Goal: Task Accomplishment & Management: Manage account settings

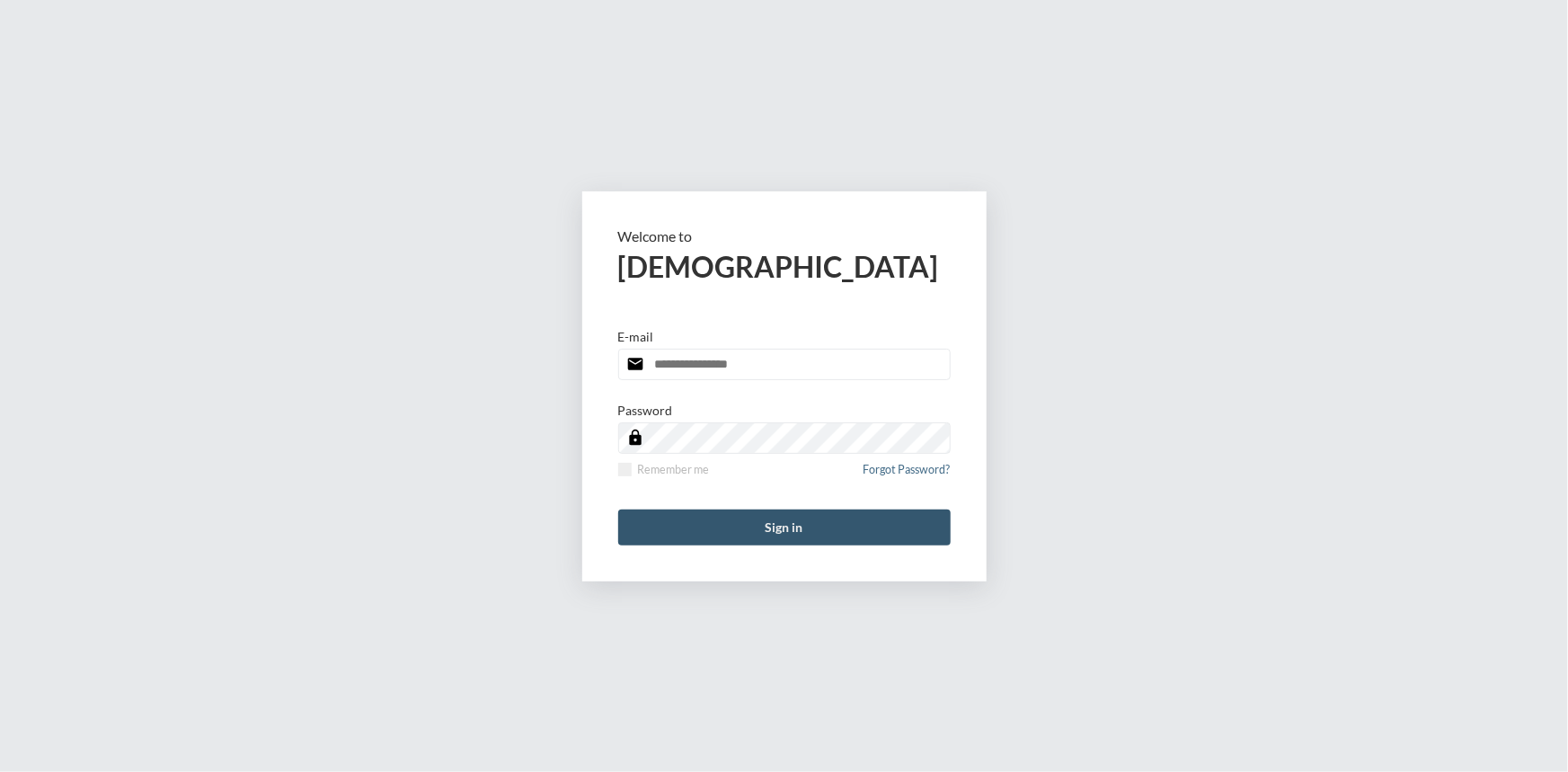
type input "**********"
click at [799, 518] on button "Sign in" at bounding box center [784, 527] width 333 height 36
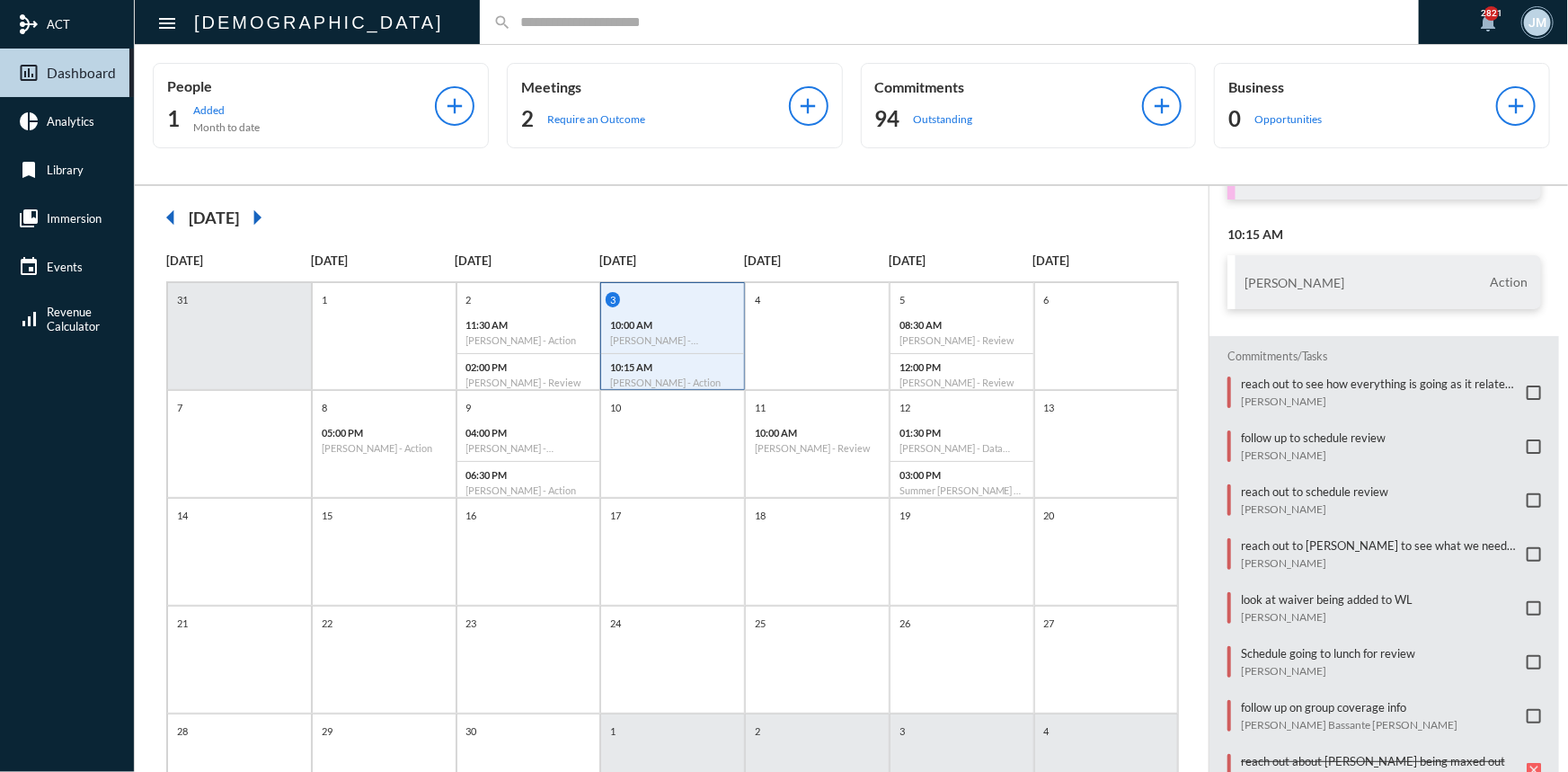
scroll to position [162, 0]
click at [511, 18] on input "text" at bounding box center [958, 22] width 894 height 15
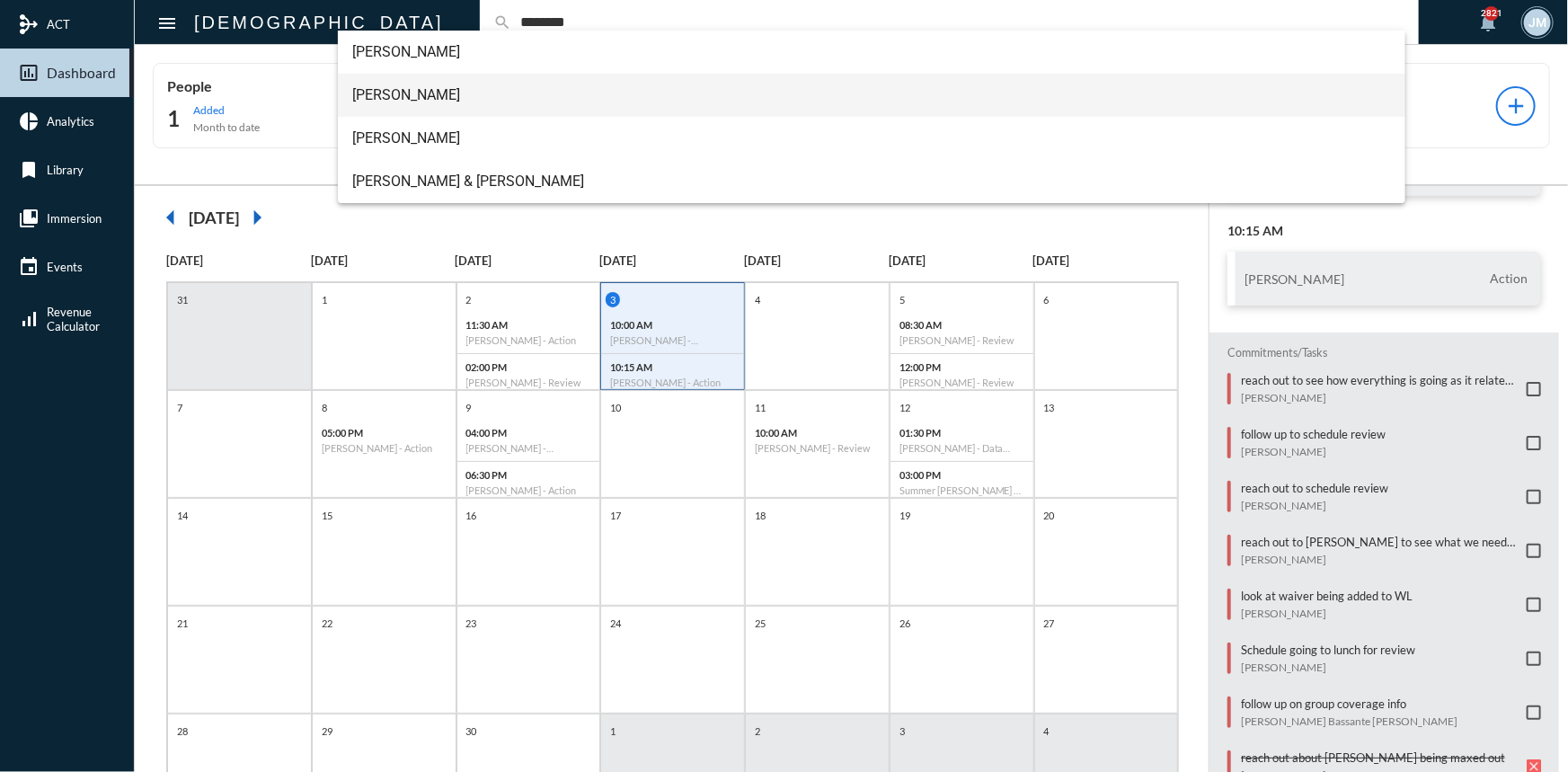
type input "********"
click at [387, 89] on span "John McCollum" at bounding box center [871, 95] width 1039 height 43
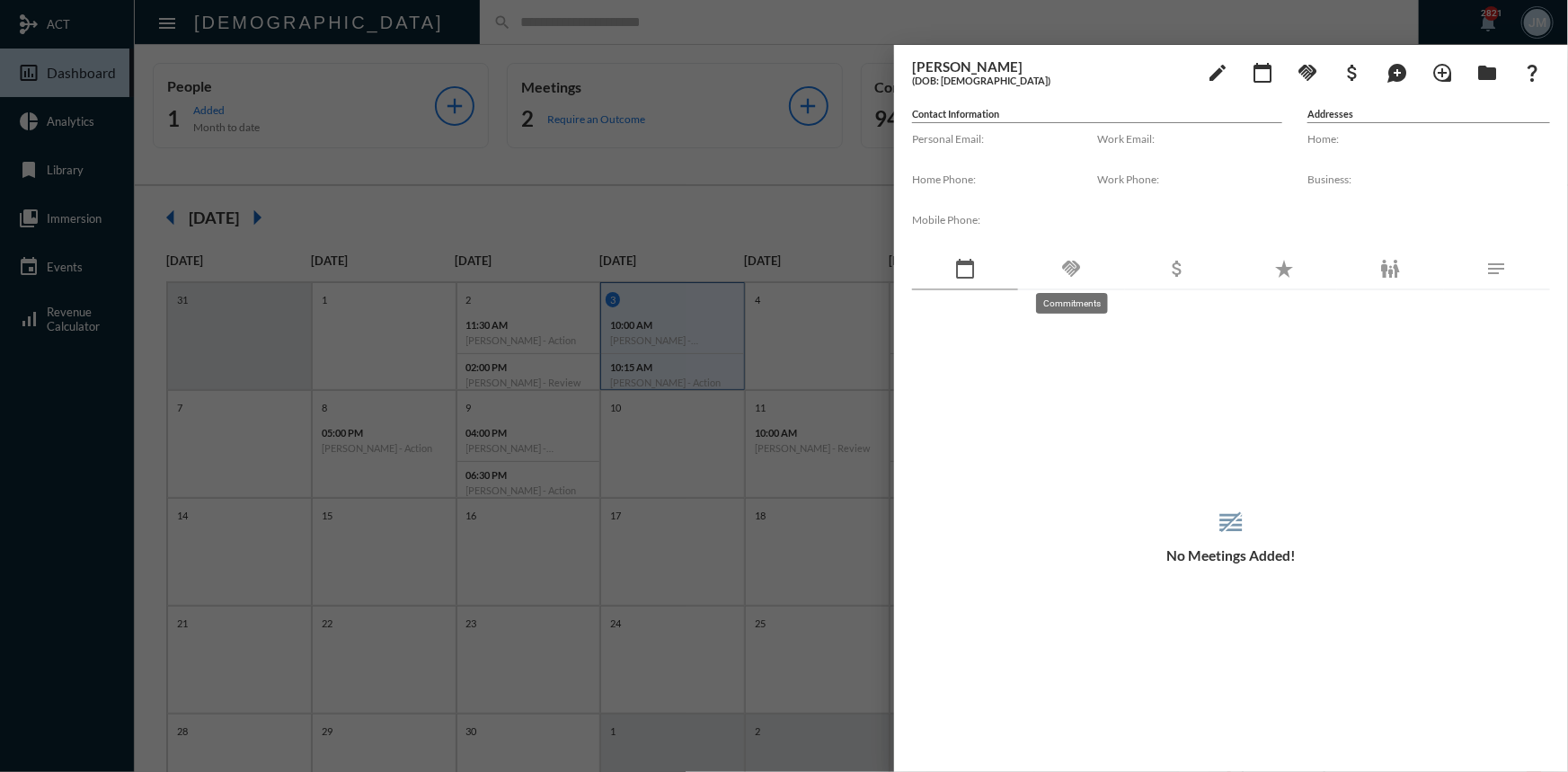
click at [1073, 265] on mat-icon "handshake" at bounding box center [1071, 268] width 21 height 21
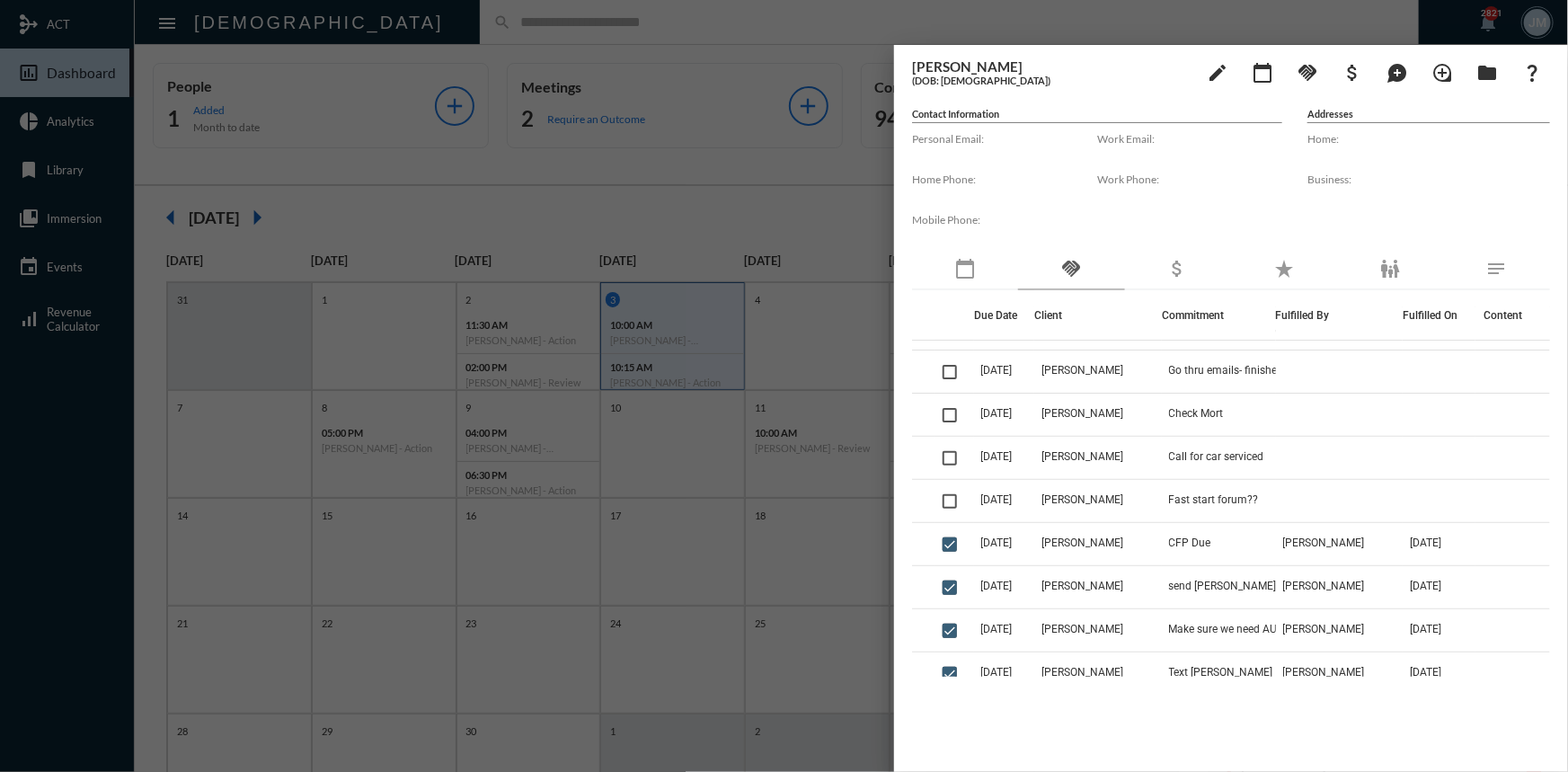
click at [722, 170] on div at bounding box center [784, 386] width 1568 height 772
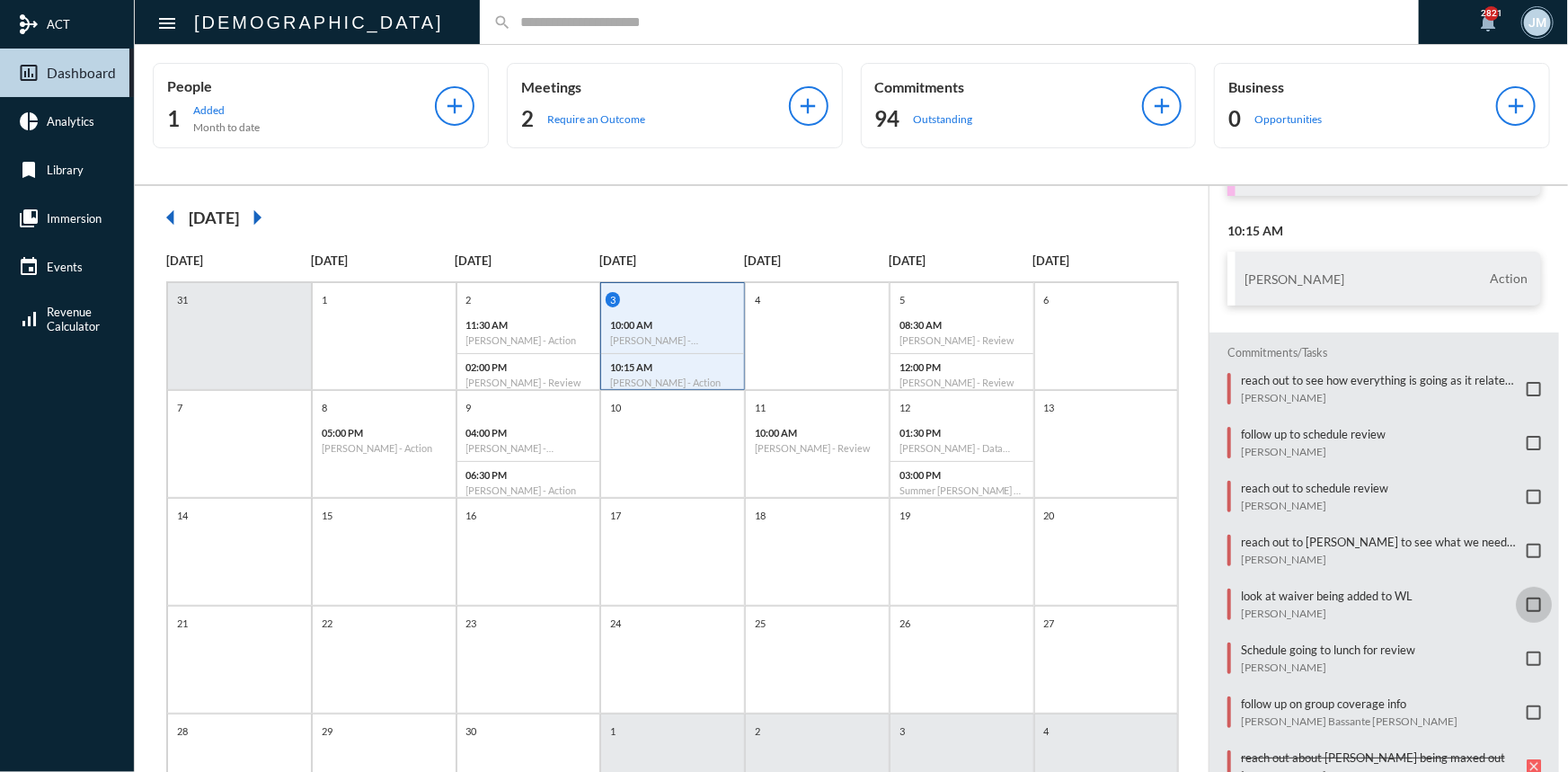
click at [1528, 598] on span at bounding box center [1533, 605] width 14 height 14
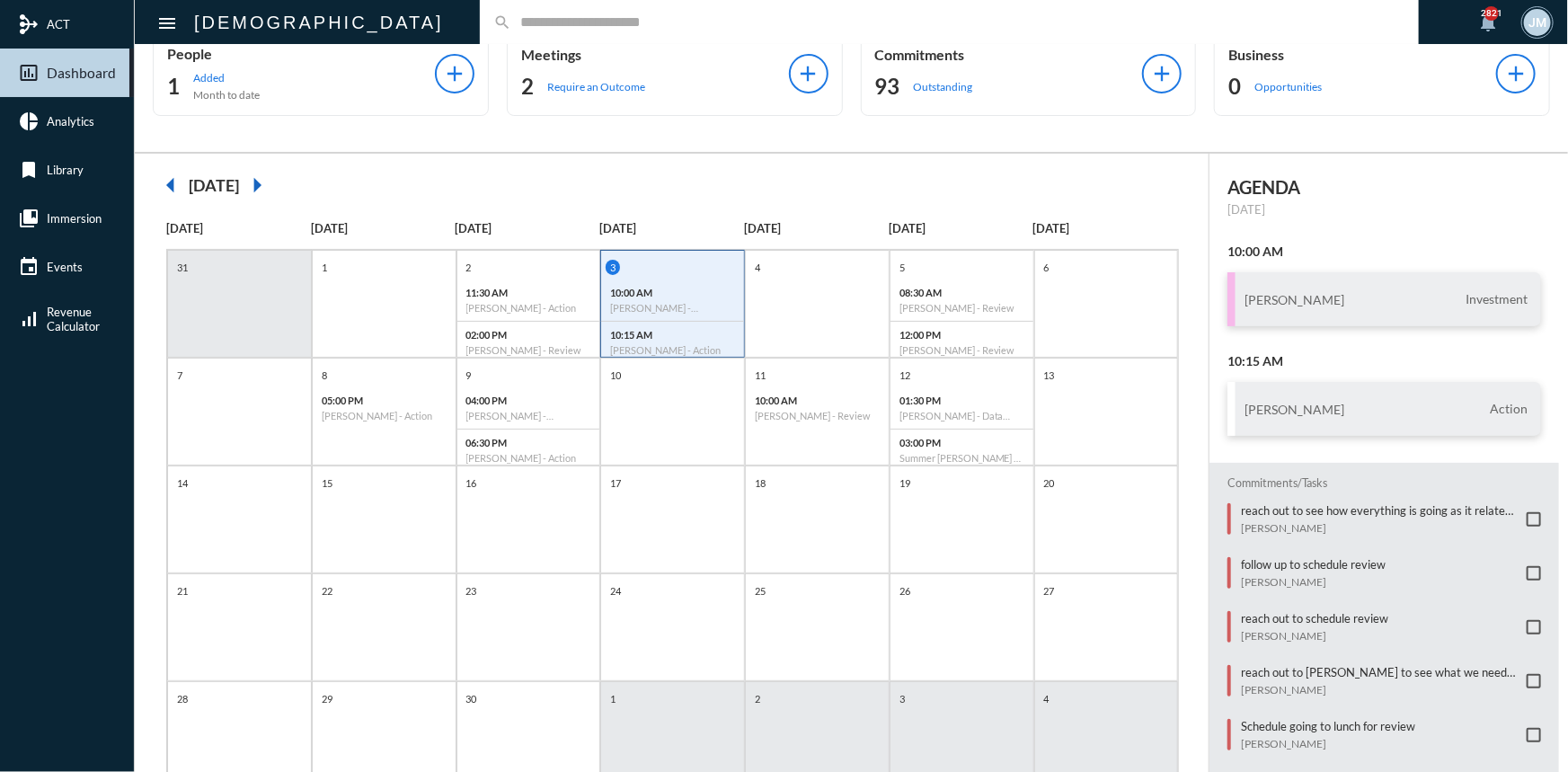
scroll to position [0, 0]
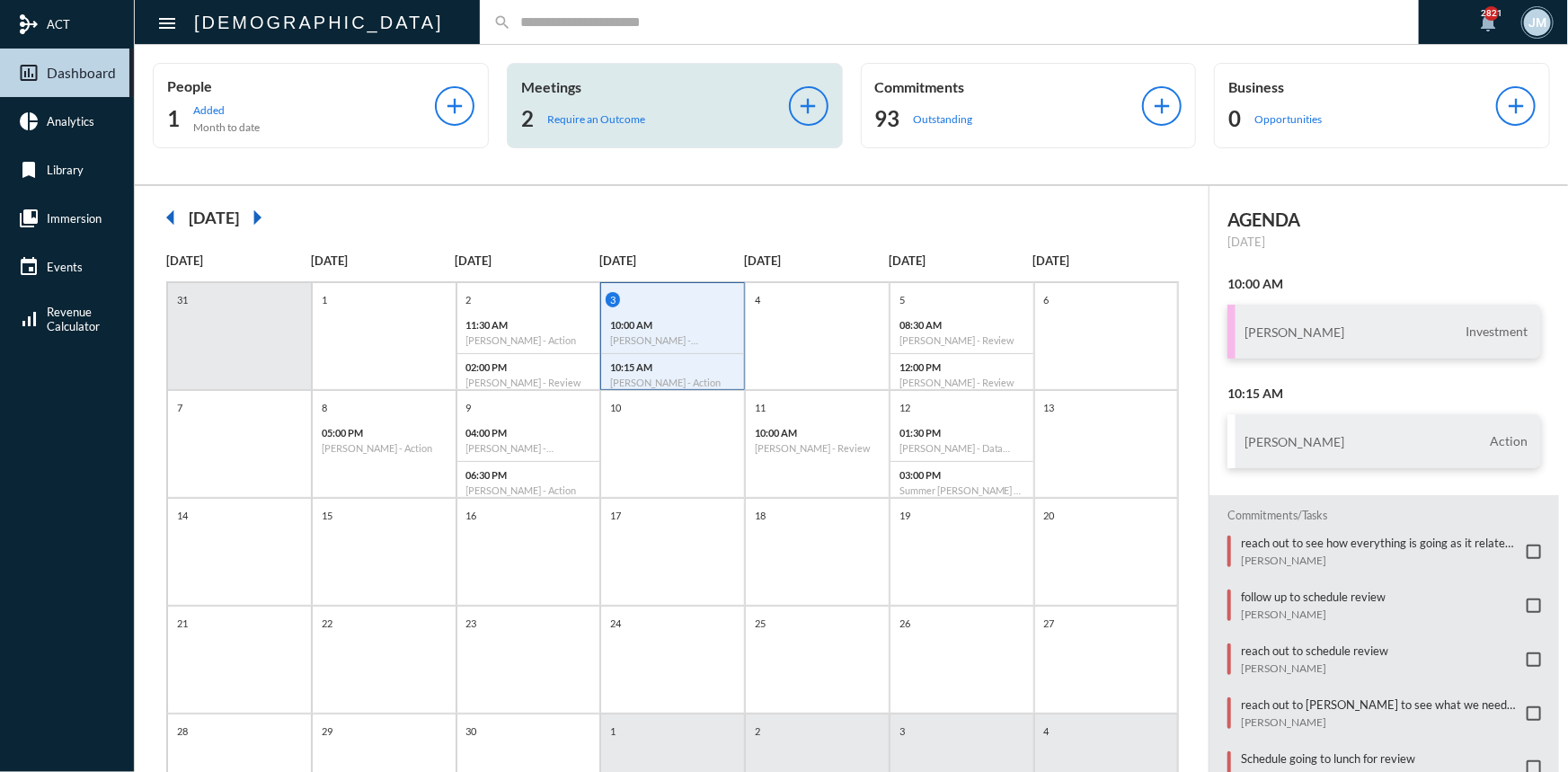
drag, startPoint x: 524, startPoint y: 53, endPoint x: 535, endPoint y: 69, distance: 19.4
click at [525, 56] on div "People 1 Added Month to date add Meetings 2 Require an Outcome add Commitments …" at bounding box center [851, 114] width 1433 height 139
click at [539, 82] on p "Meetings" at bounding box center [655, 87] width 268 height 17
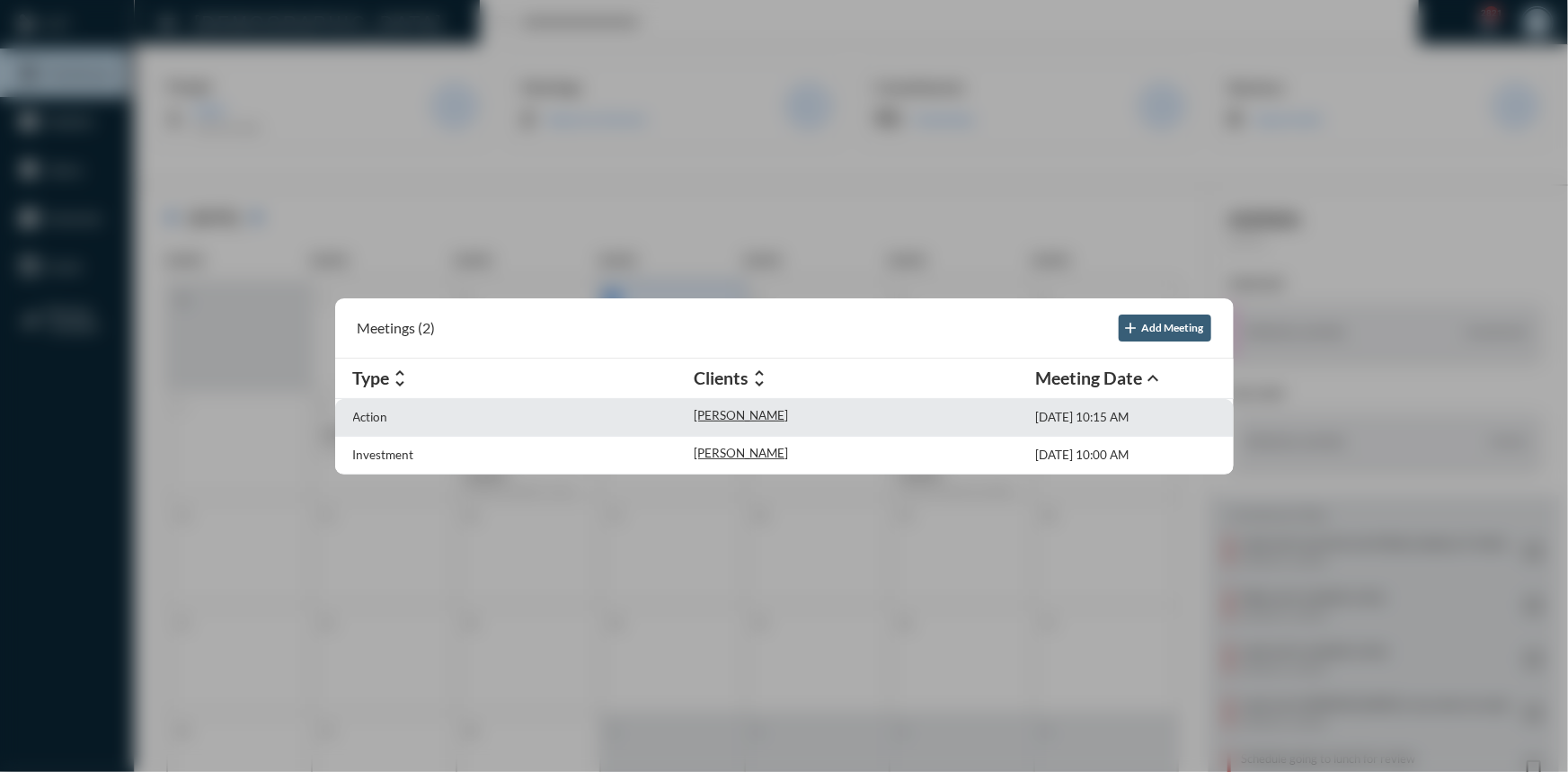
click at [365, 408] on div "Action" at bounding box center [523, 417] width 341 height 19
click at [365, 410] on p "Action" at bounding box center [370, 416] width 35 height 14
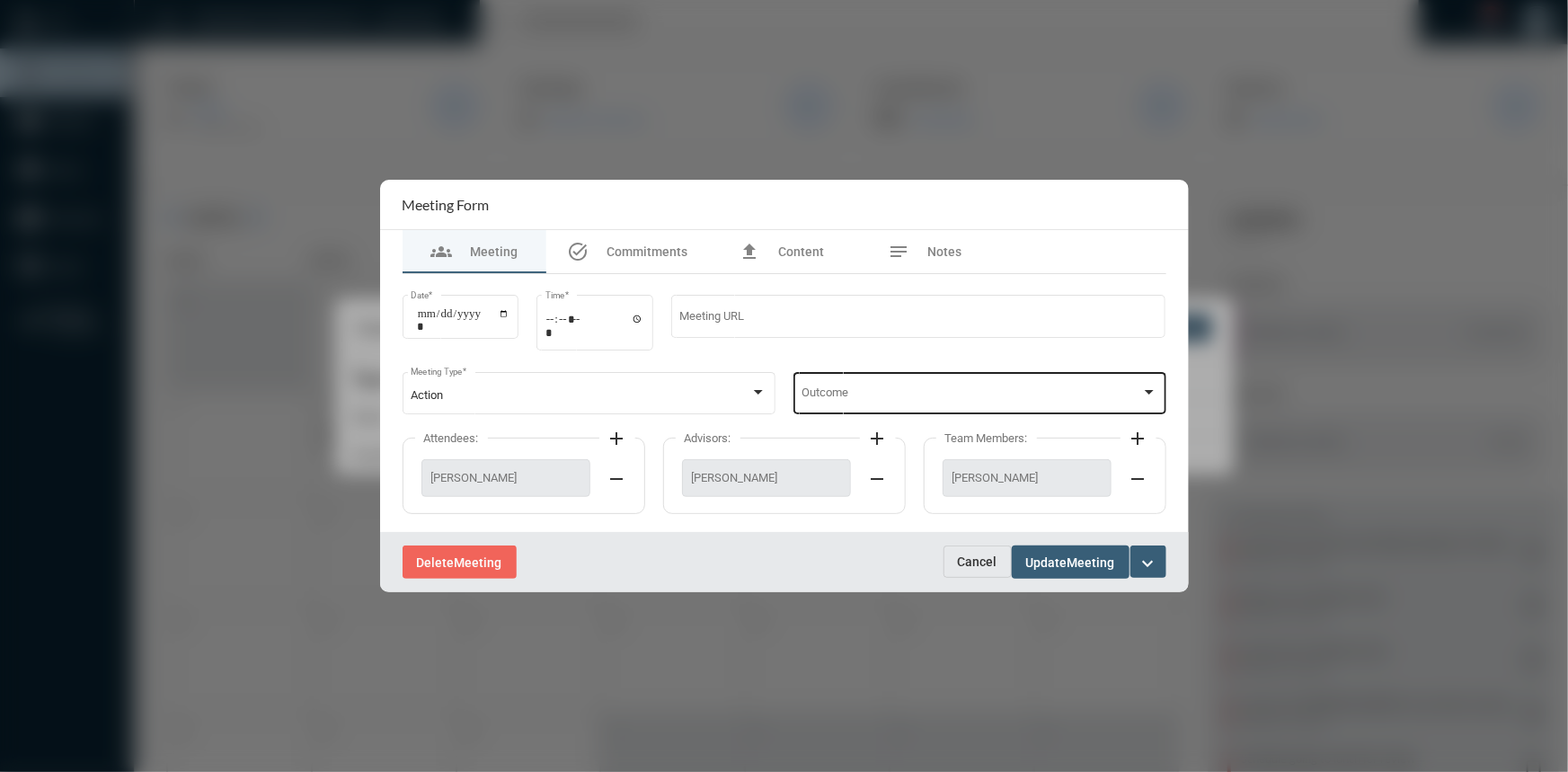
click at [1148, 391] on div at bounding box center [1149, 392] width 9 height 5
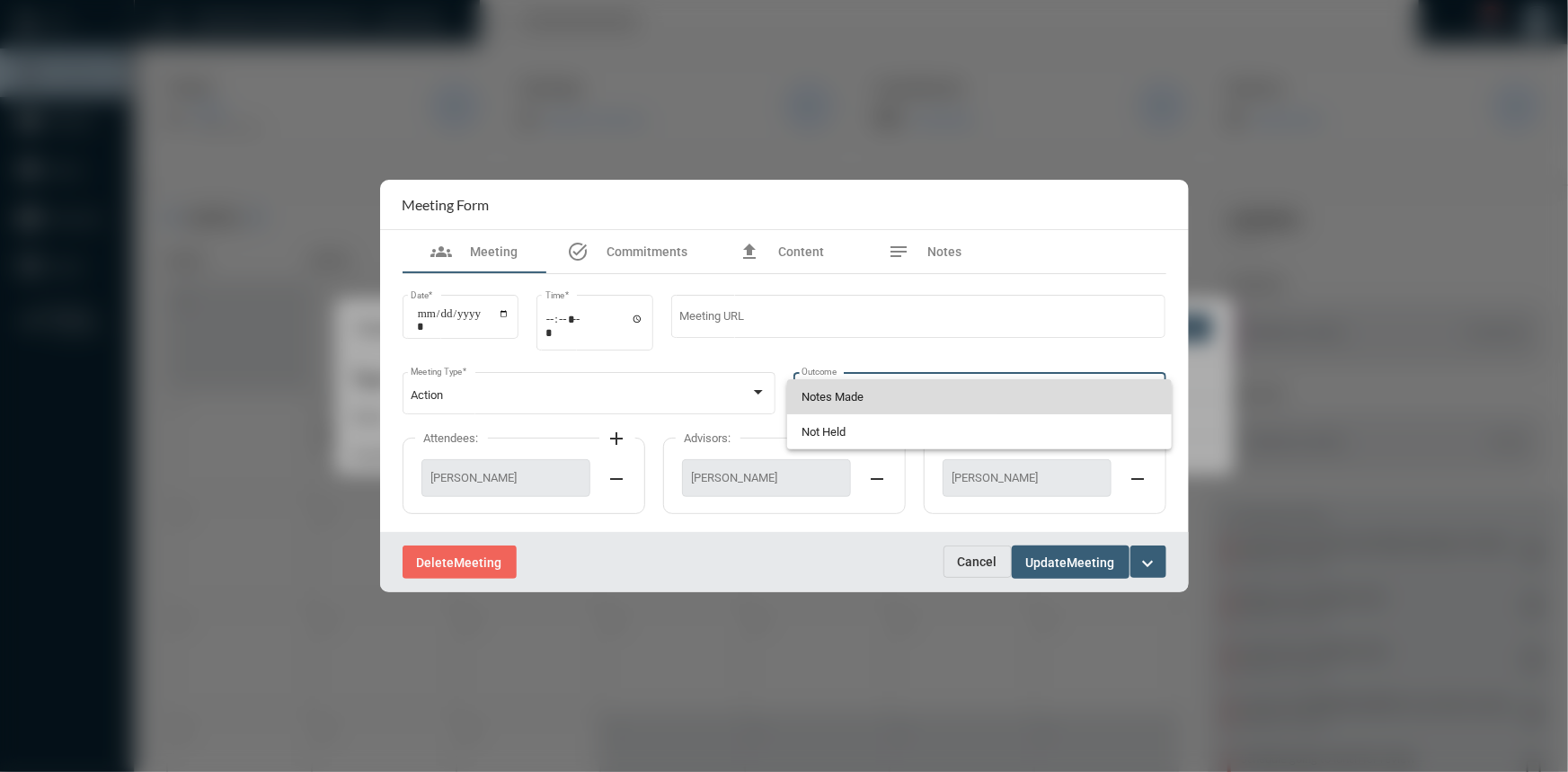
click at [857, 391] on span "Notes Made" at bounding box center [980, 396] width 356 height 35
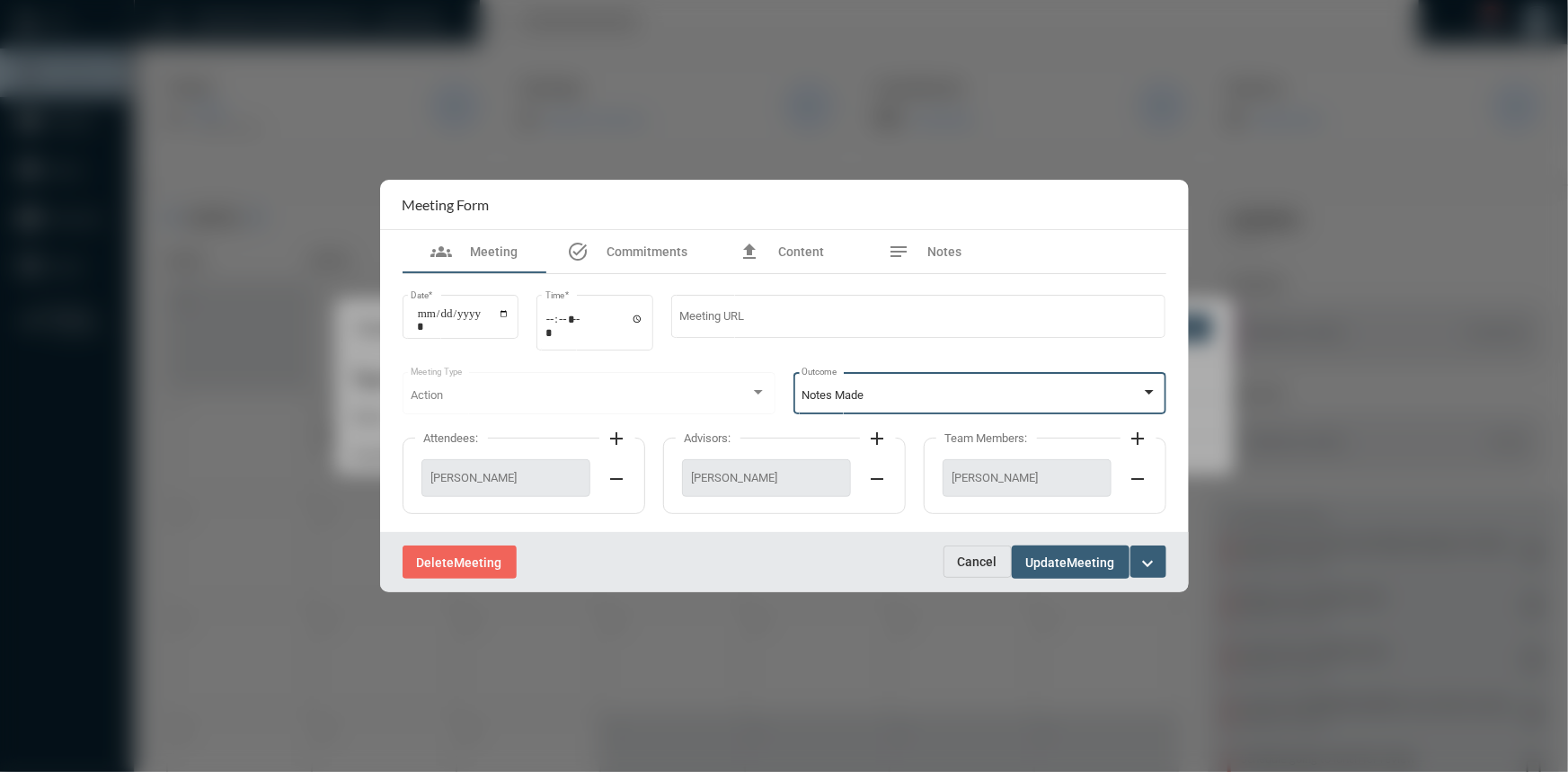
click at [1053, 564] on span "Update" at bounding box center [1046, 562] width 41 height 14
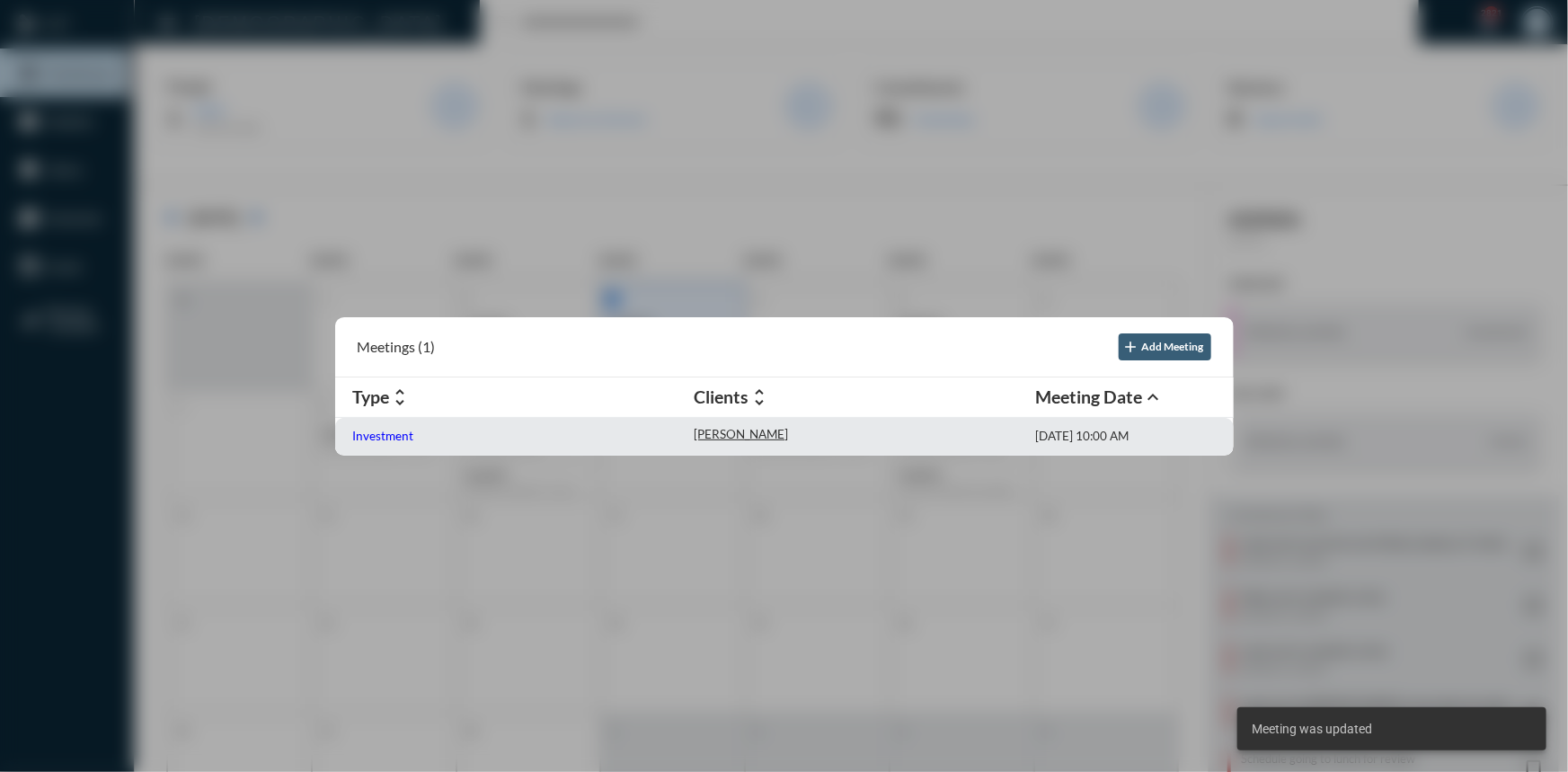
click at [385, 437] on p "Investment" at bounding box center [384, 436] width 62 height 14
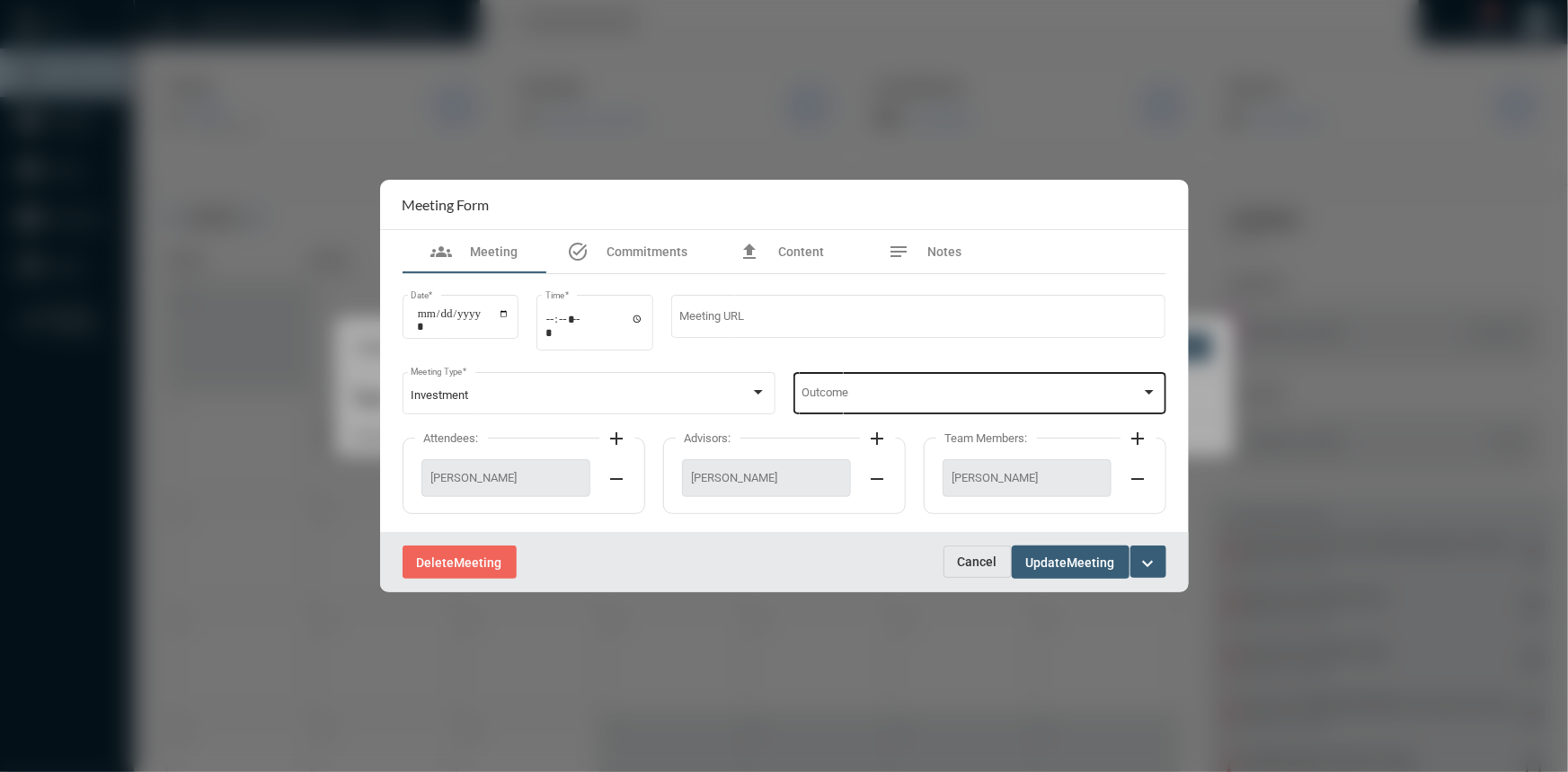
click at [1143, 384] on div "Outcome" at bounding box center [980, 391] width 356 height 46
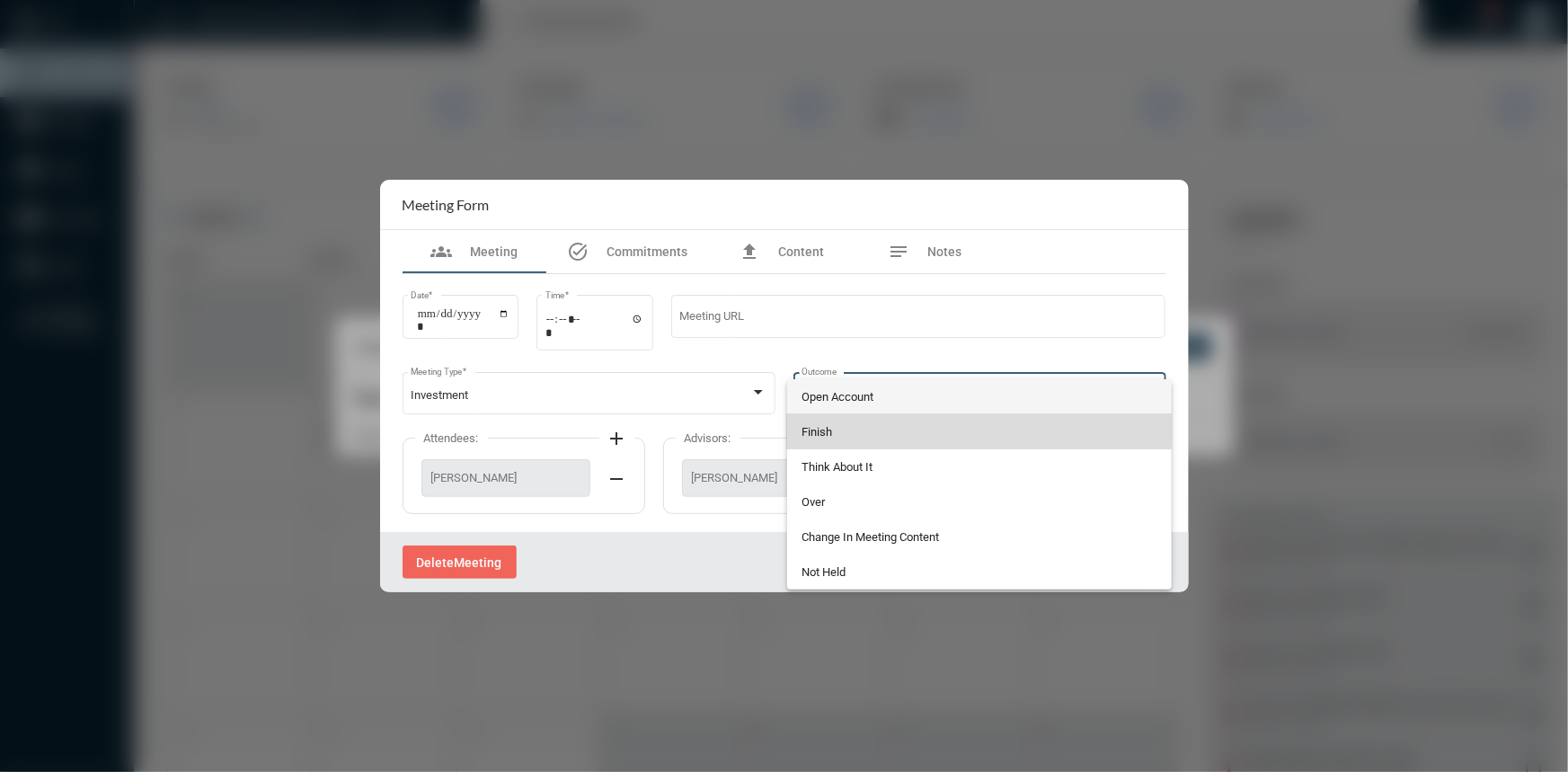
click at [820, 424] on span "Finish" at bounding box center [980, 432] width 356 height 35
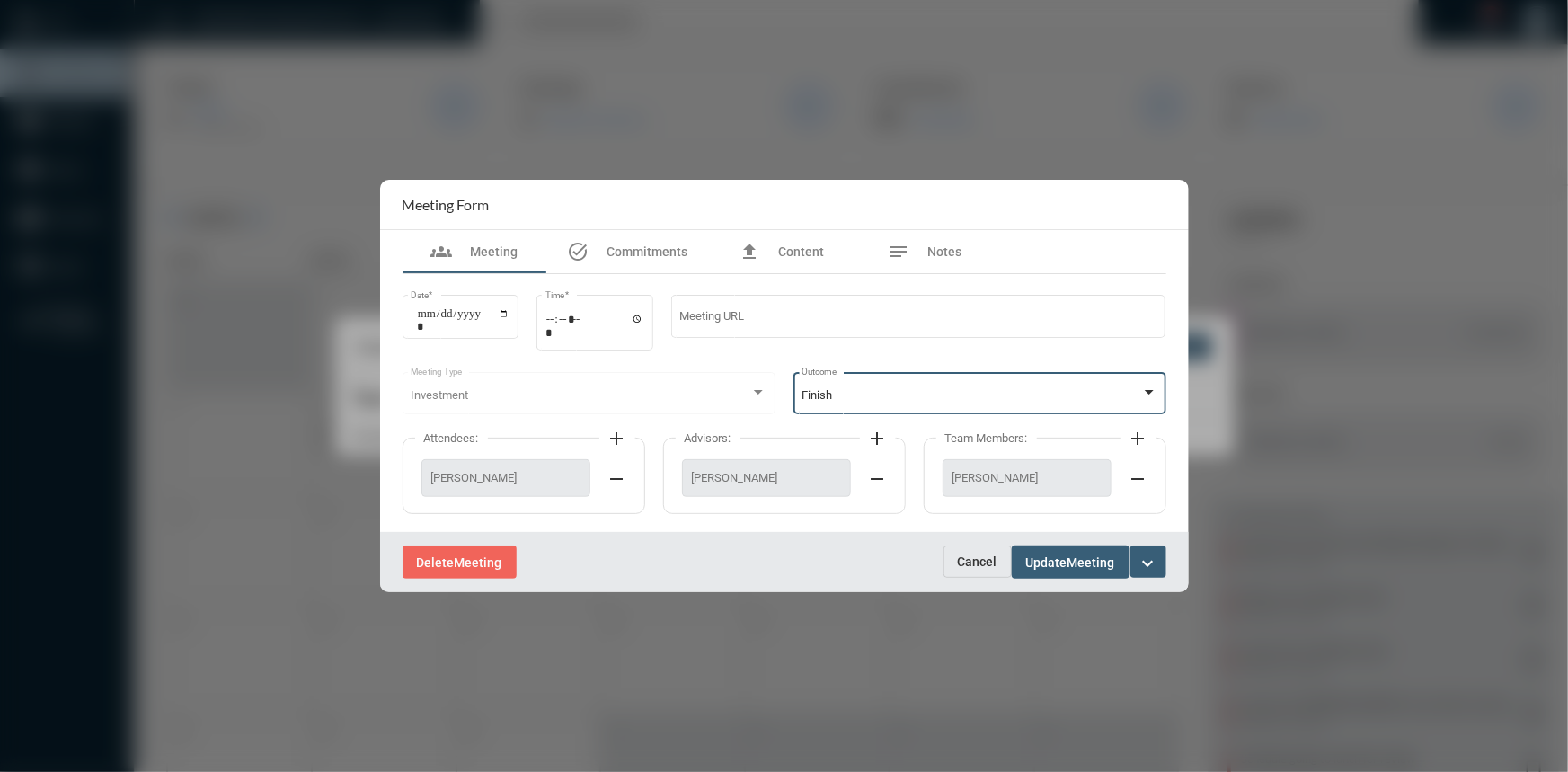
click at [1054, 569] on span "Update" at bounding box center [1046, 562] width 41 height 14
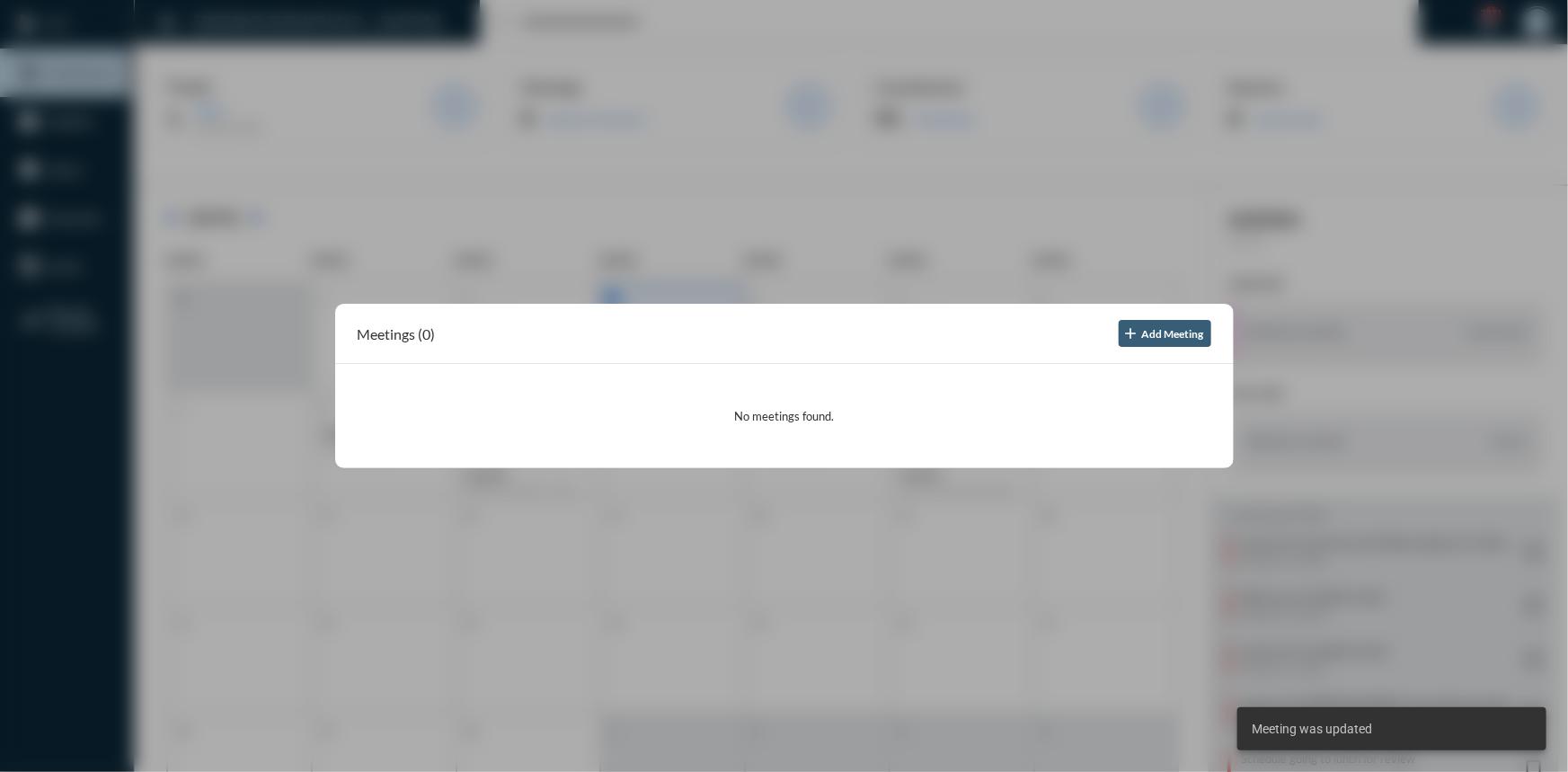
click at [530, 155] on div at bounding box center [784, 386] width 1568 height 772
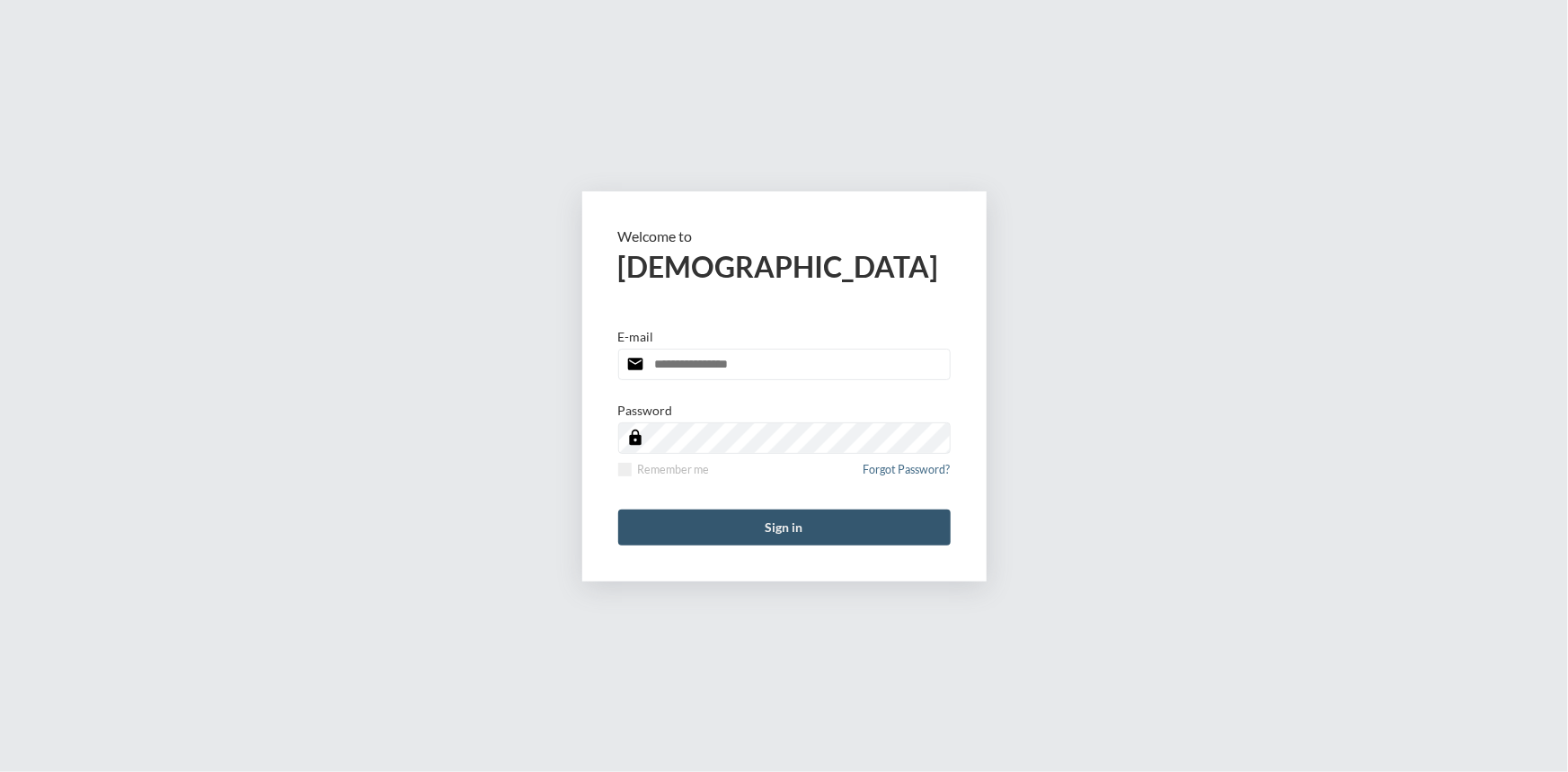
type input "**********"
click at [796, 527] on button "Sign in" at bounding box center [784, 527] width 333 height 36
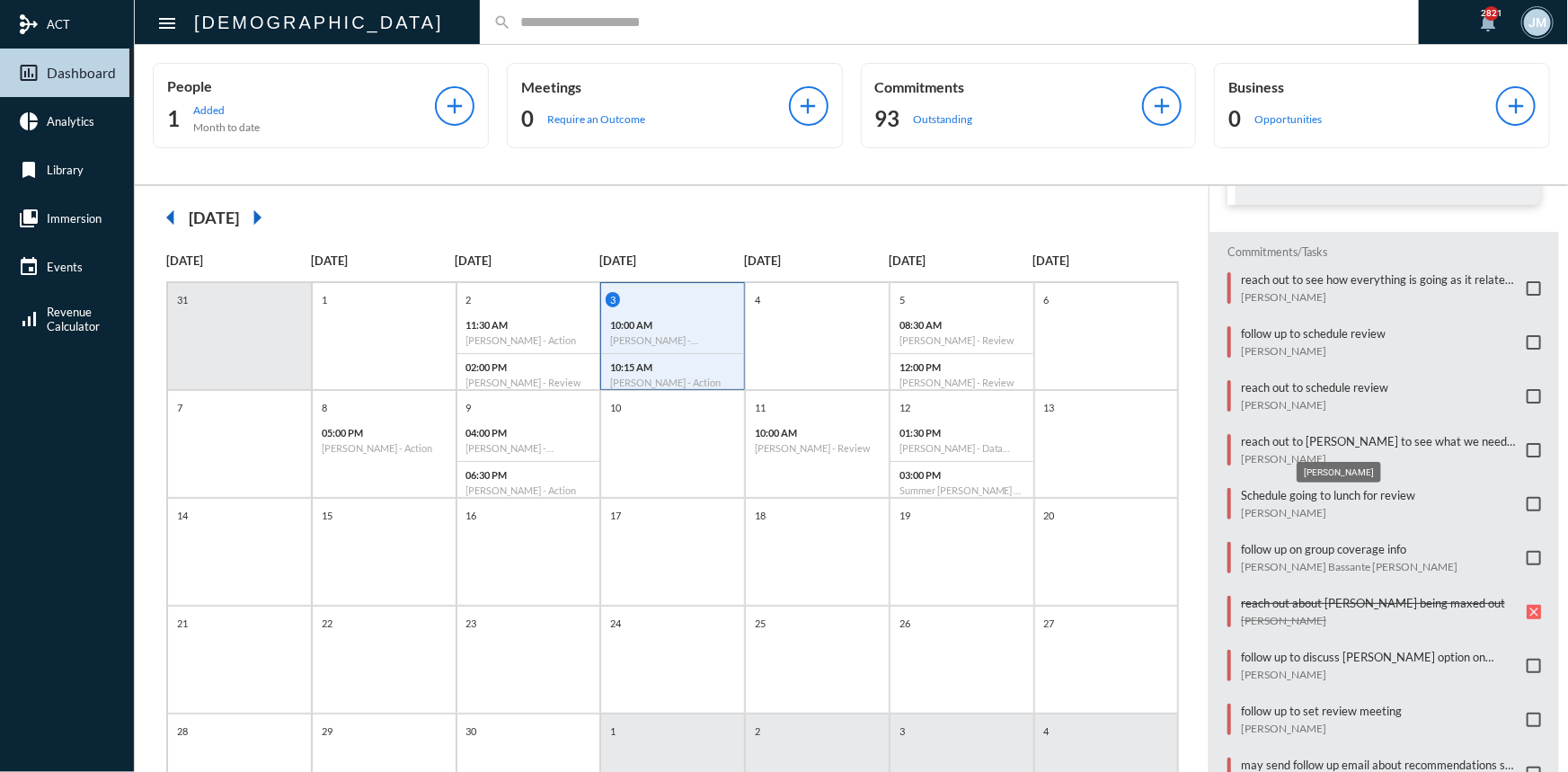
scroll to position [326, 0]
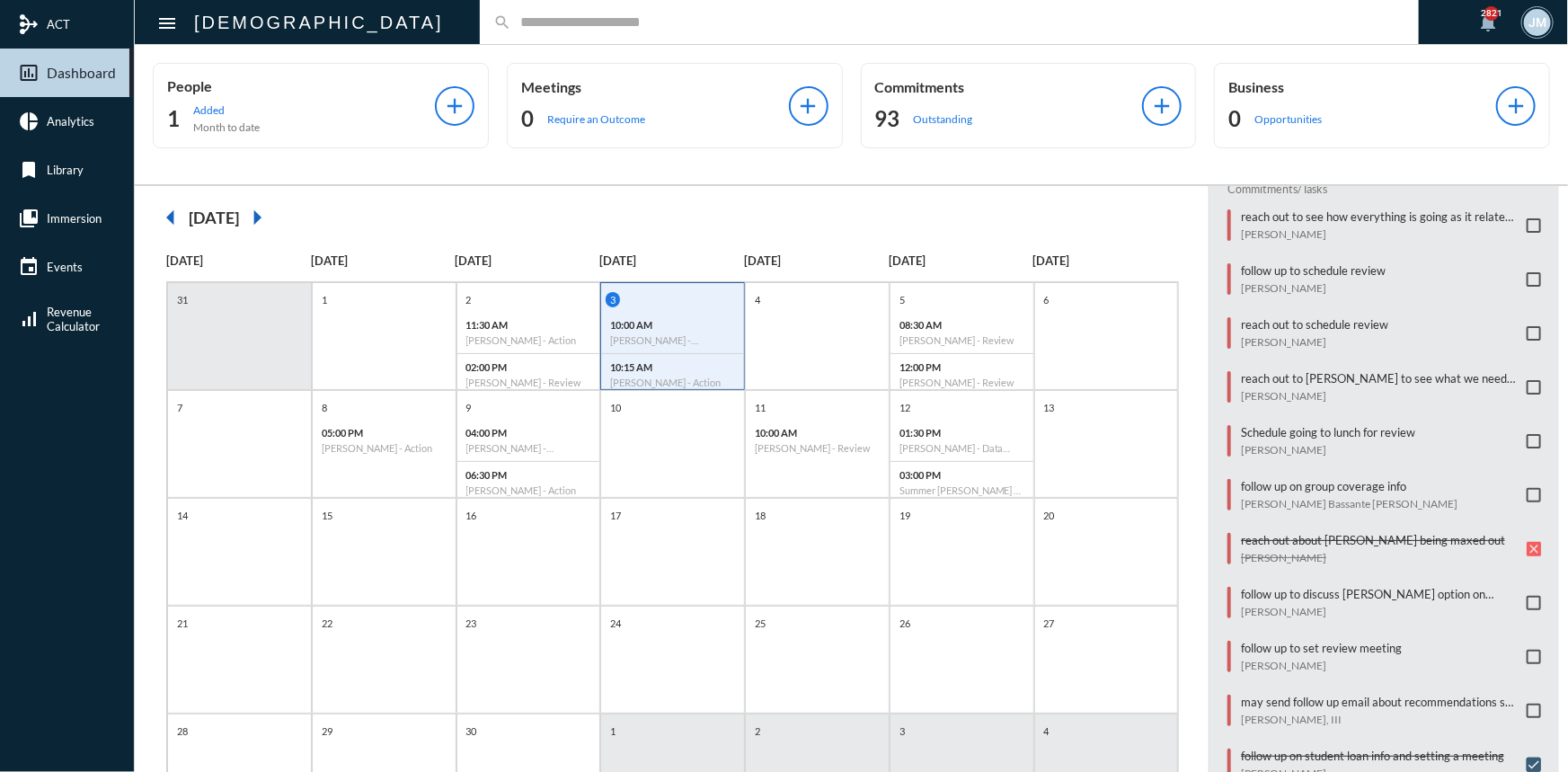
click at [1524, 499] on div "follow up on group coverage info Mauricio Bassante Gavilanes" at bounding box center [1391, 494] width 300 height 32
click at [1527, 488] on span at bounding box center [1533, 495] width 14 height 14
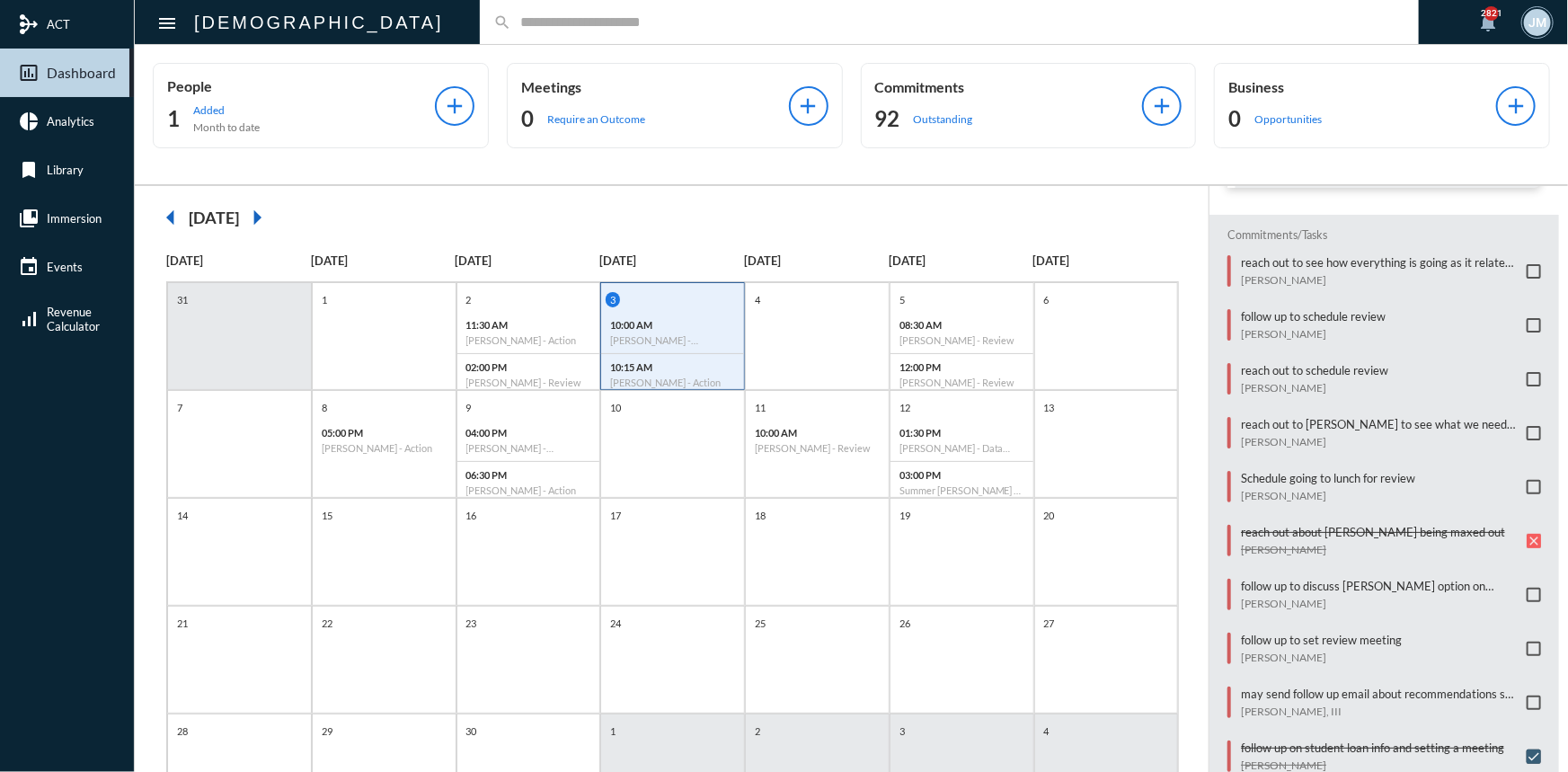
scroll to position [244, 0]
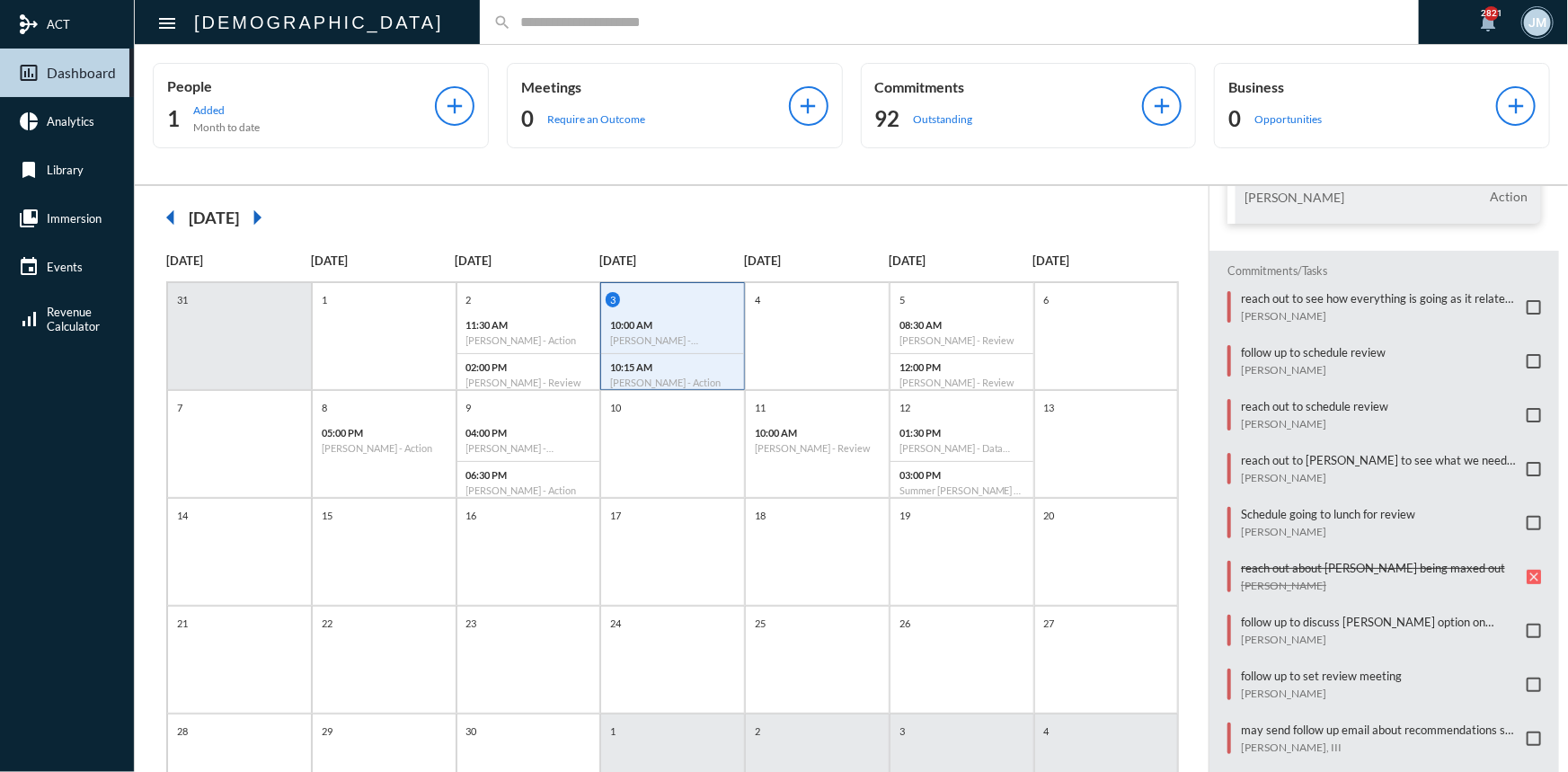
click at [1527, 358] on span at bounding box center [1533, 361] width 14 height 14
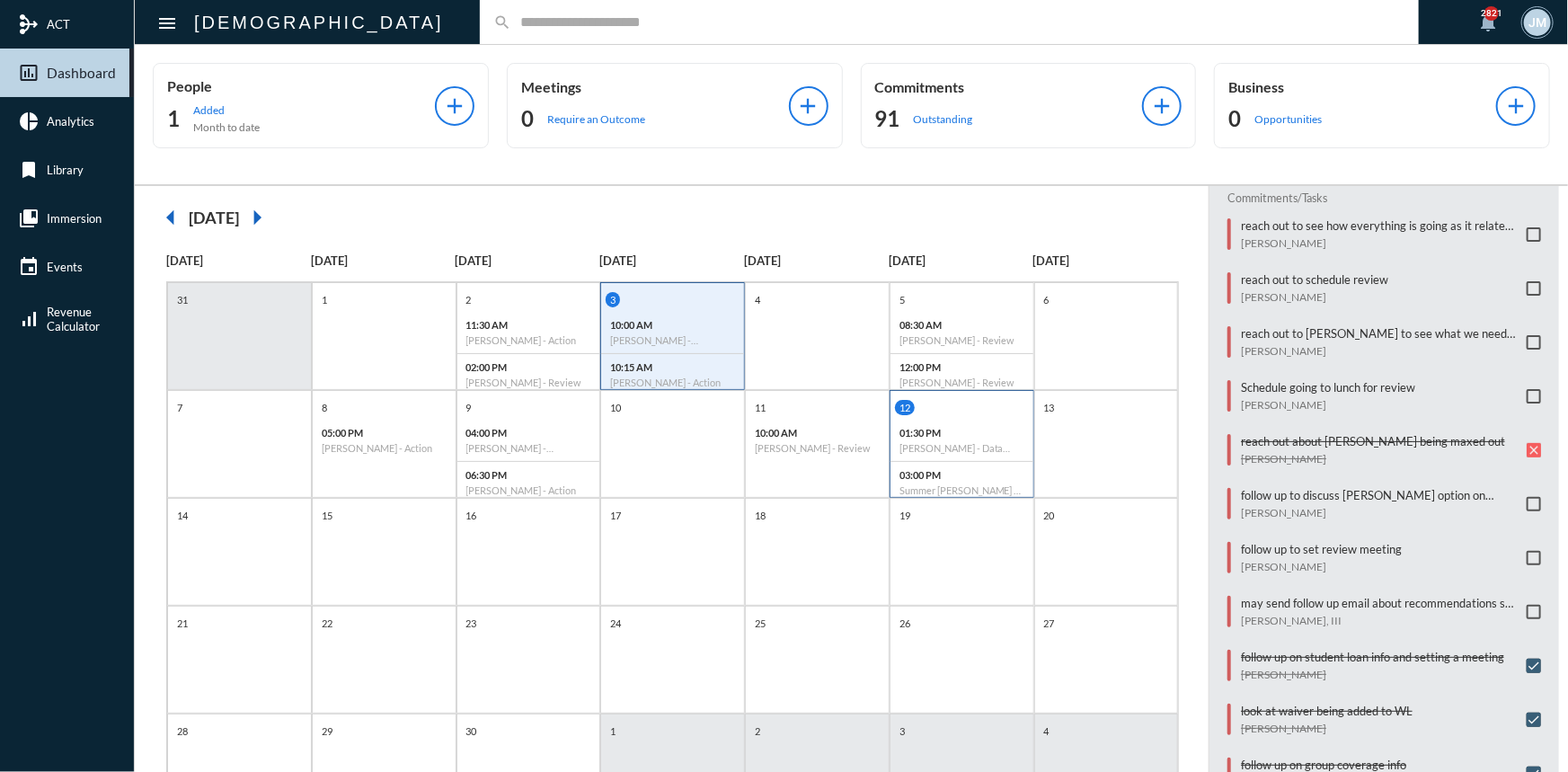
scroll to position [326, 0]
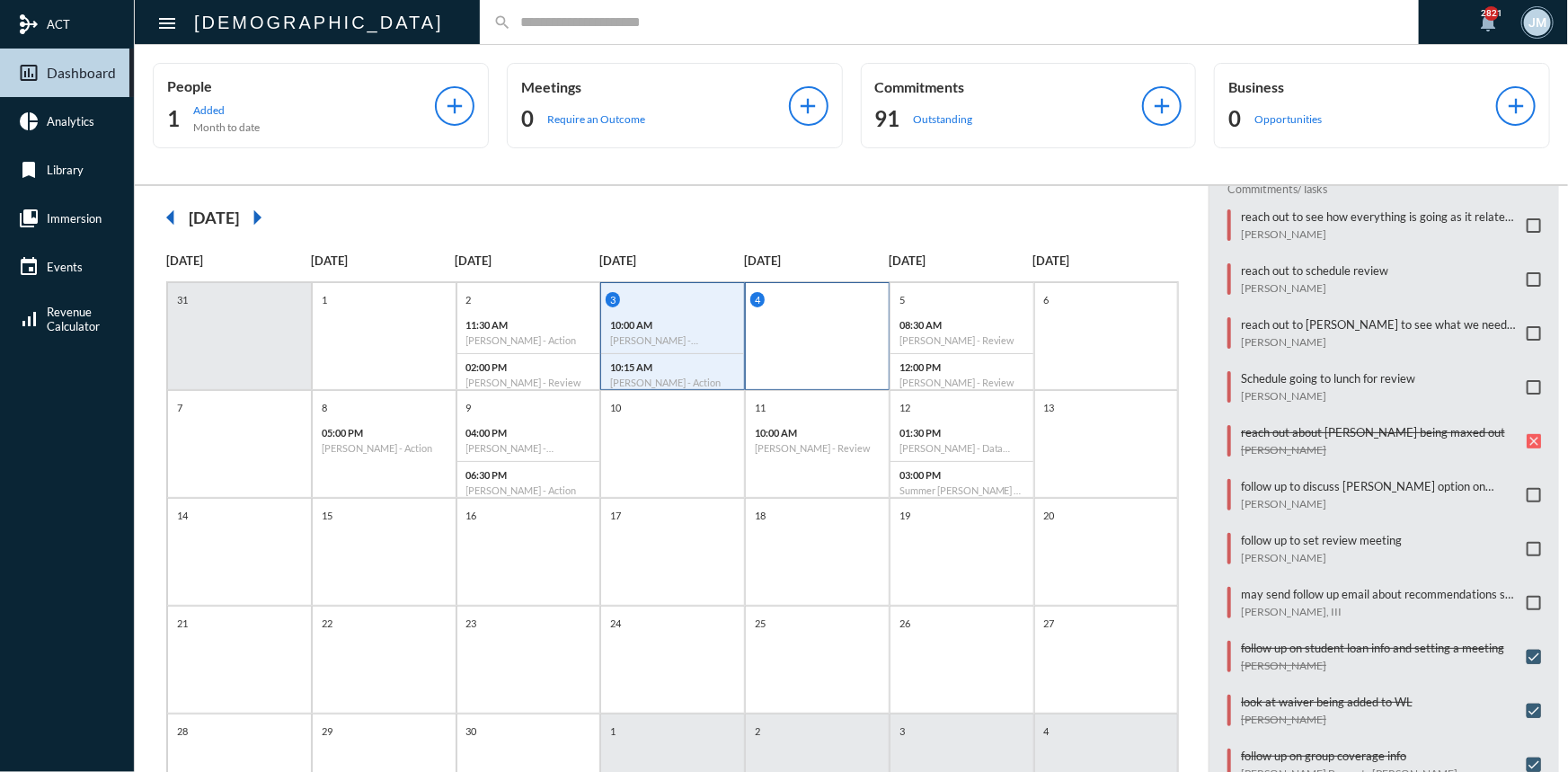
click at [790, 341] on div "4" at bounding box center [817, 336] width 144 height 108
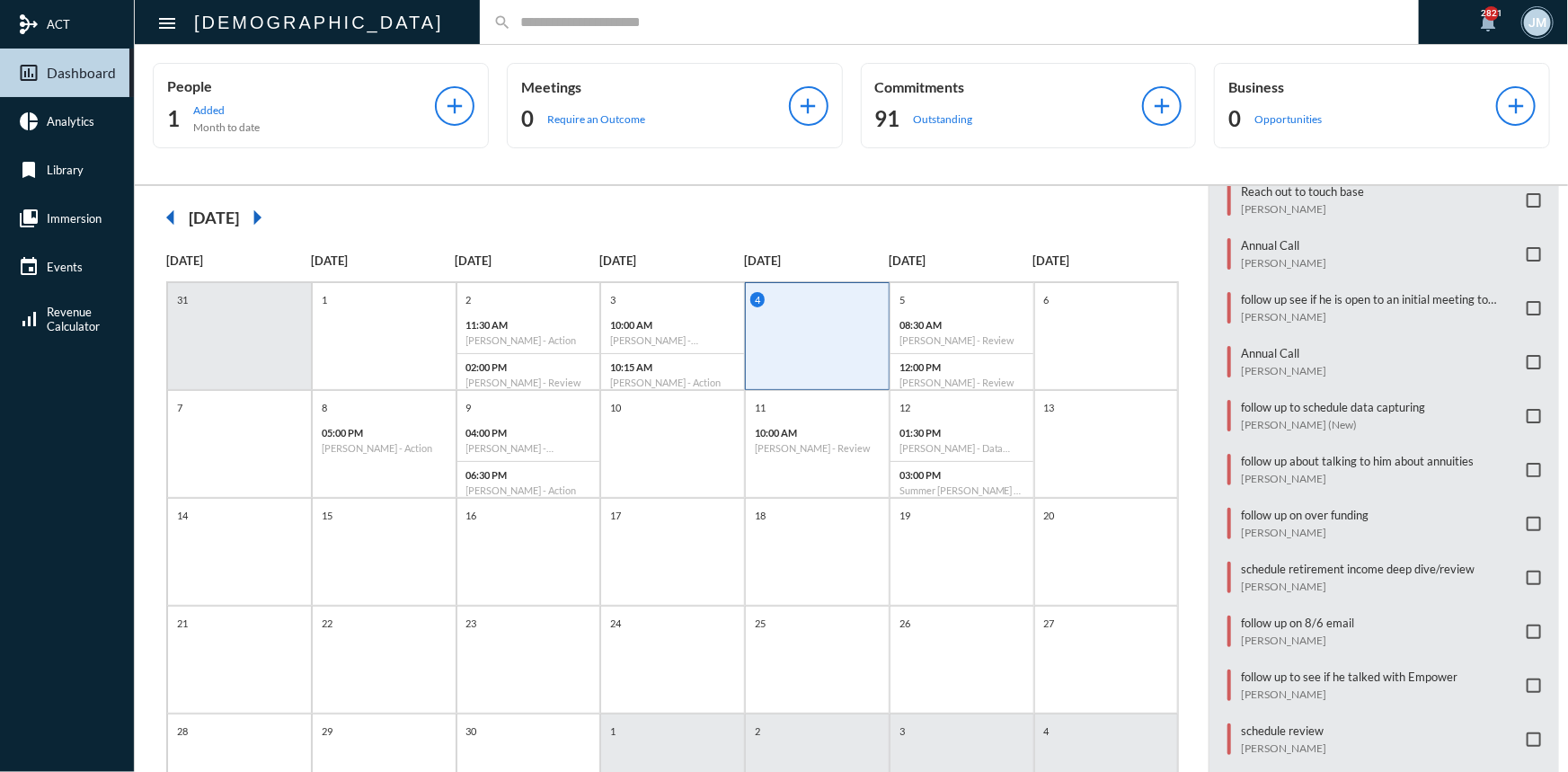
scroll to position [247, 0]
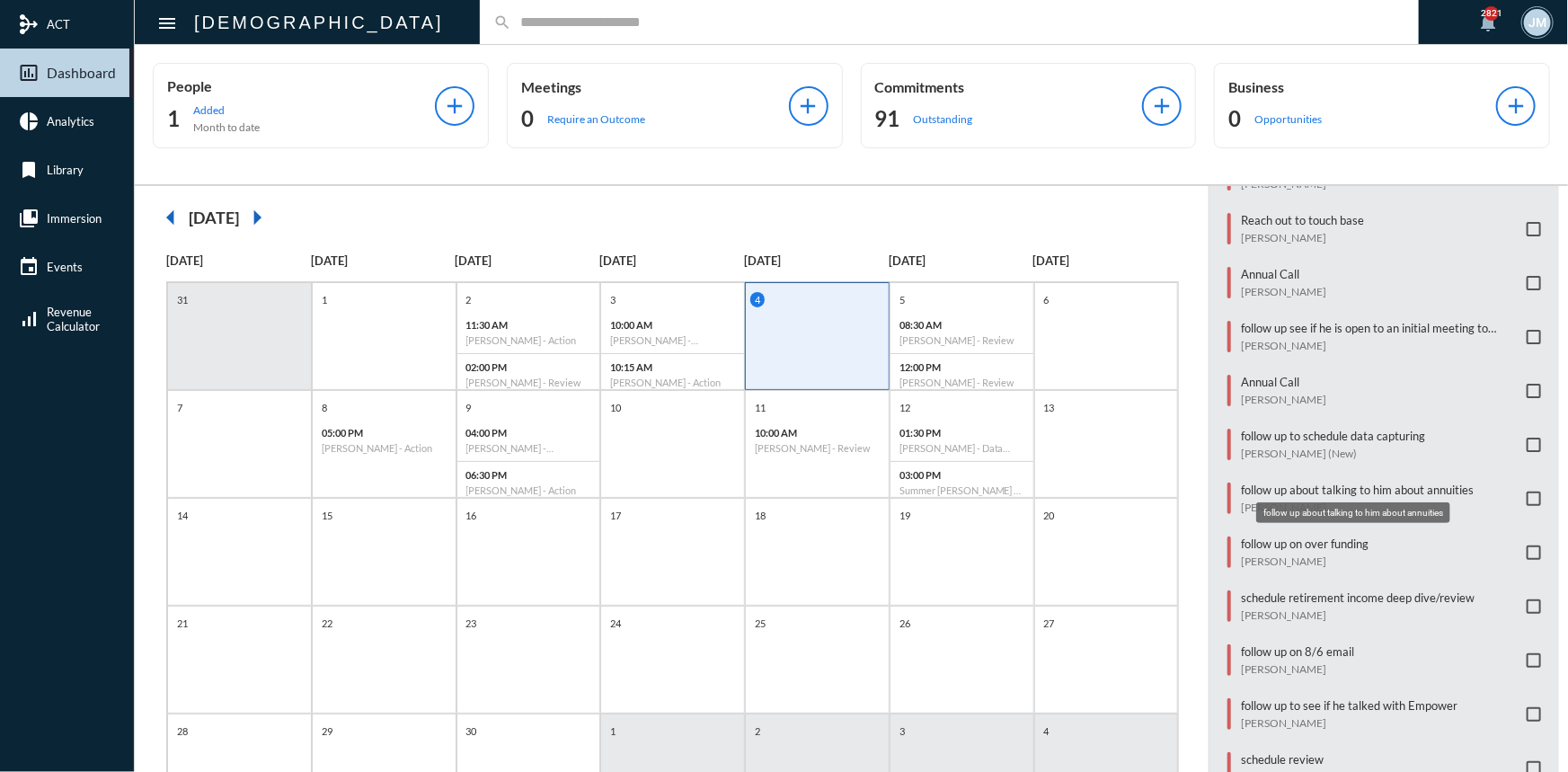
click at [1400, 483] on p "follow up about talking to him about annuities" at bounding box center [1357, 489] width 233 height 14
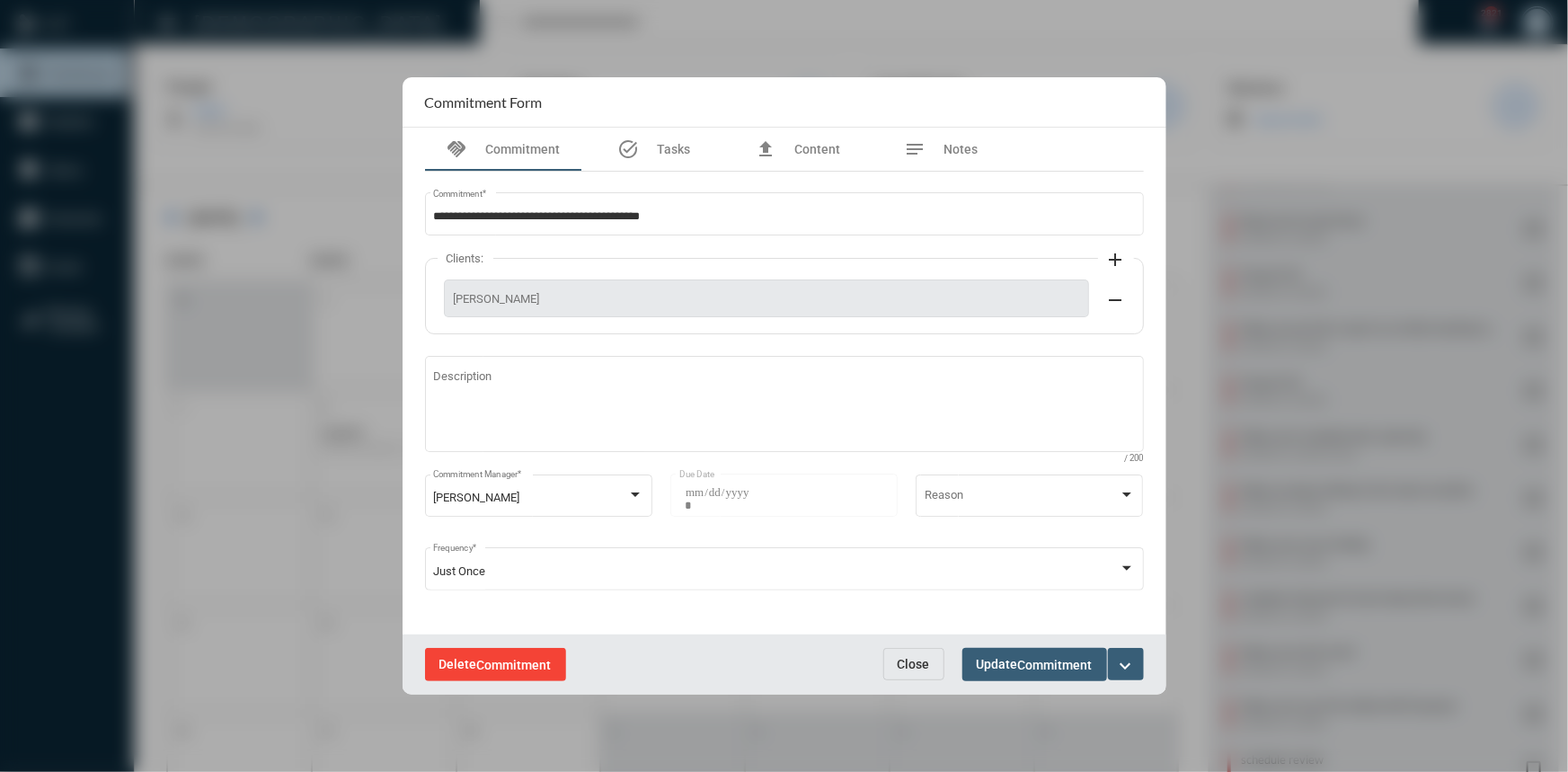
click at [485, 662] on span "Commitment" at bounding box center [514, 664] width 75 height 14
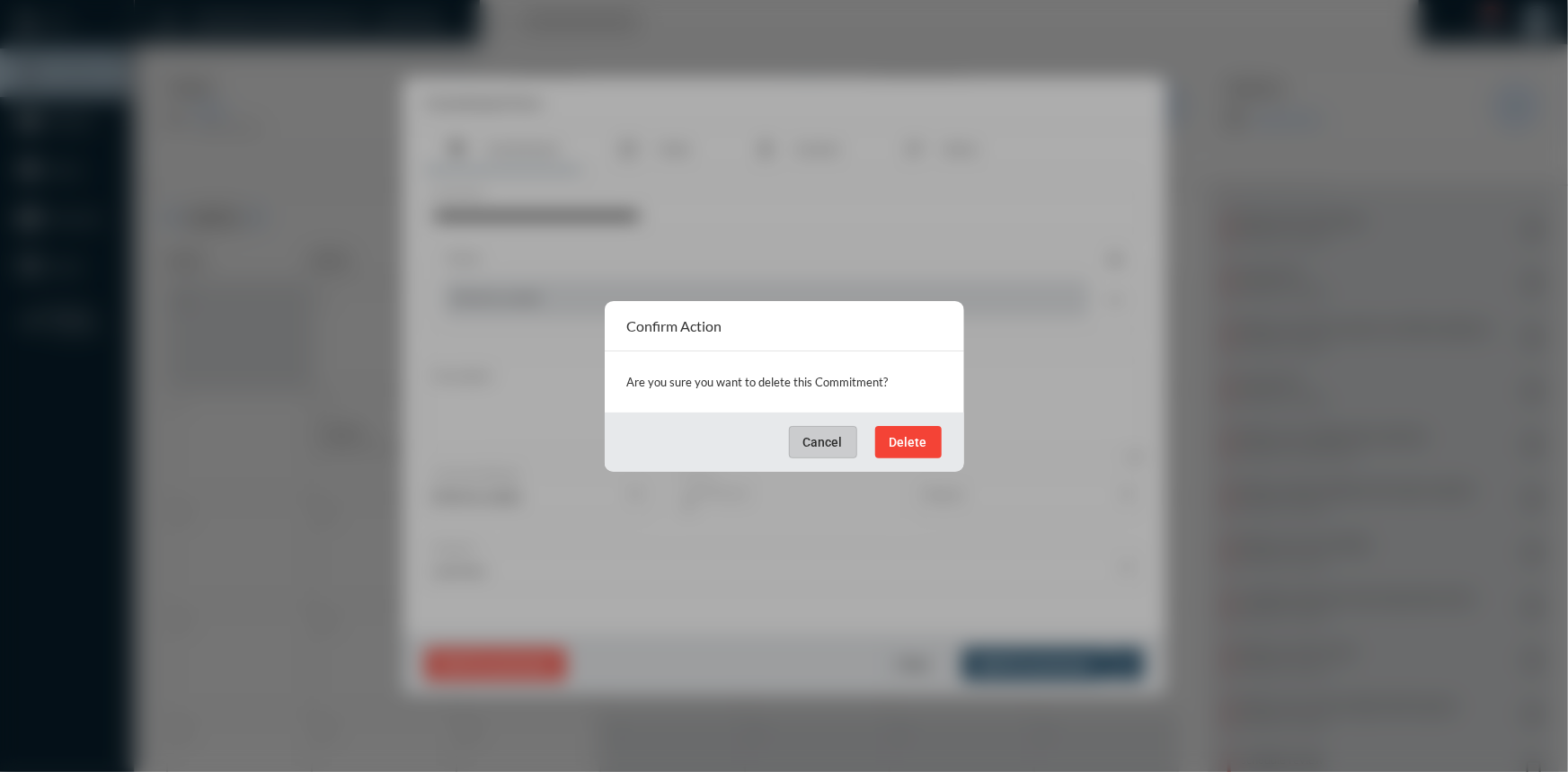
click at [926, 435] on span "Delete" at bounding box center [908, 441] width 37 height 14
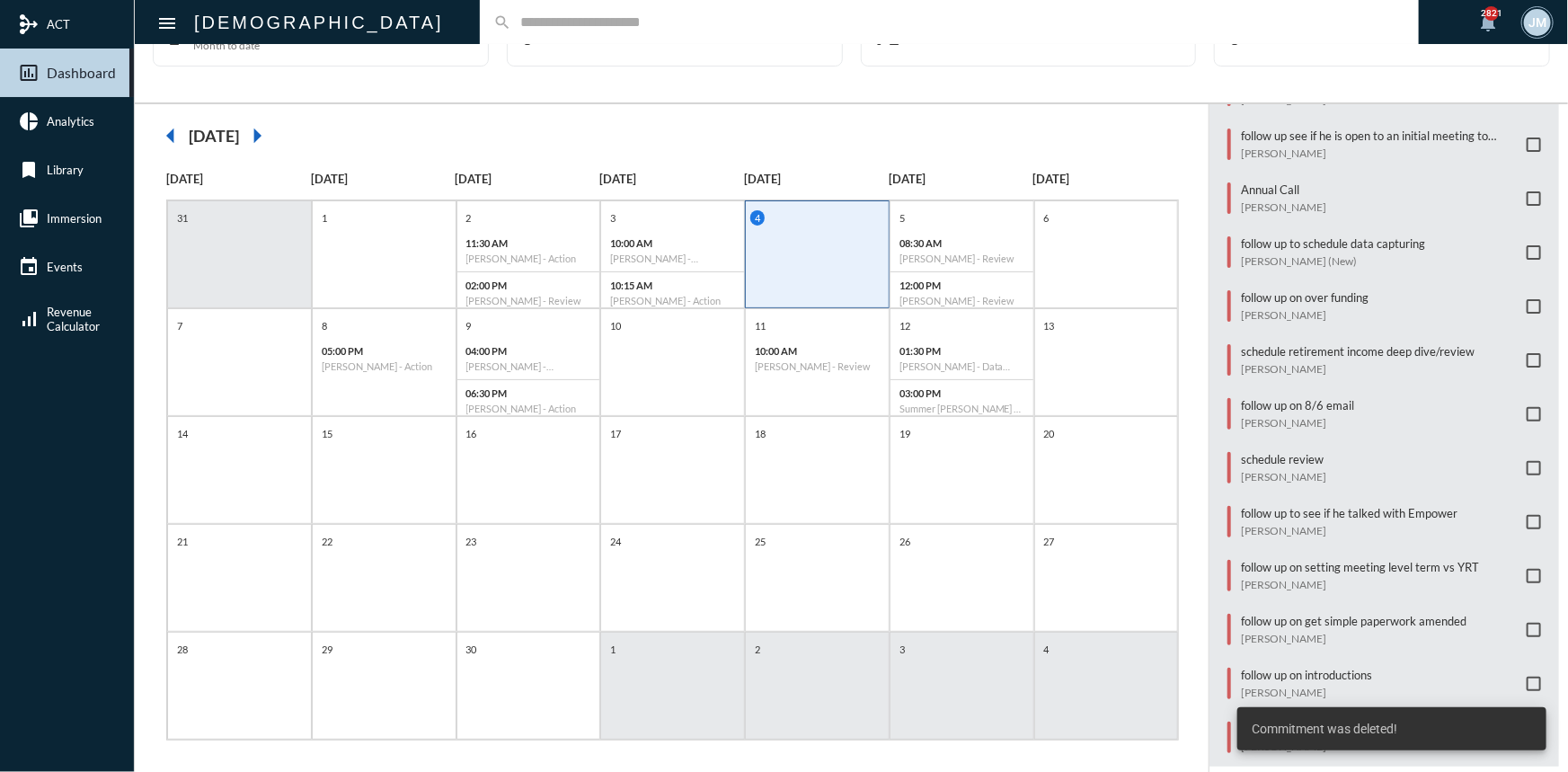
scroll to position [92, 0]
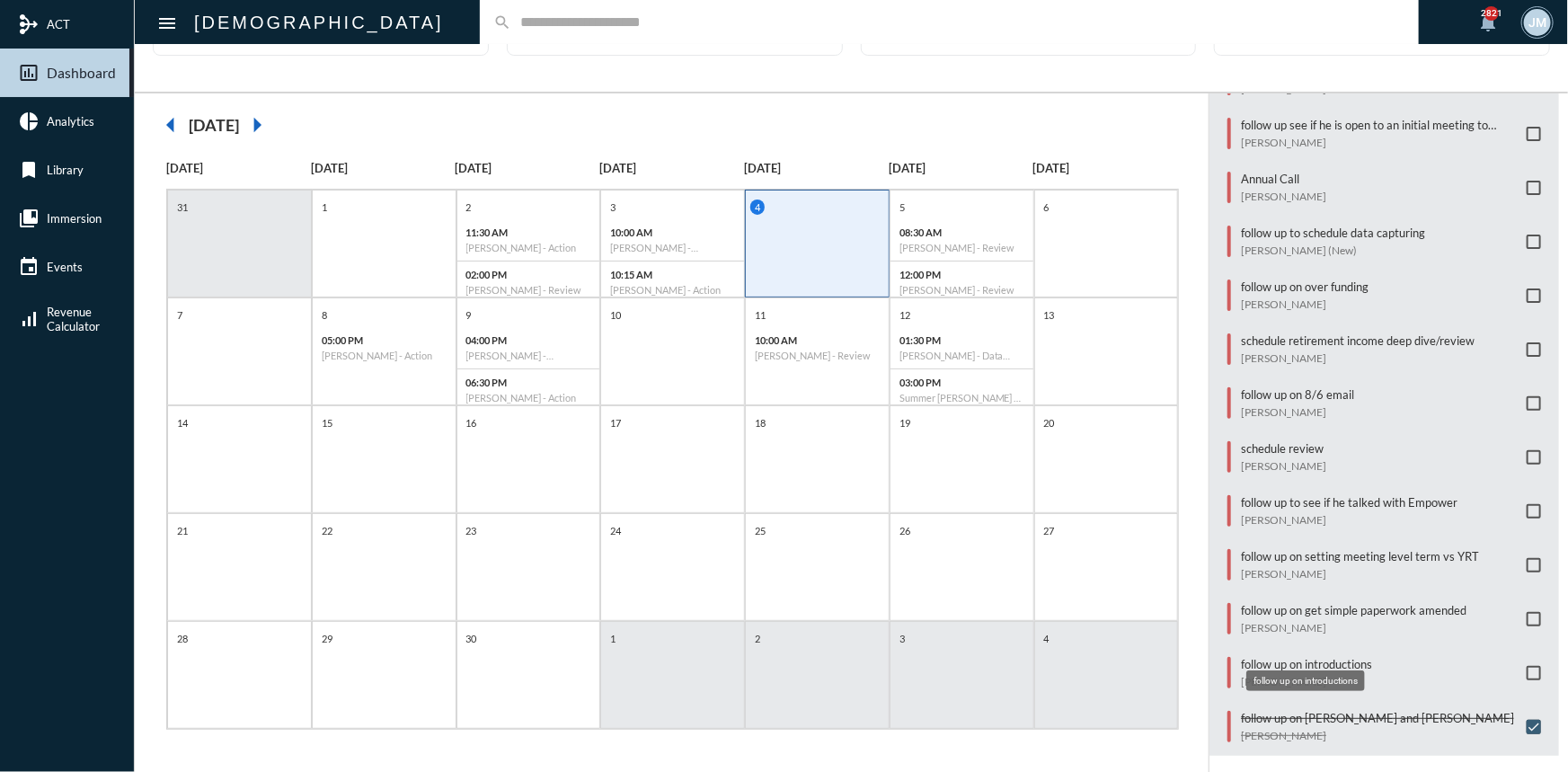
click at [1325, 657] on p "follow up on introductions" at bounding box center [1307, 663] width 131 height 14
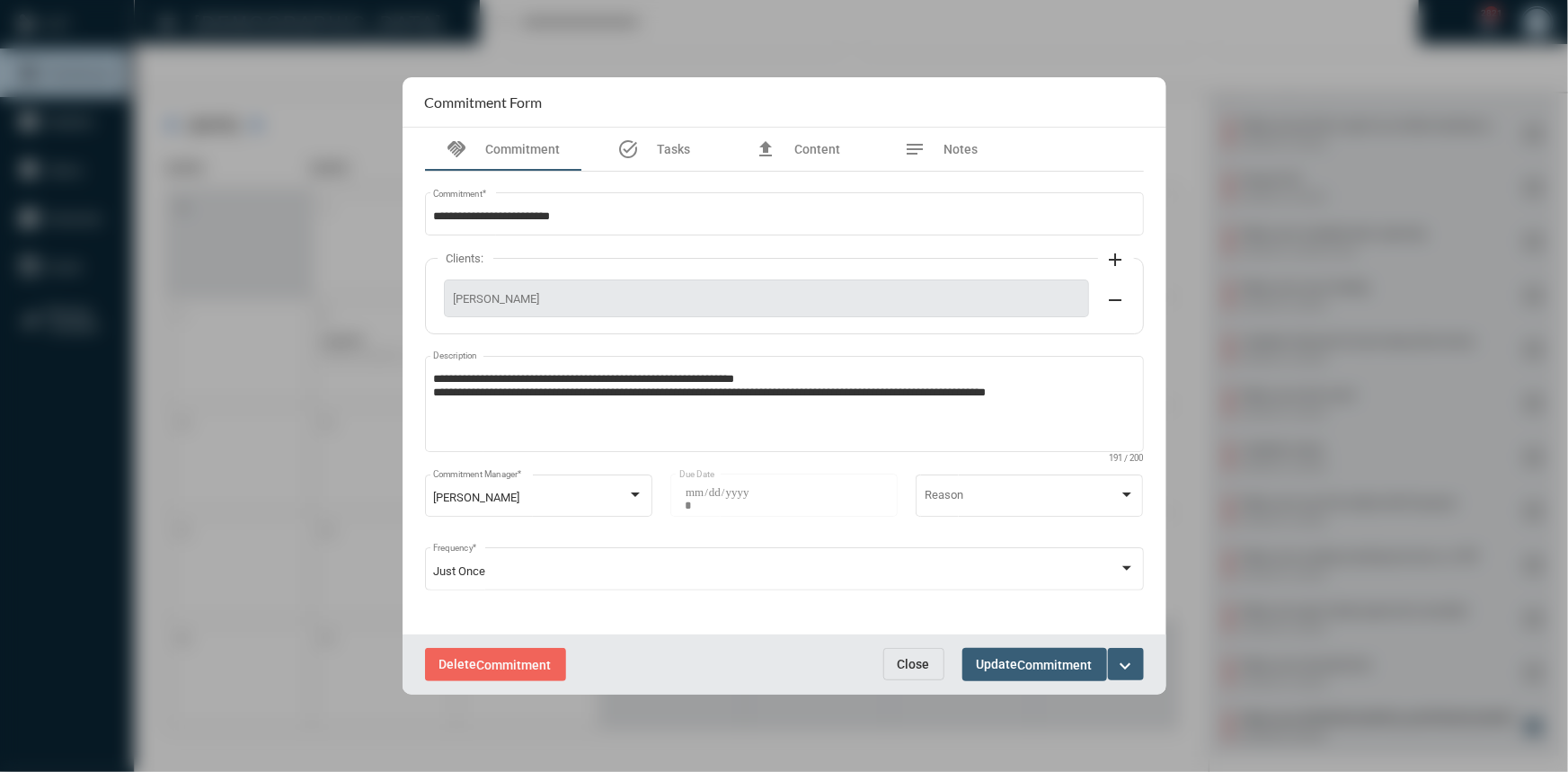
click at [919, 663] on span "Close" at bounding box center [914, 663] width 33 height 14
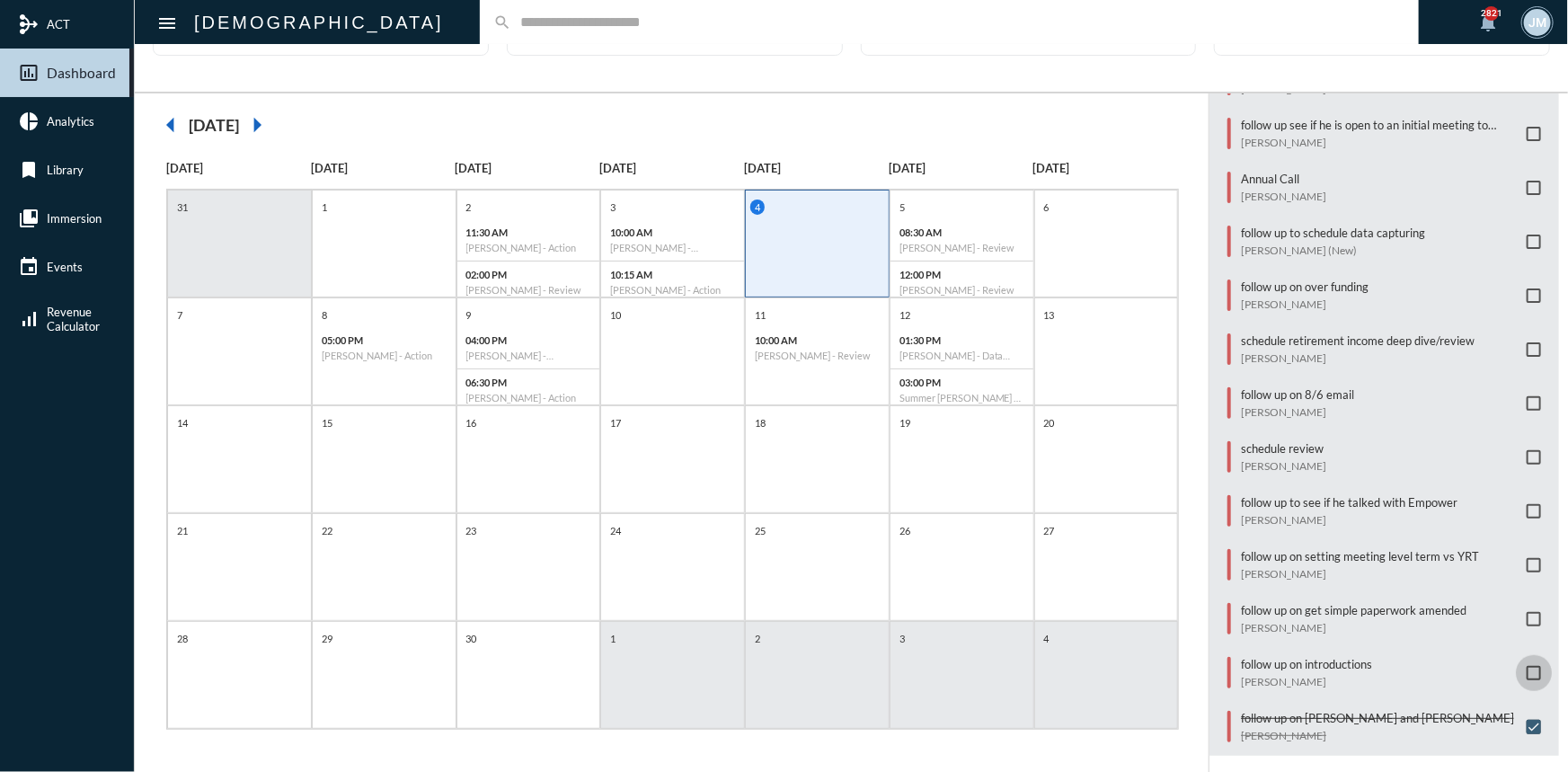
click at [1531, 666] on span at bounding box center [1533, 673] width 14 height 14
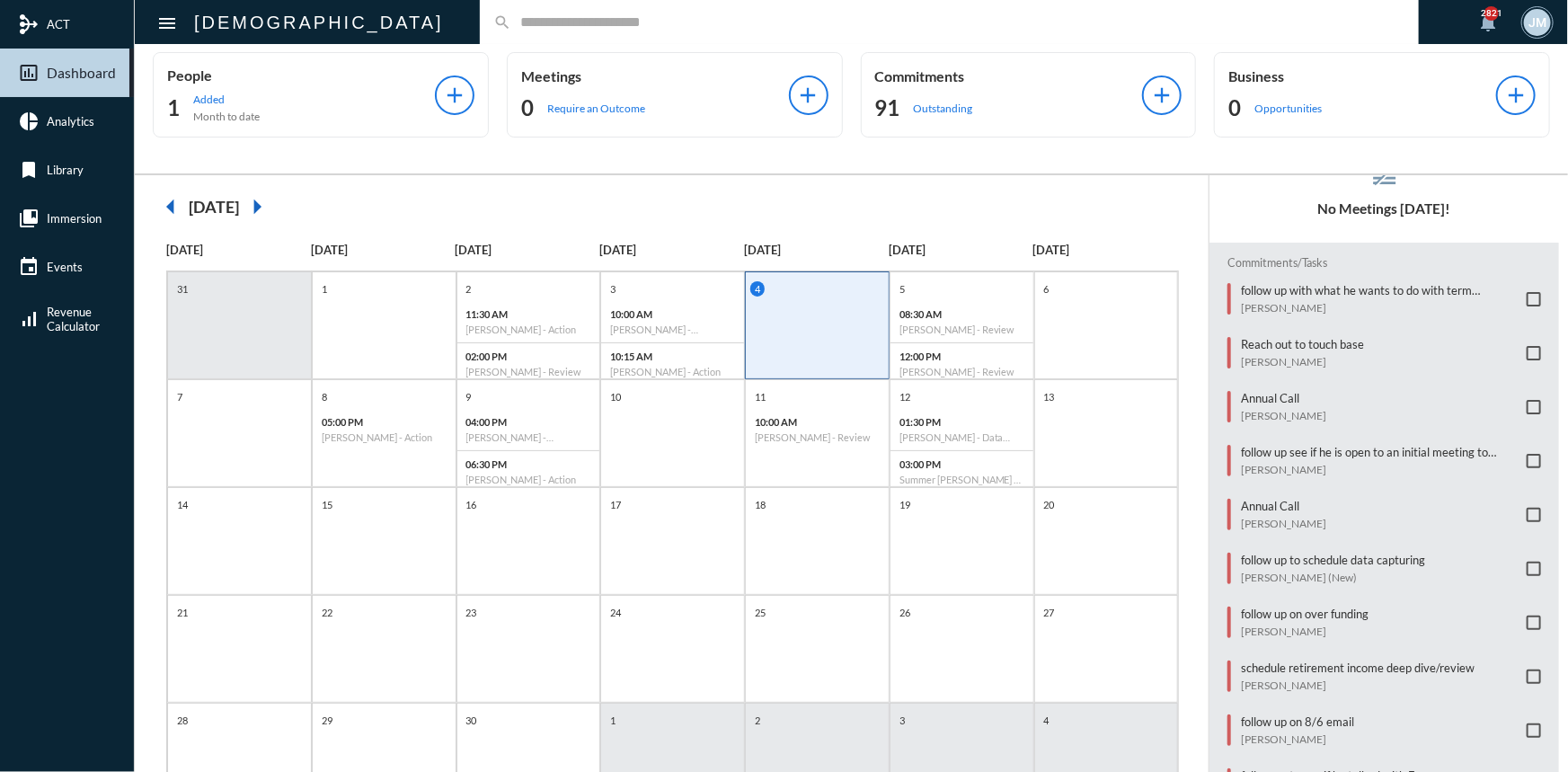
scroll to position [194, 0]
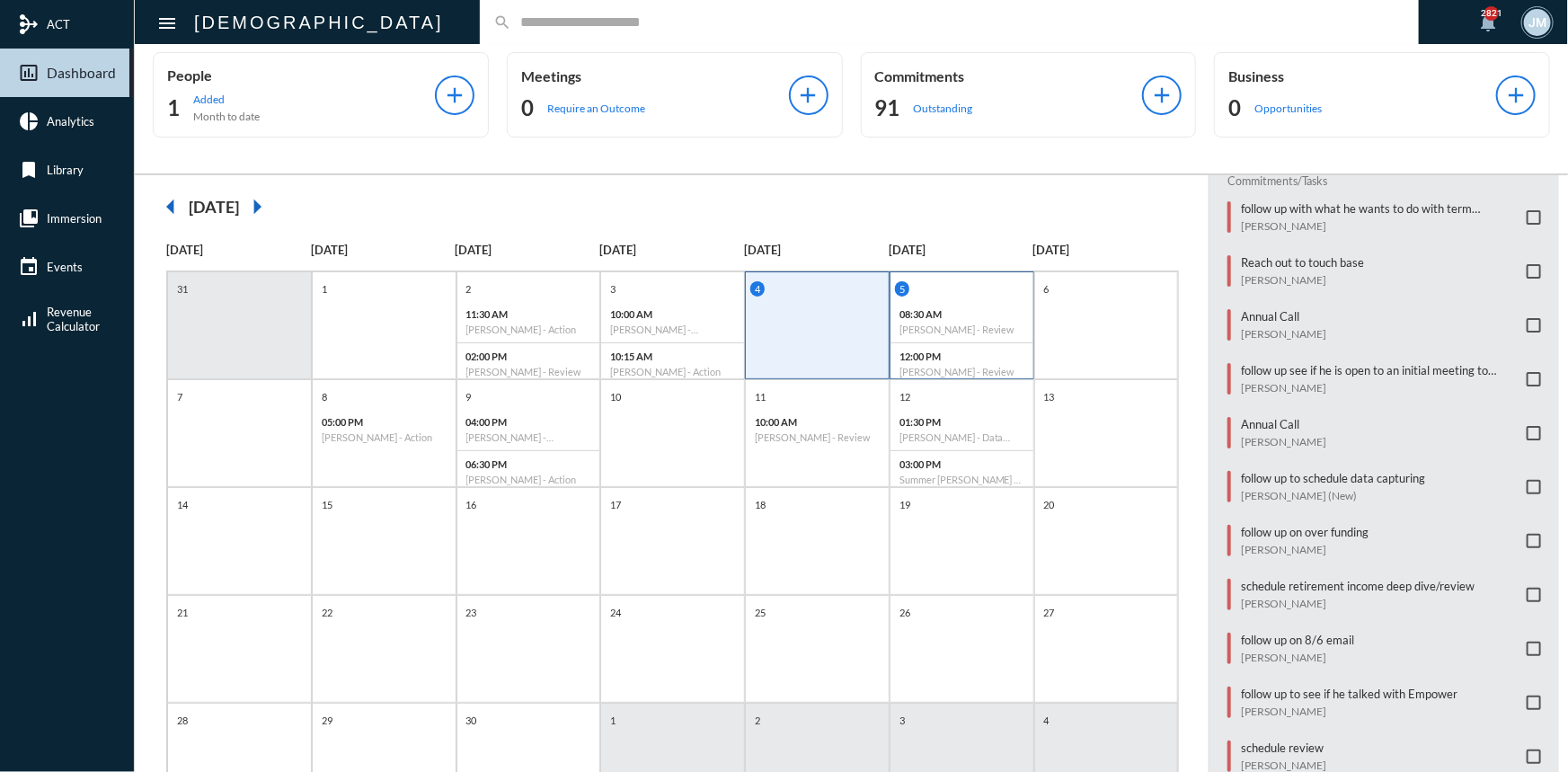
click at [960, 284] on div "5" at bounding box center [964, 289] width 138 height 15
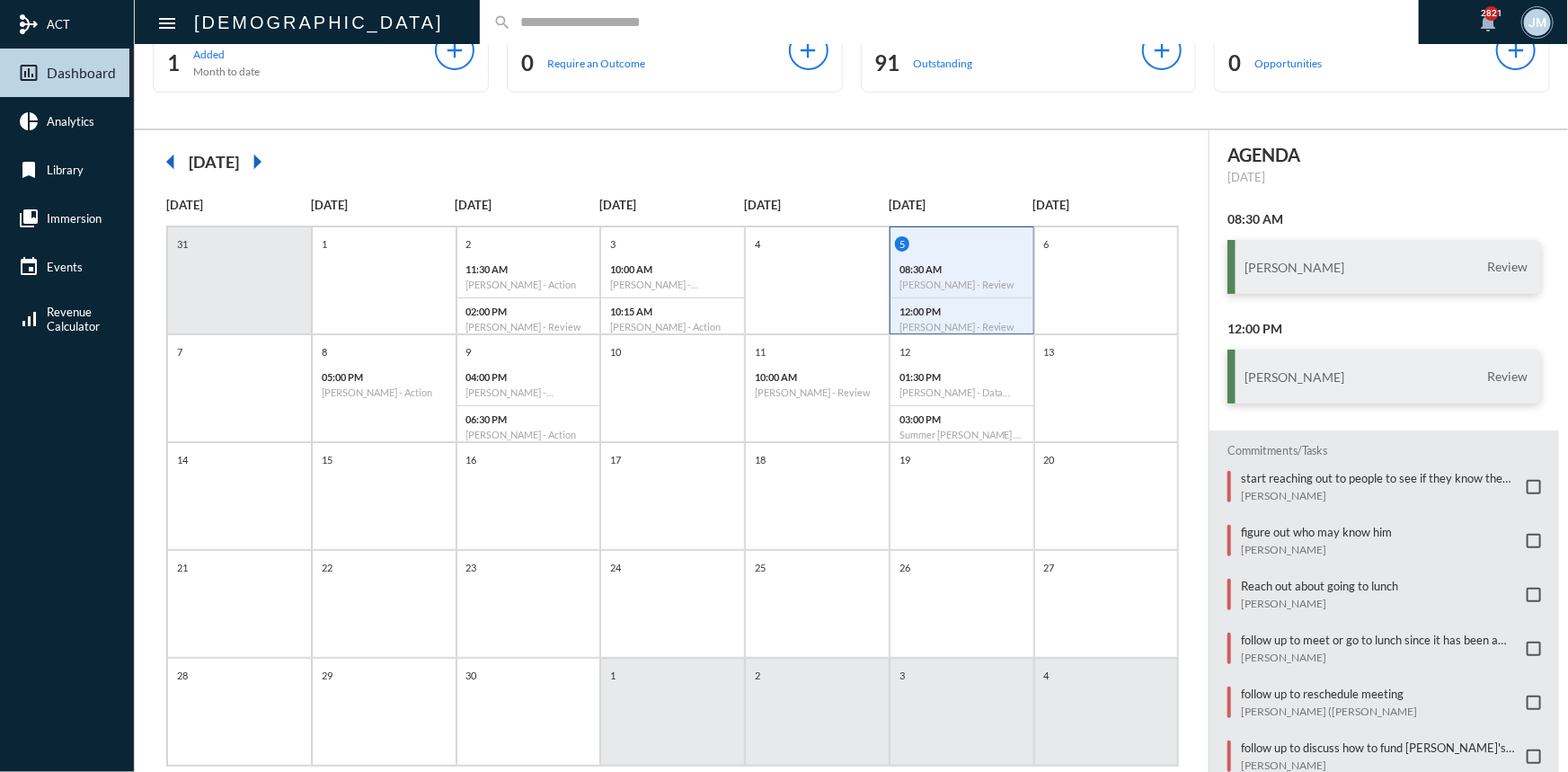
scroll to position [92, 0]
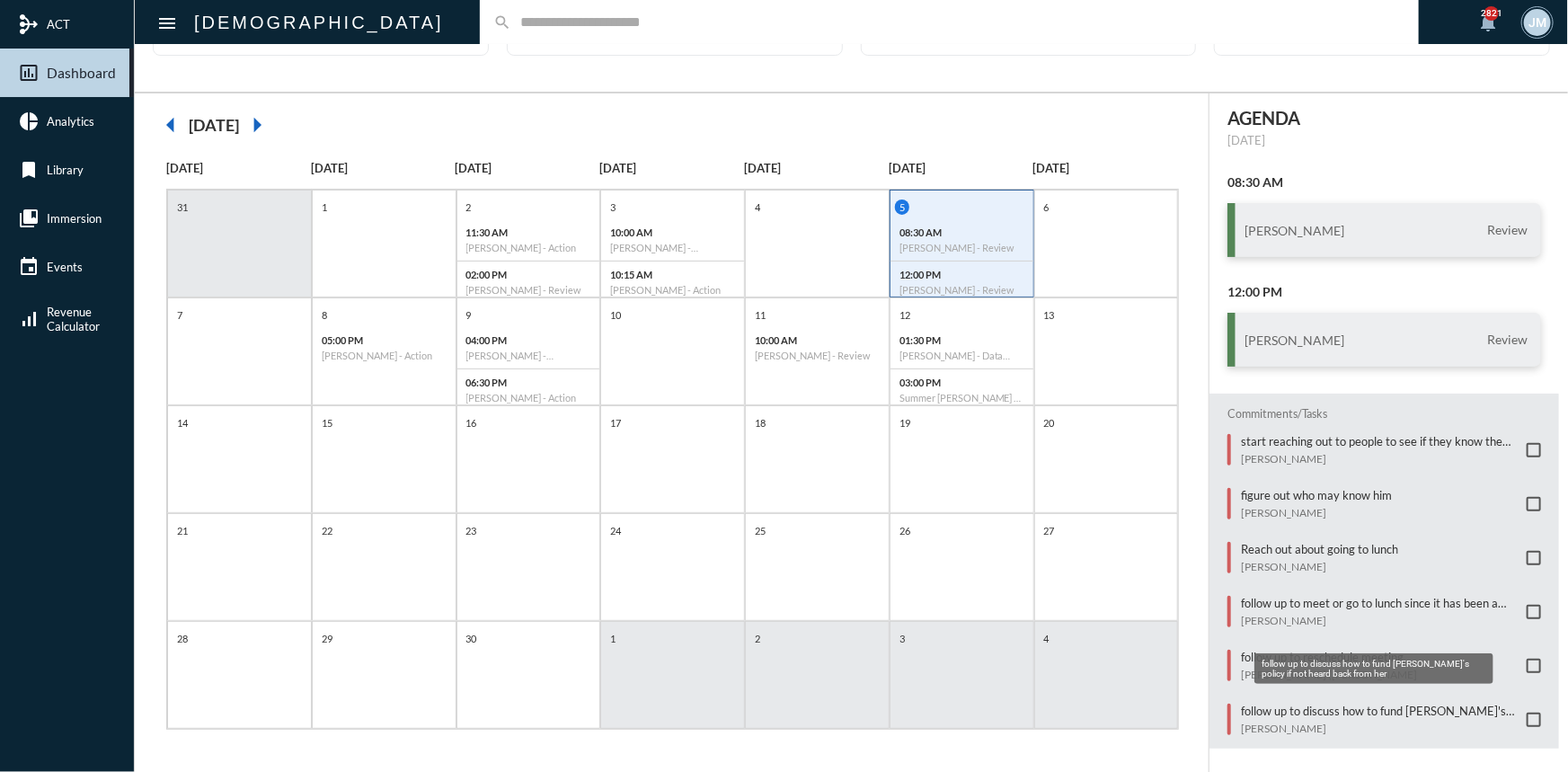
click at [1388, 704] on p "follow up to discuss how to fund Brian's policy if not heard back from her" at bounding box center [1380, 710] width 277 height 14
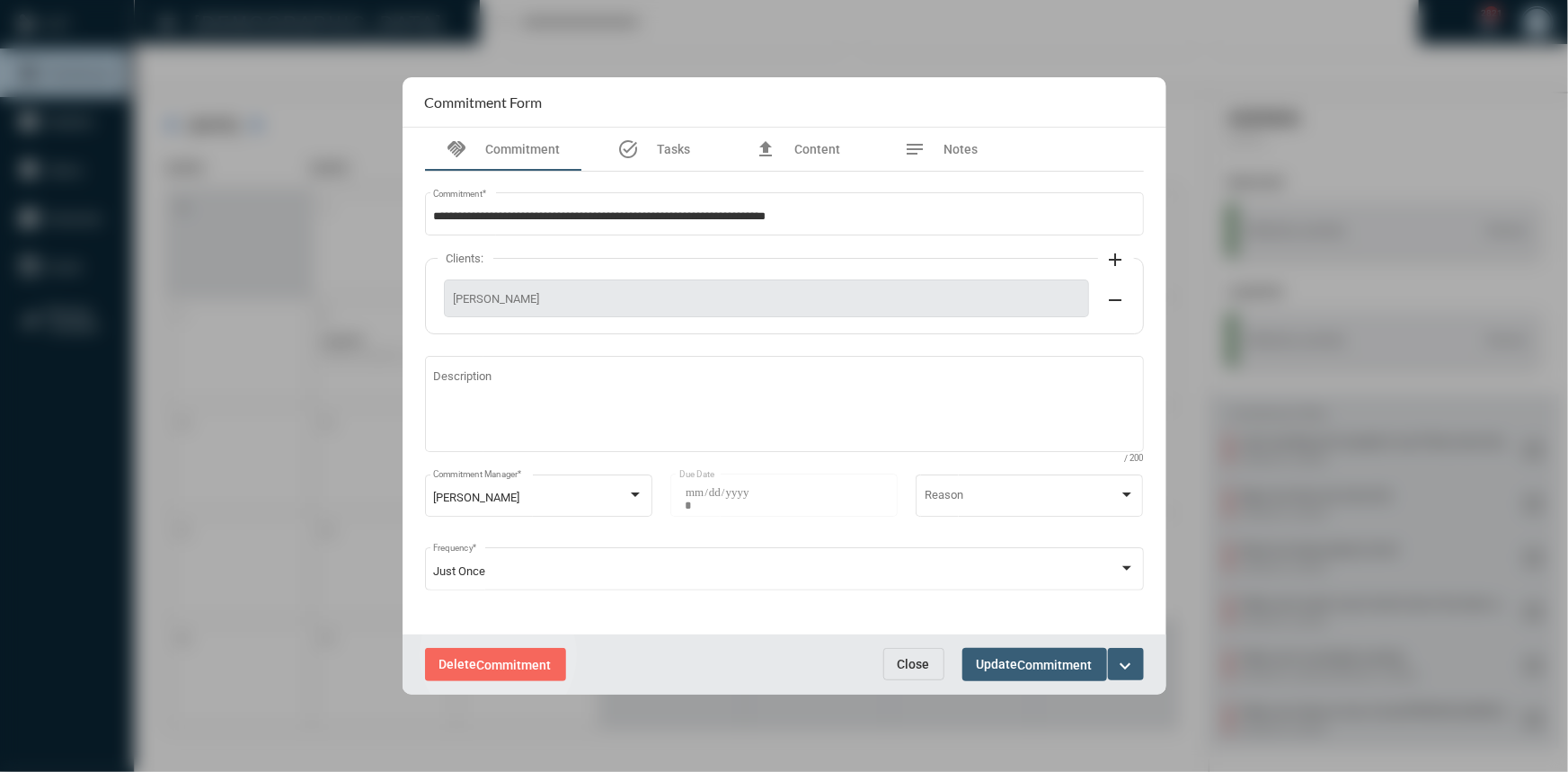
click at [499, 655] on button "Delete Commitment" at bounding box center [495, 664] width 141 height 34
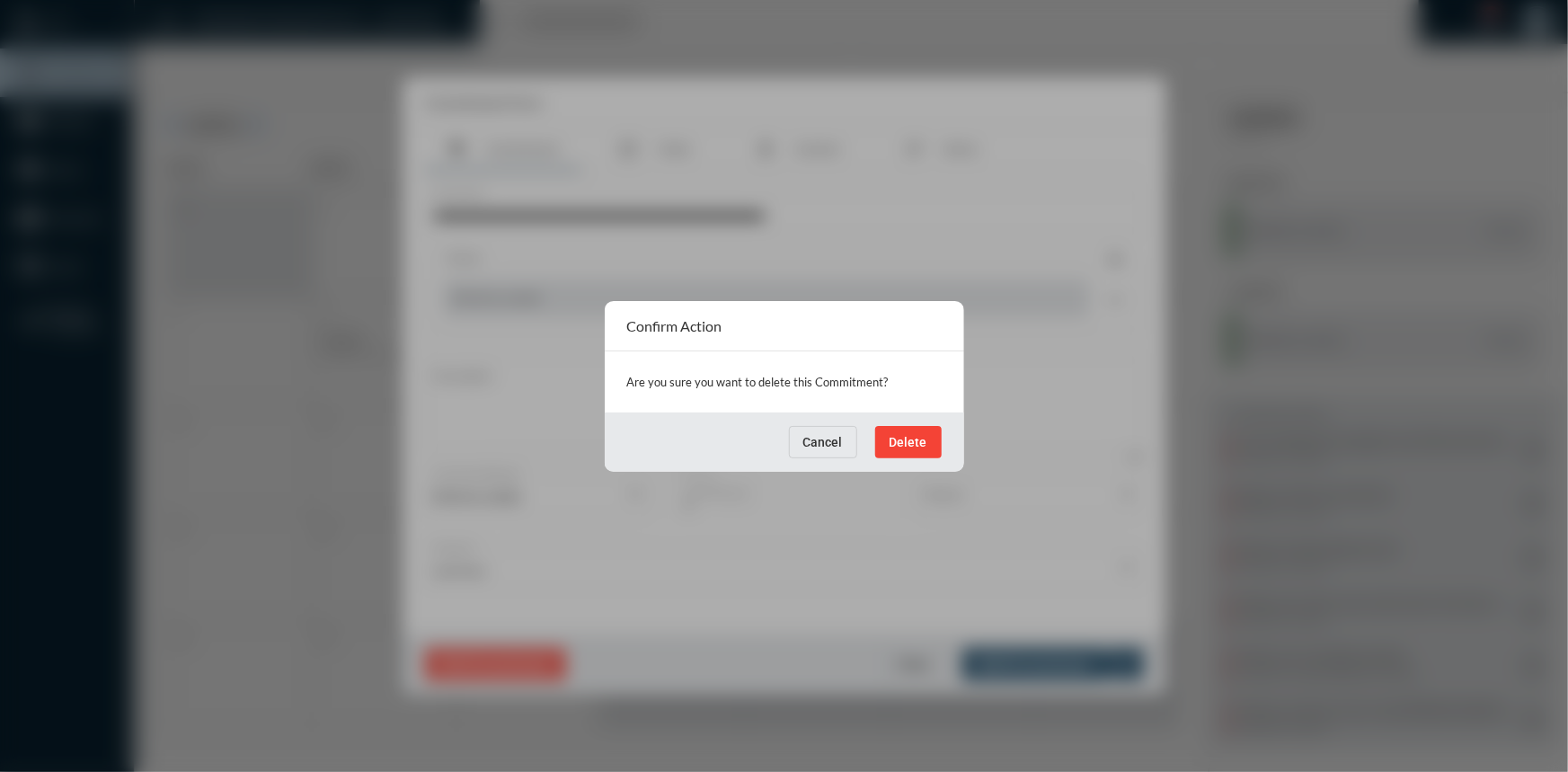
click at [944, 444] on div "Cancel Delete" at bounding box center [784, 442] width 360 height 60
click at [930, 442] on button "Delete" at bounding box center [908, 442] width 66 height 33
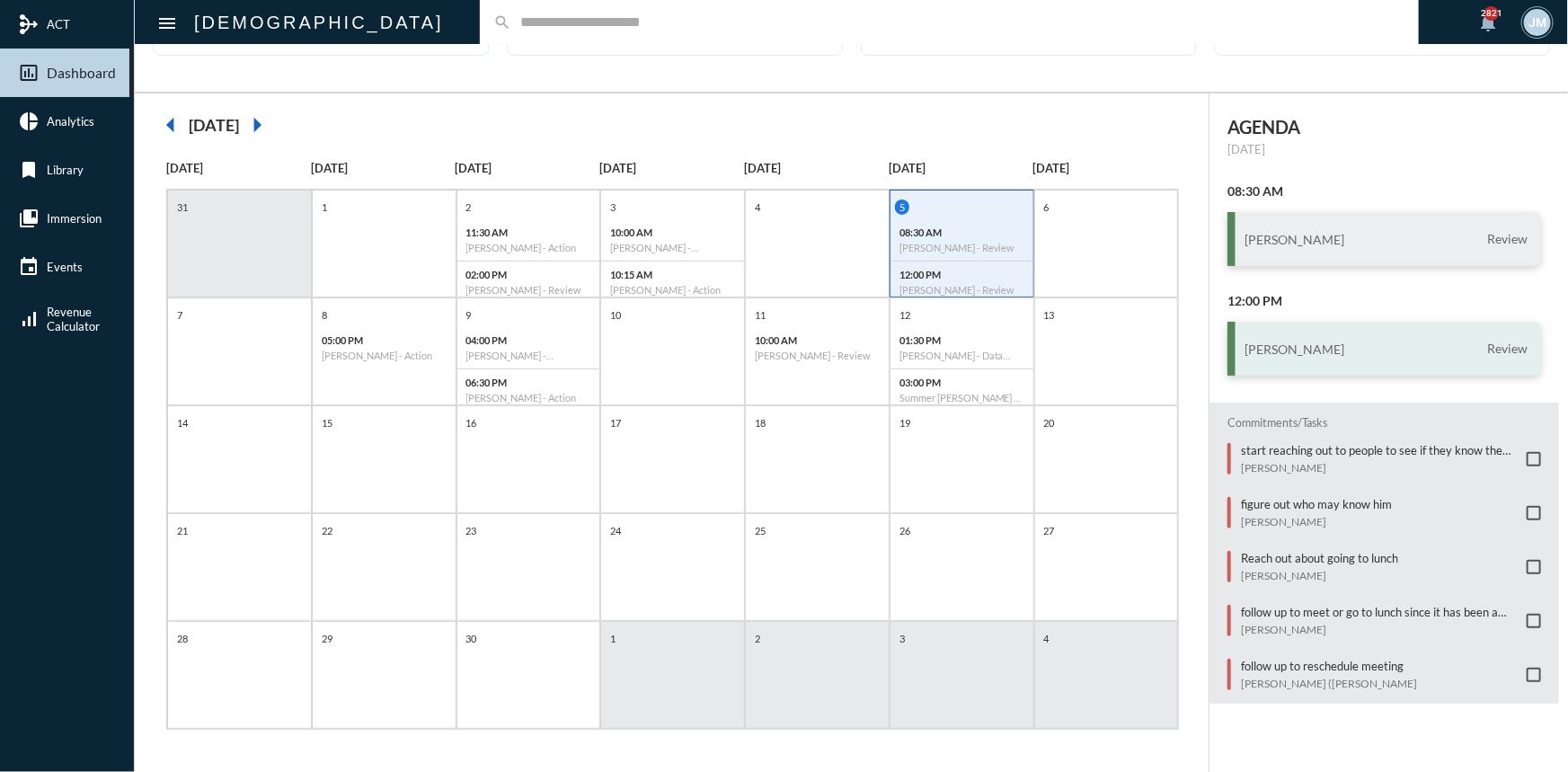
click at [1294, 353] on div "Ash Smith Review" at bounding box center [1384, 349] width 313 height 54
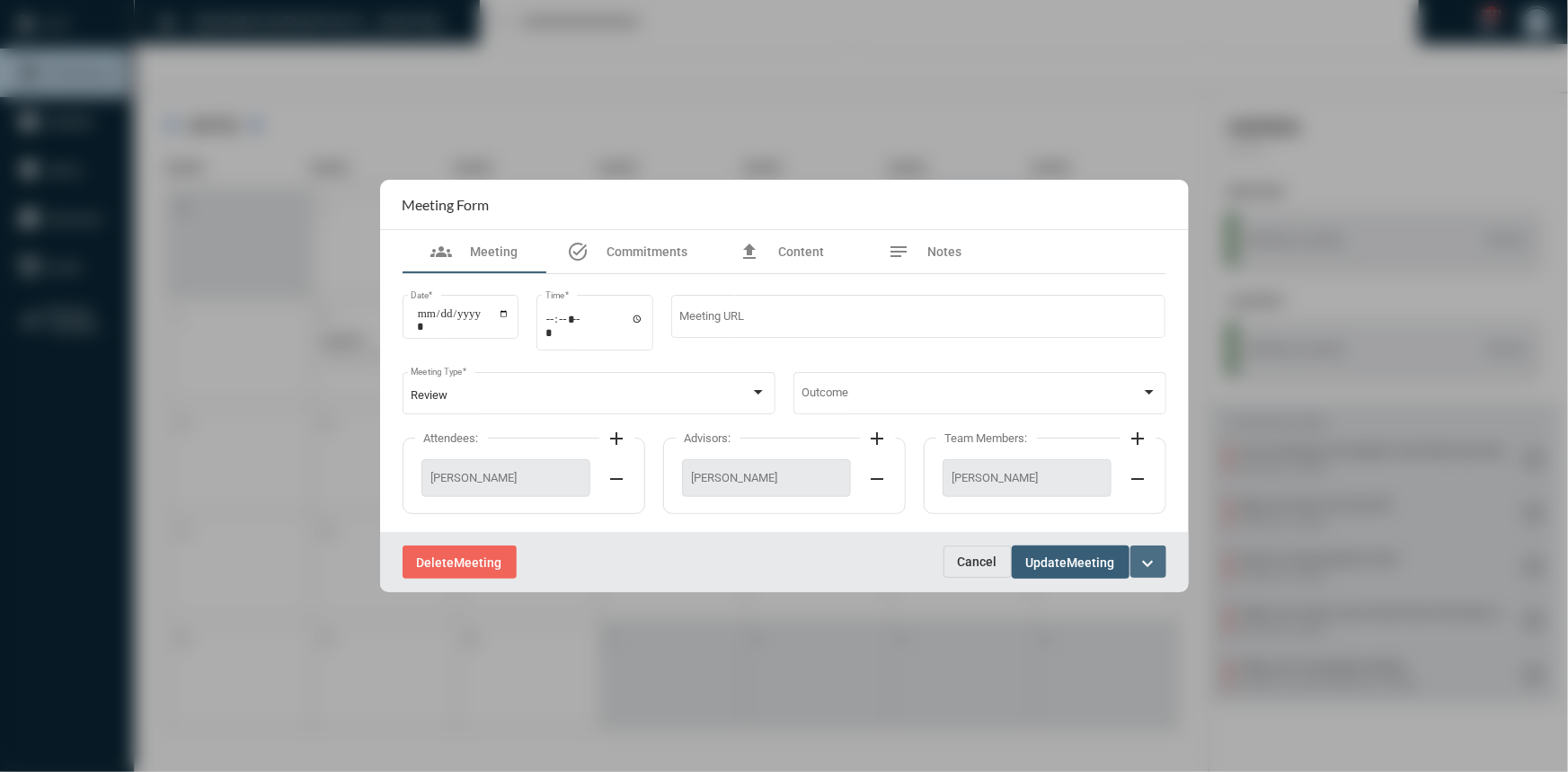
click at [1150, 562] on mat-icon "expand_more" at bounding box center [1148, 563] width 21 height 21
click at [1321, 548] on div at bounding box center [784, 386] width 1568 height 772
click at [761, 386] on div at bounding box center [758, 392] width 16 height 14
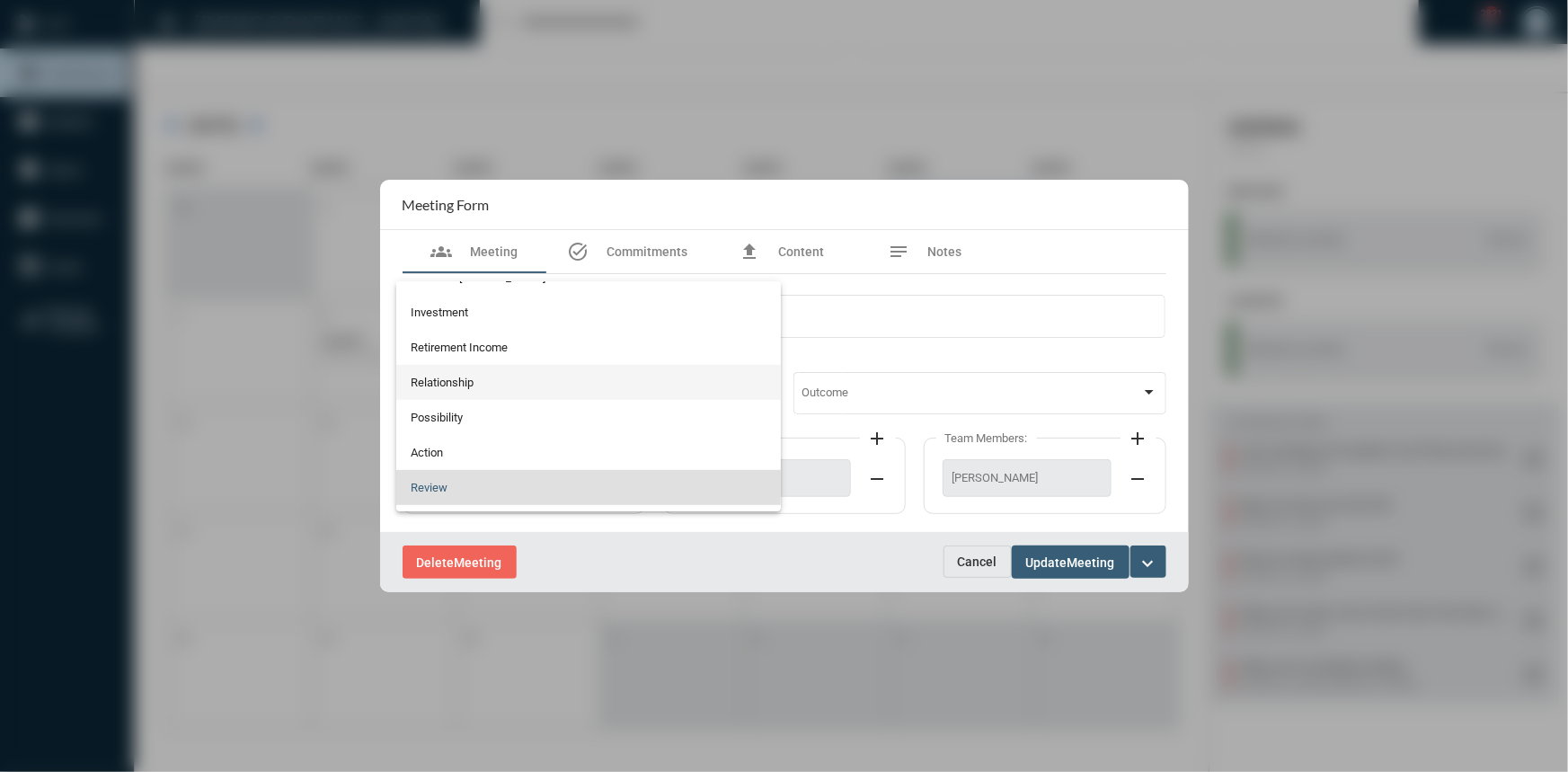
scroll to position [462, 0]
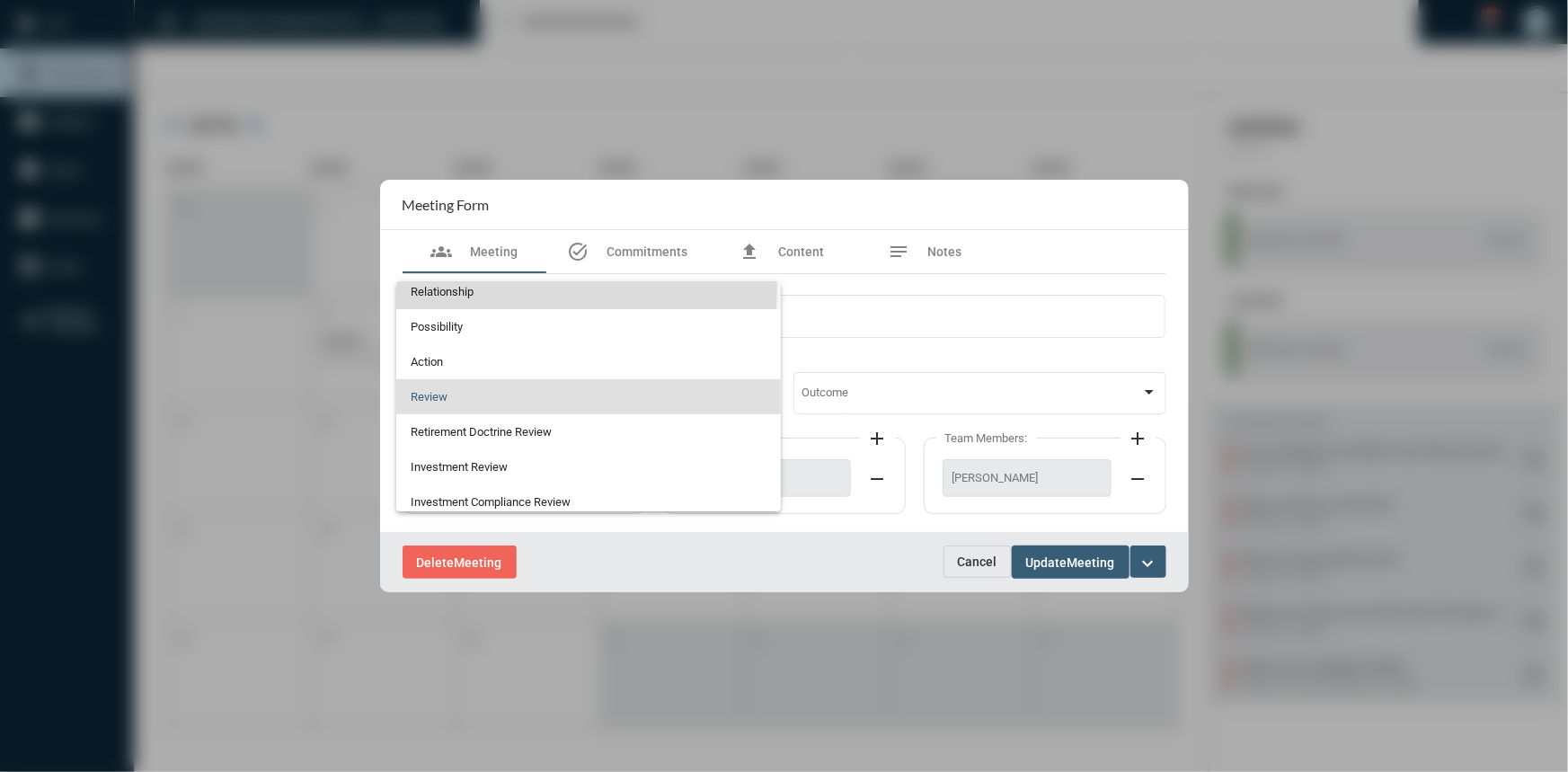
click at [448, 285] on span "Relationship" at bounding box center [588, 291] width 356 height 35
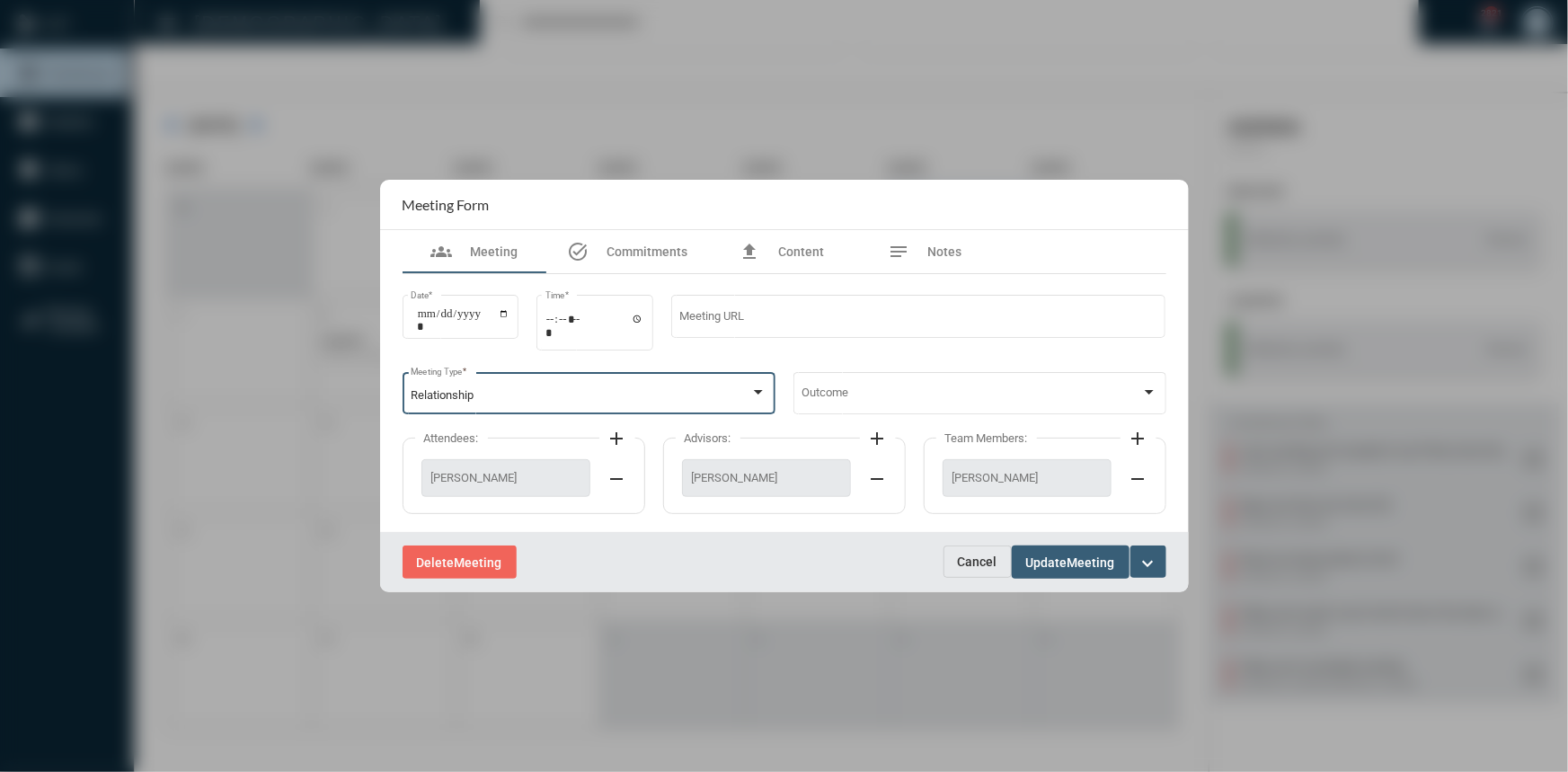
click at [1055, 569] on span "Update" at bounding box center [1046, 562] width 41 height 14
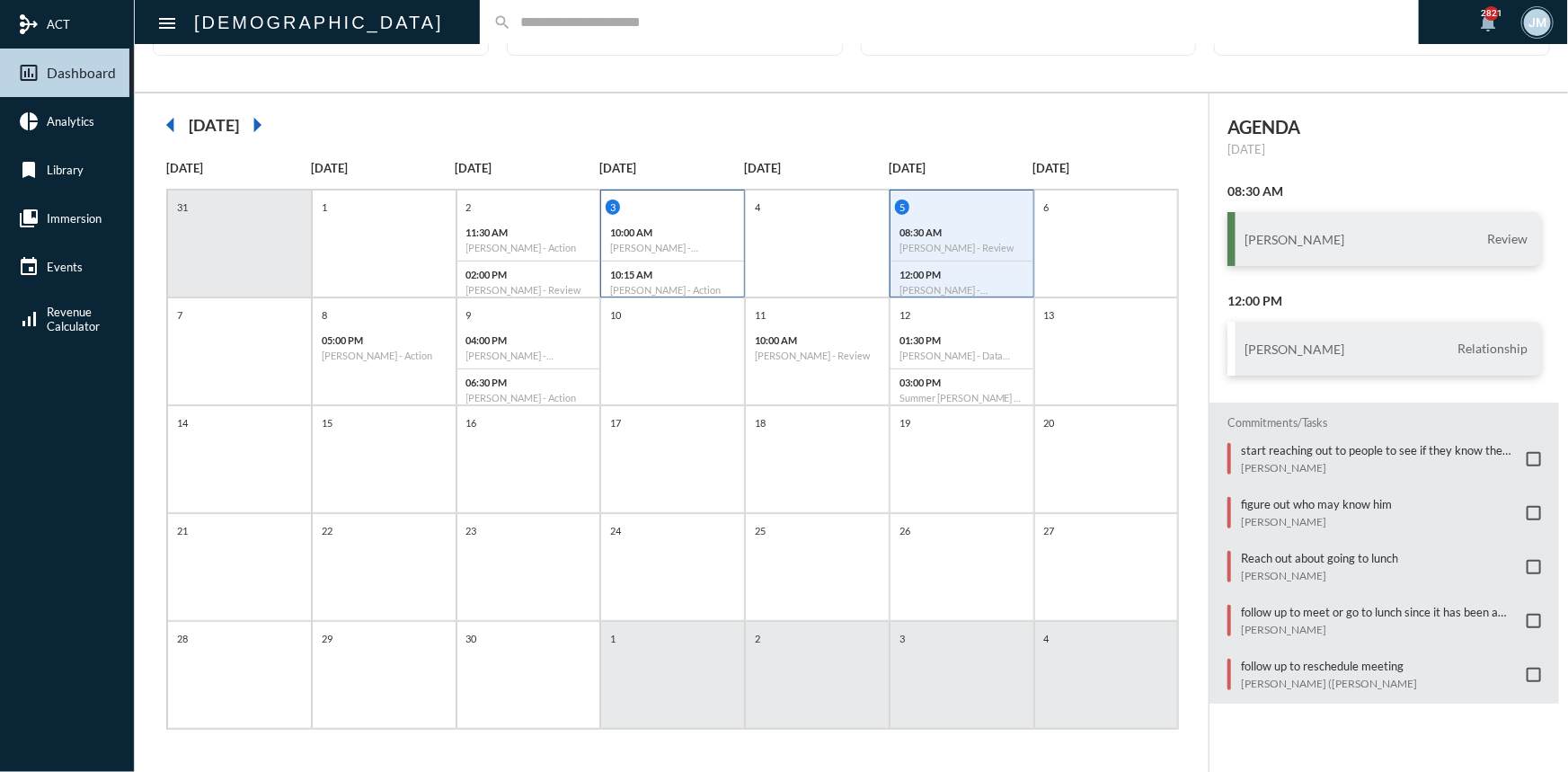
click at [717, 273] on p "10:15 AM" at bounding box center [673, 274] width 125 height 12
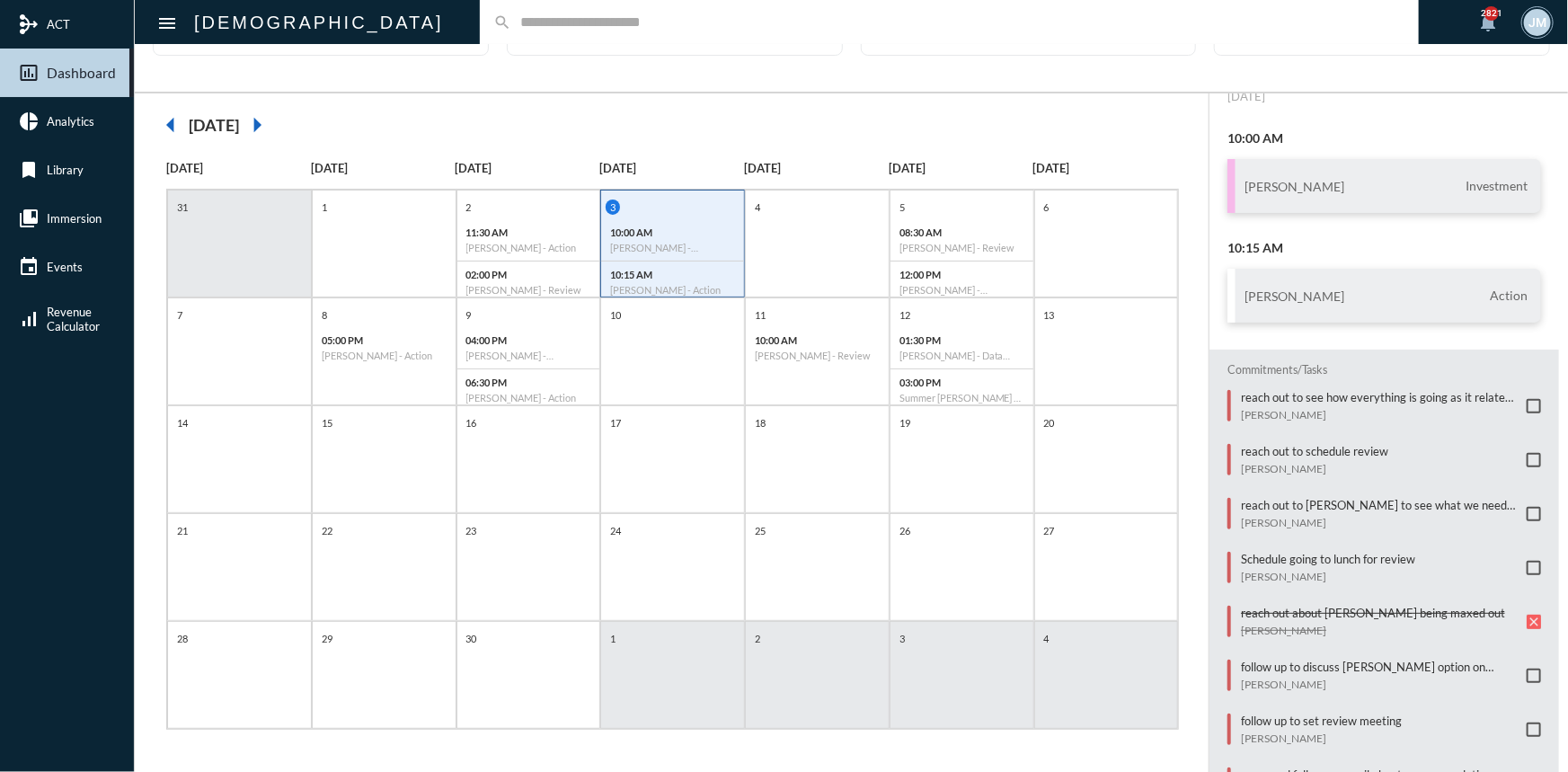
scroll to position [81, 0]
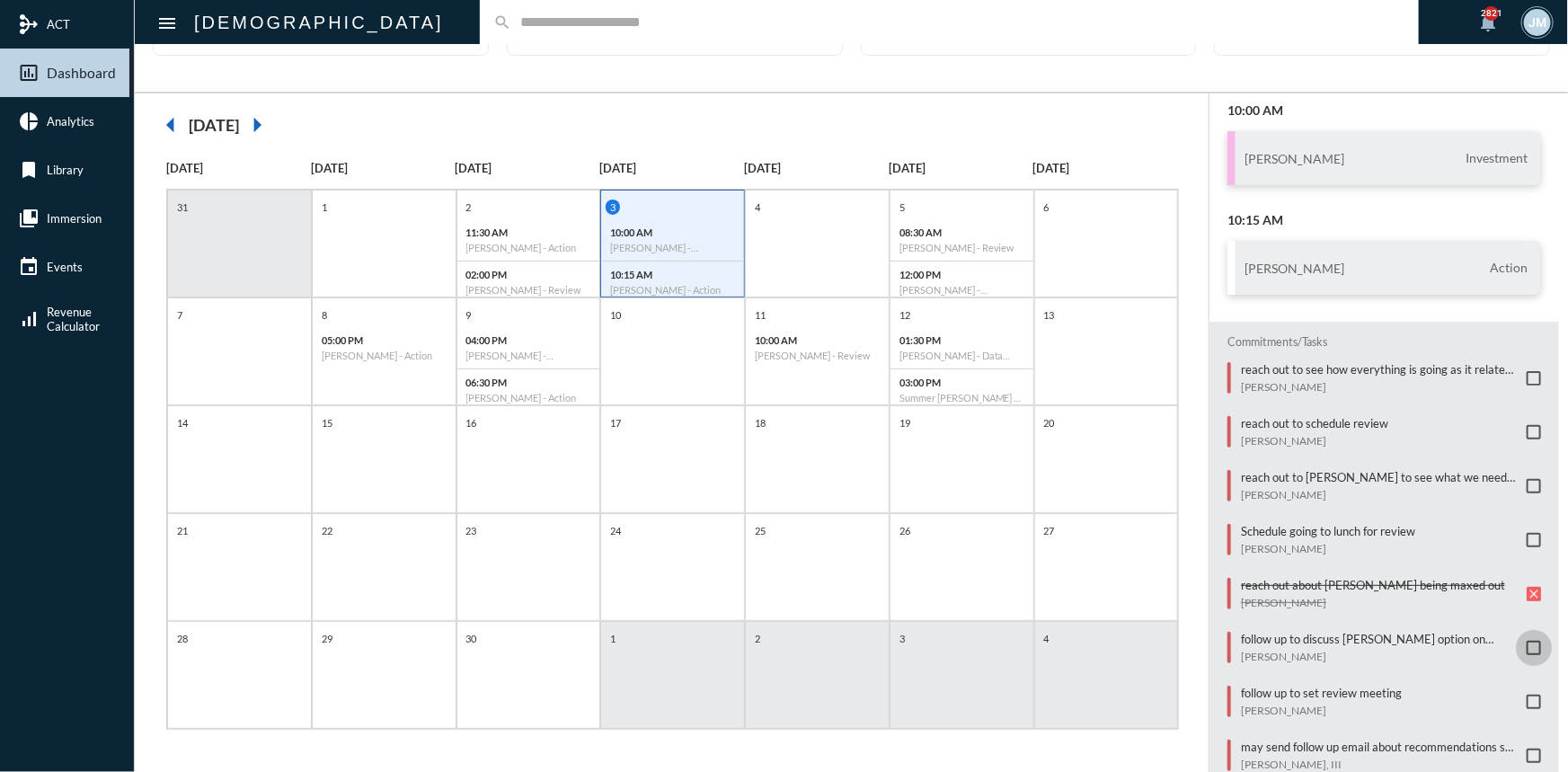
click at [1527, 640] on span at bounding box center [1533, 647] width 14 height 14
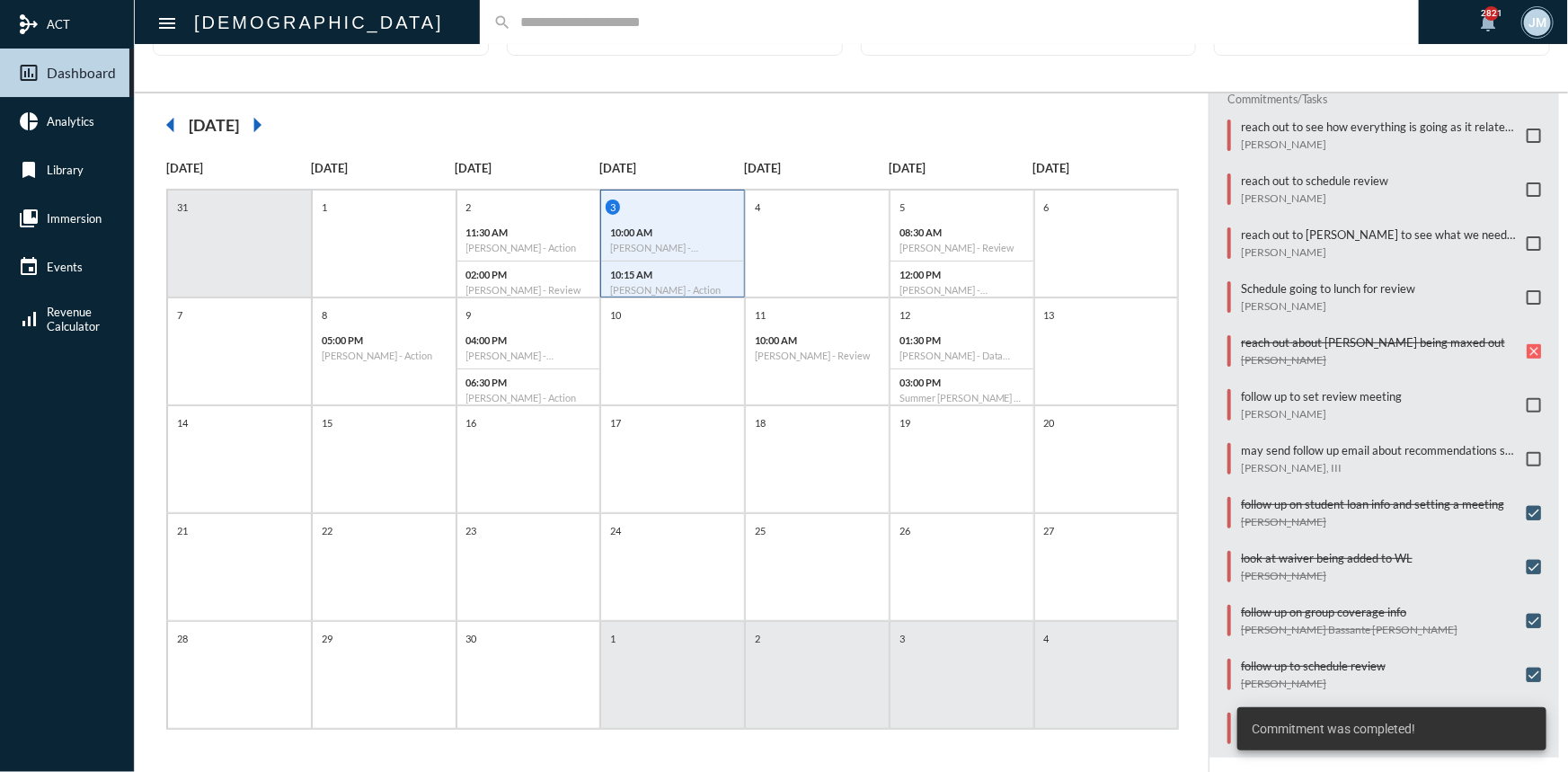
scroll to position [326, 0]
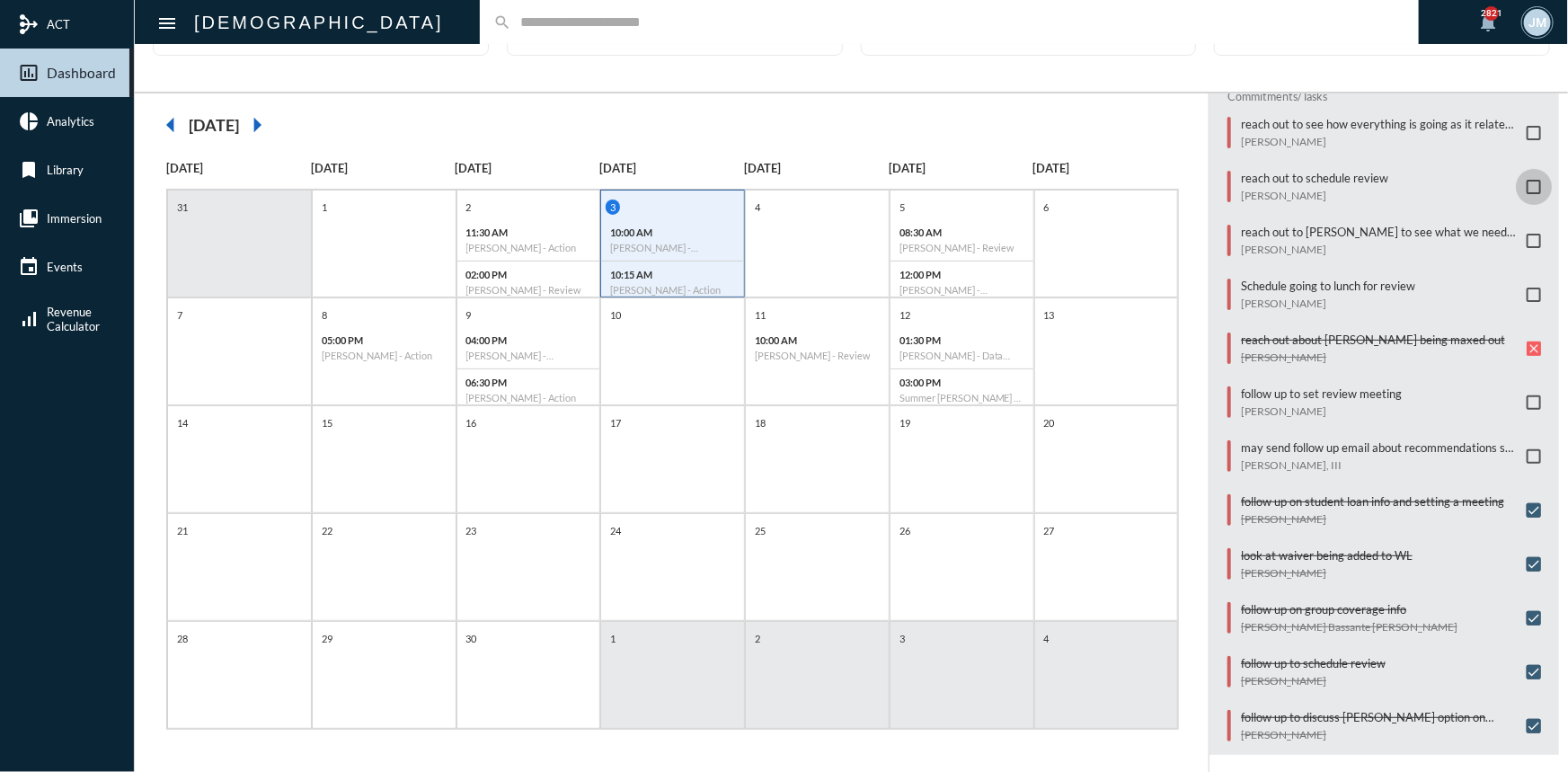
click at [1527, 180] on span at bounding box center [1533, 187] width 14 height 14
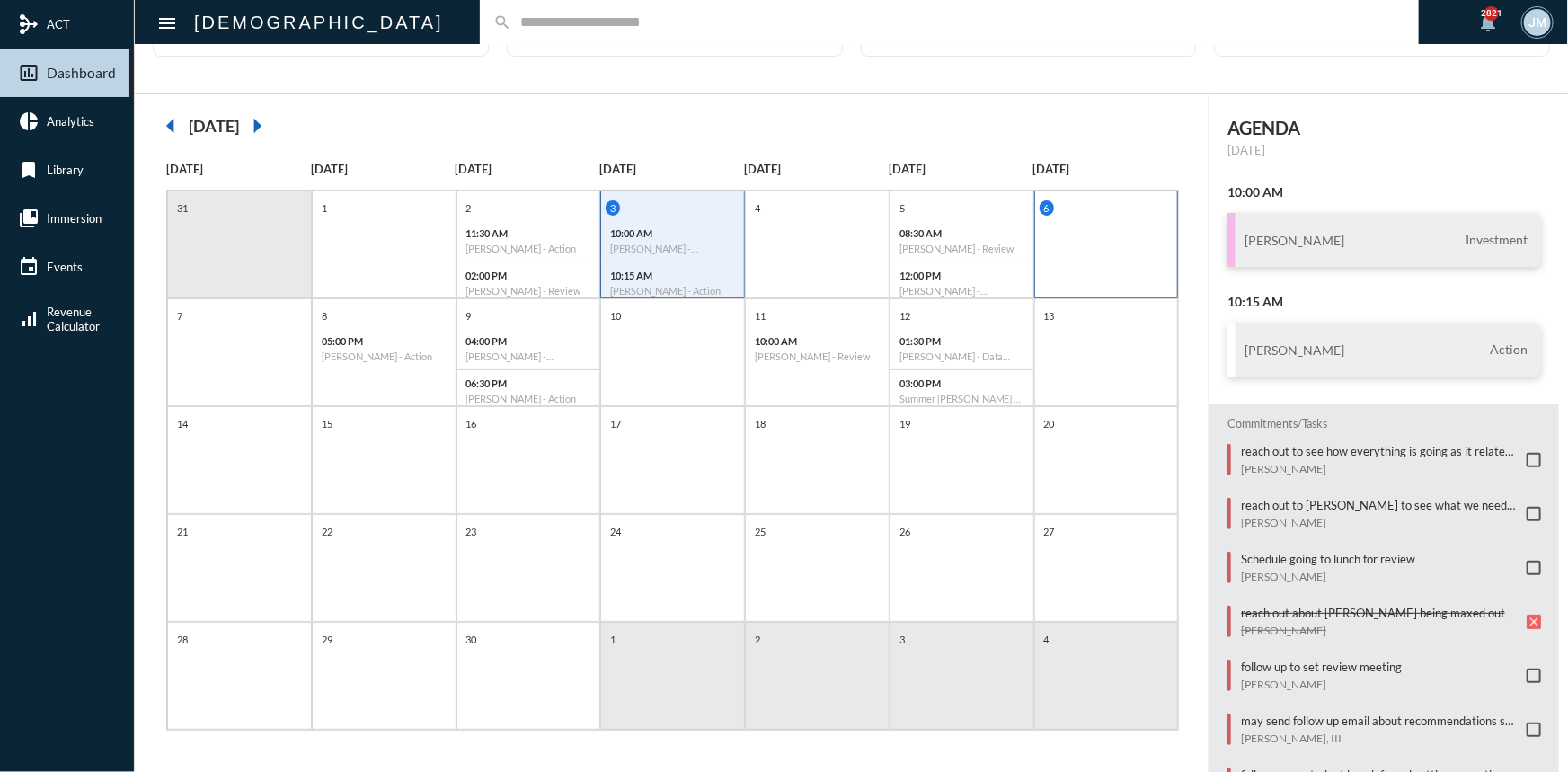
scroll to position [92, 0]
drag, startPoint x: 1521, startPoint y: 0, endPoint x: 1348, endPoint y: 608, distance: 632.1
click at [1348, 608] on p "reach out about [PERSON_NAME] being maxed out" at bounding box center [1373, 611] width 264 height 14
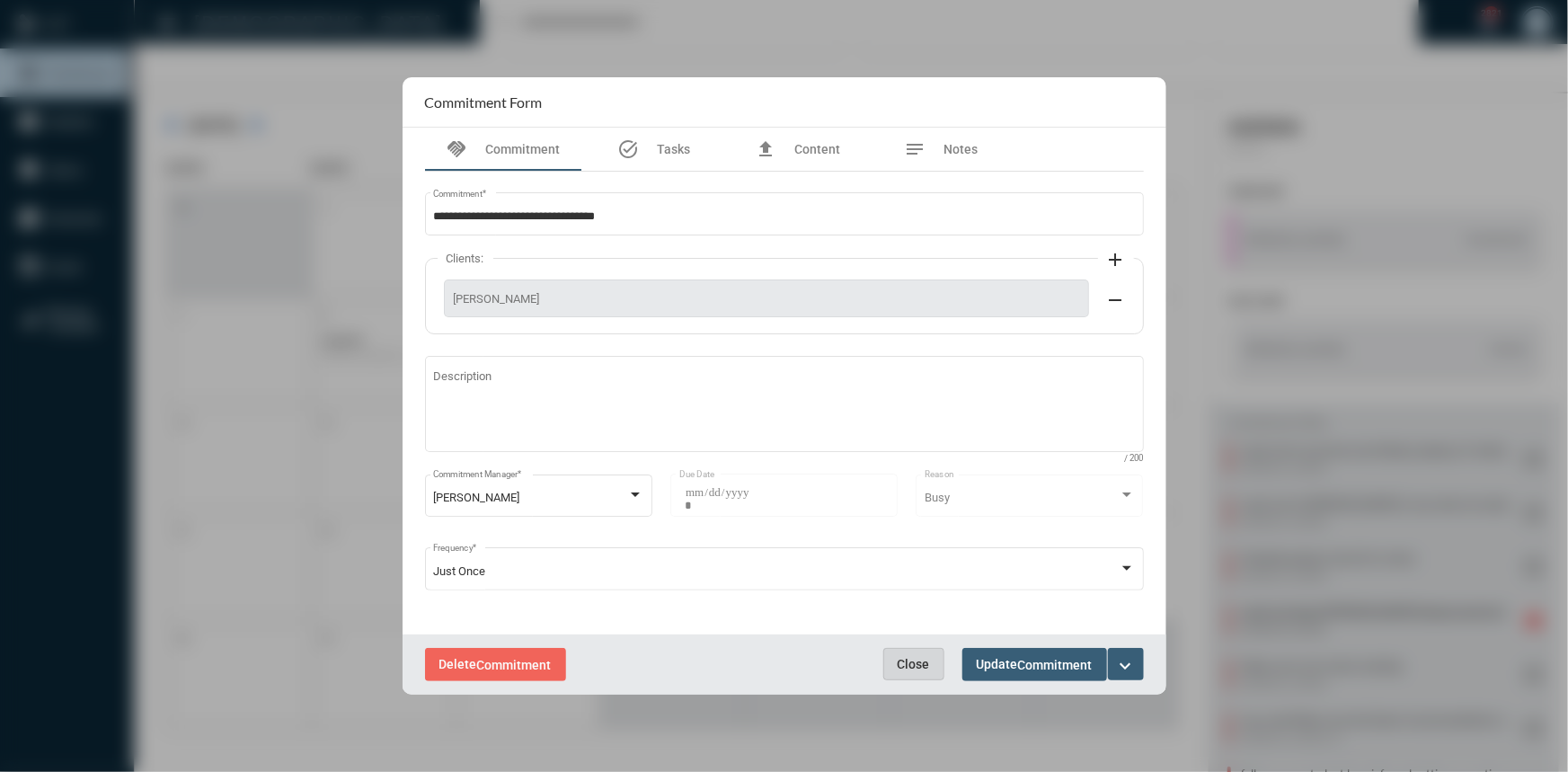
click at [896, 665] on button "Close" at bounding box center [914, 664] width 62 height 33
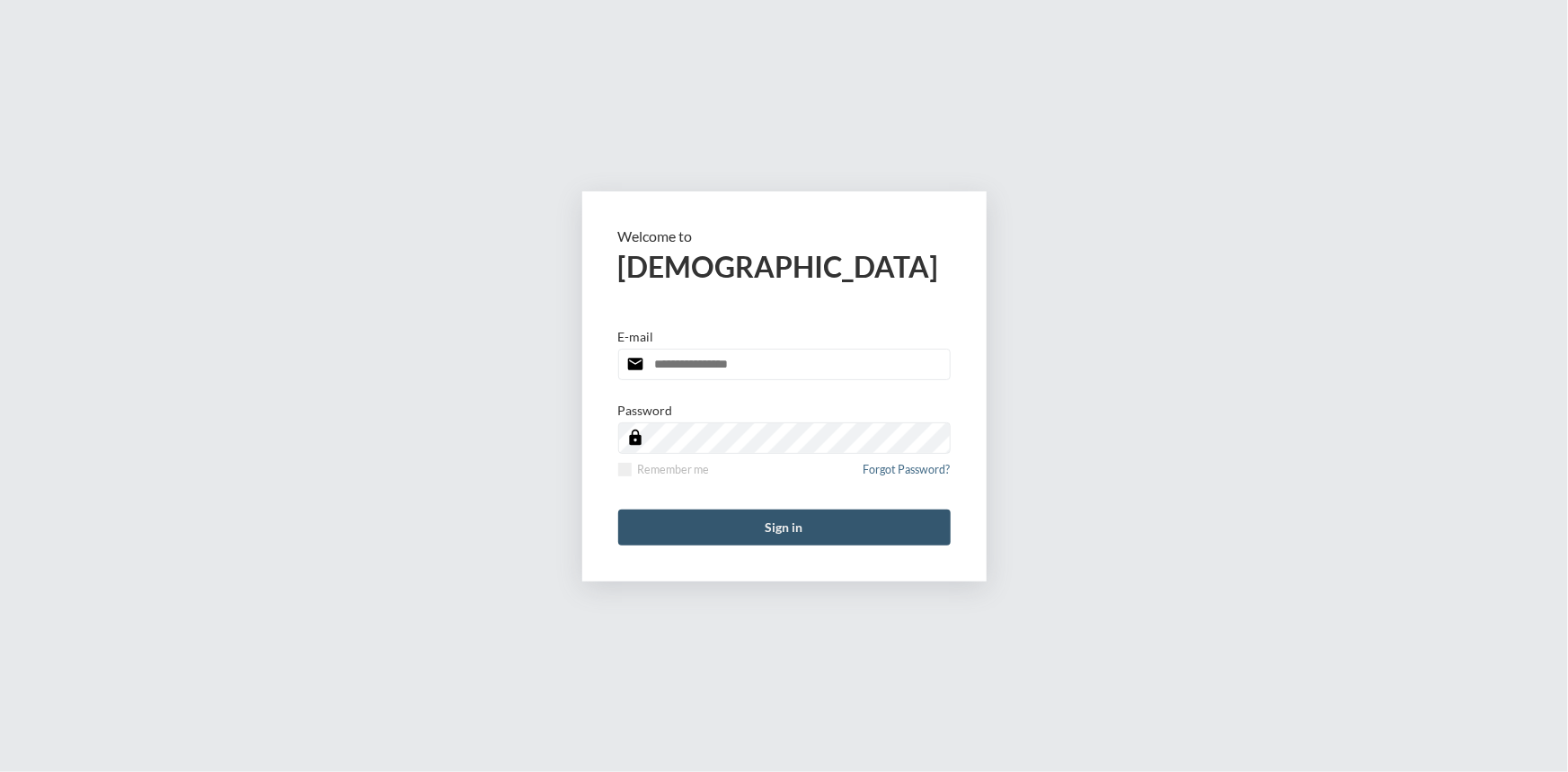
type input "**********"
click at [816, 518] on button "Sign in" at bounding box center [784, 527] width 333 height 36
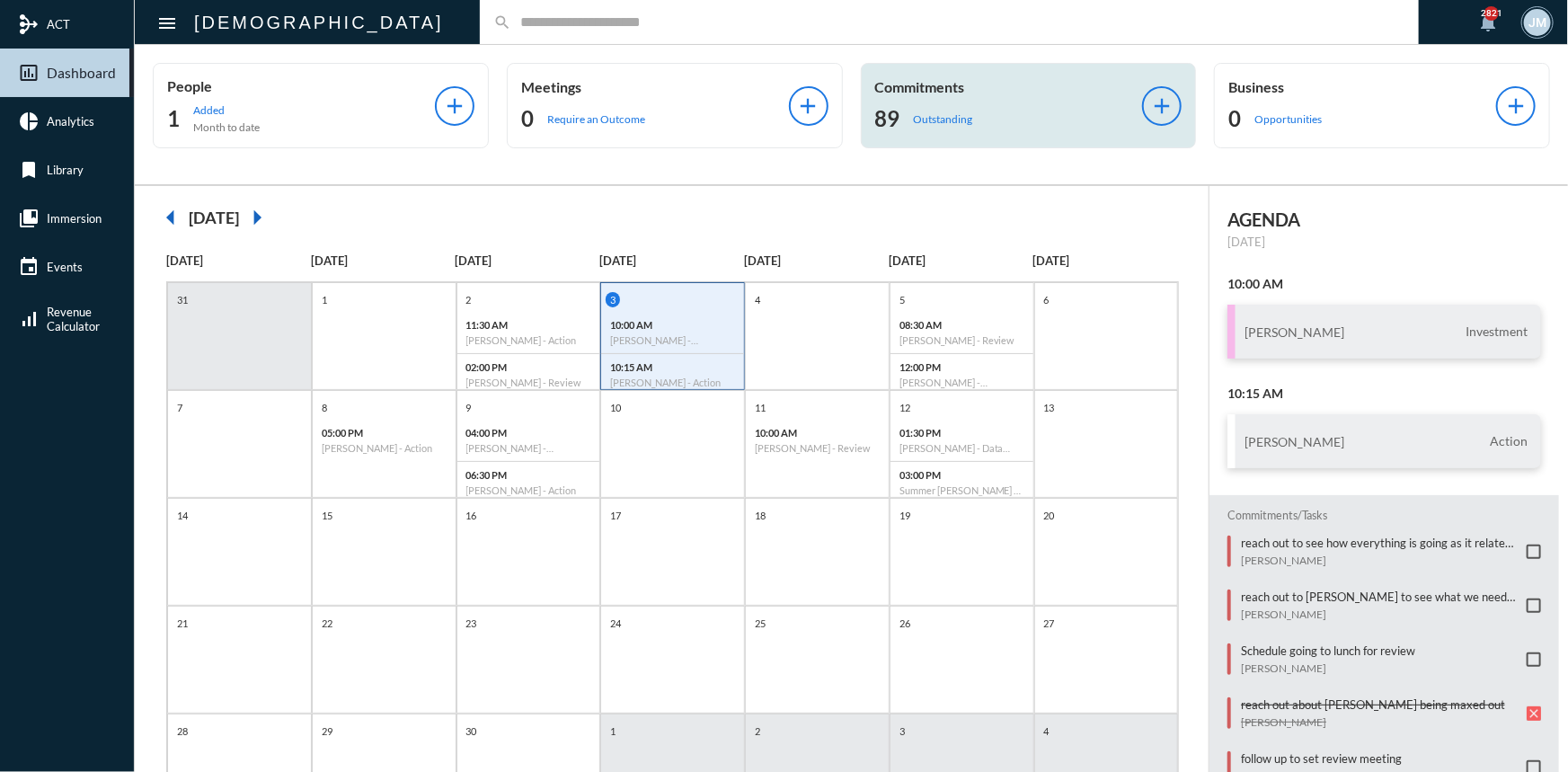
click at [921, 77] on div "Commitments 89 Outstanding add" at bounding box center [1029, 105] width 336 height 86
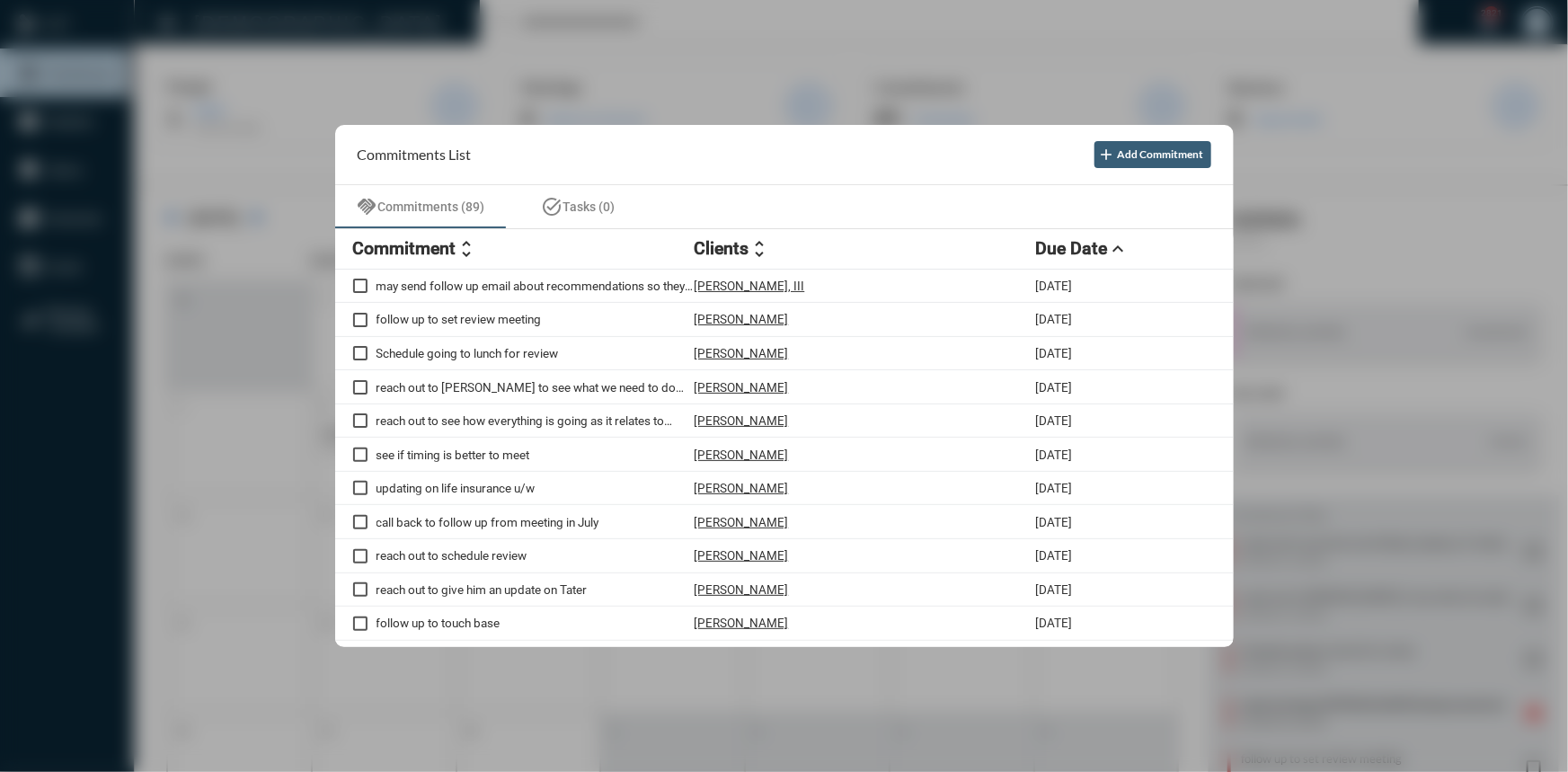
click at [464, 39] on div at bounding box center [784, 386] width 1568 height 772
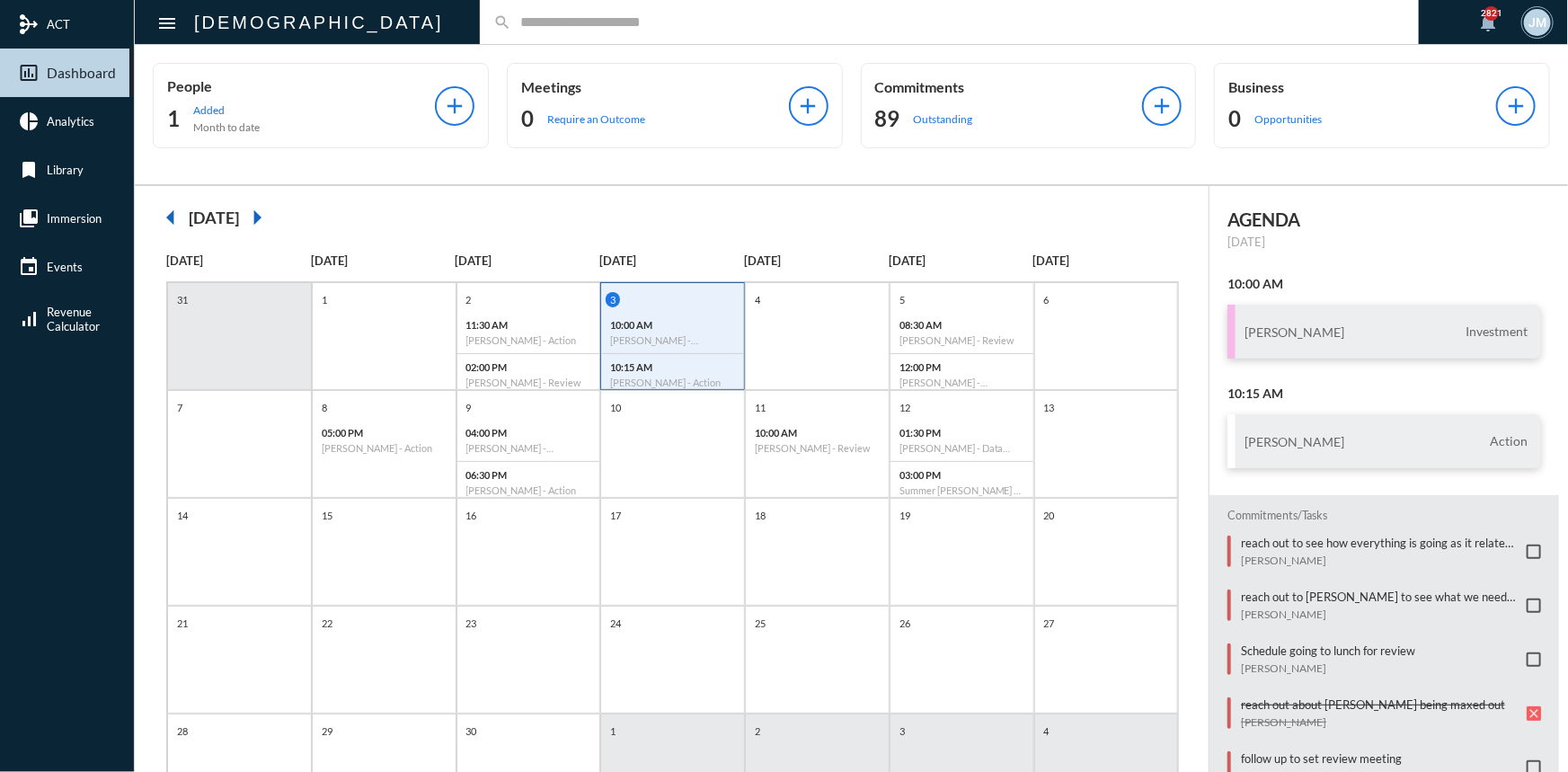
click at [511, 16] on input "text" at bounding box center [958, 22] width 894 height 15
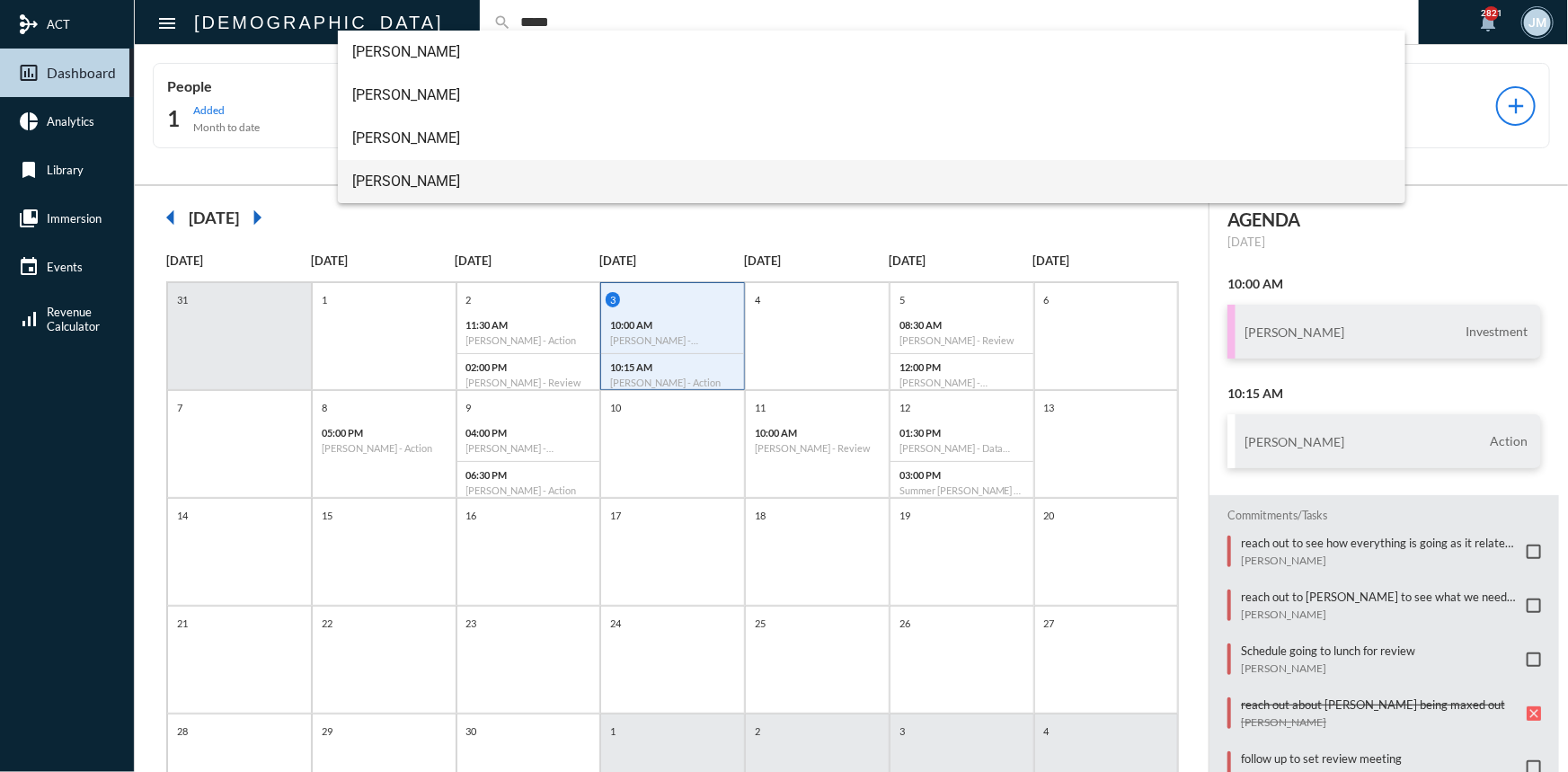
type input "*****"
click at [386, 186] on span "Paul Trotter" at bounding box center [871, 181] width 1039 height 43
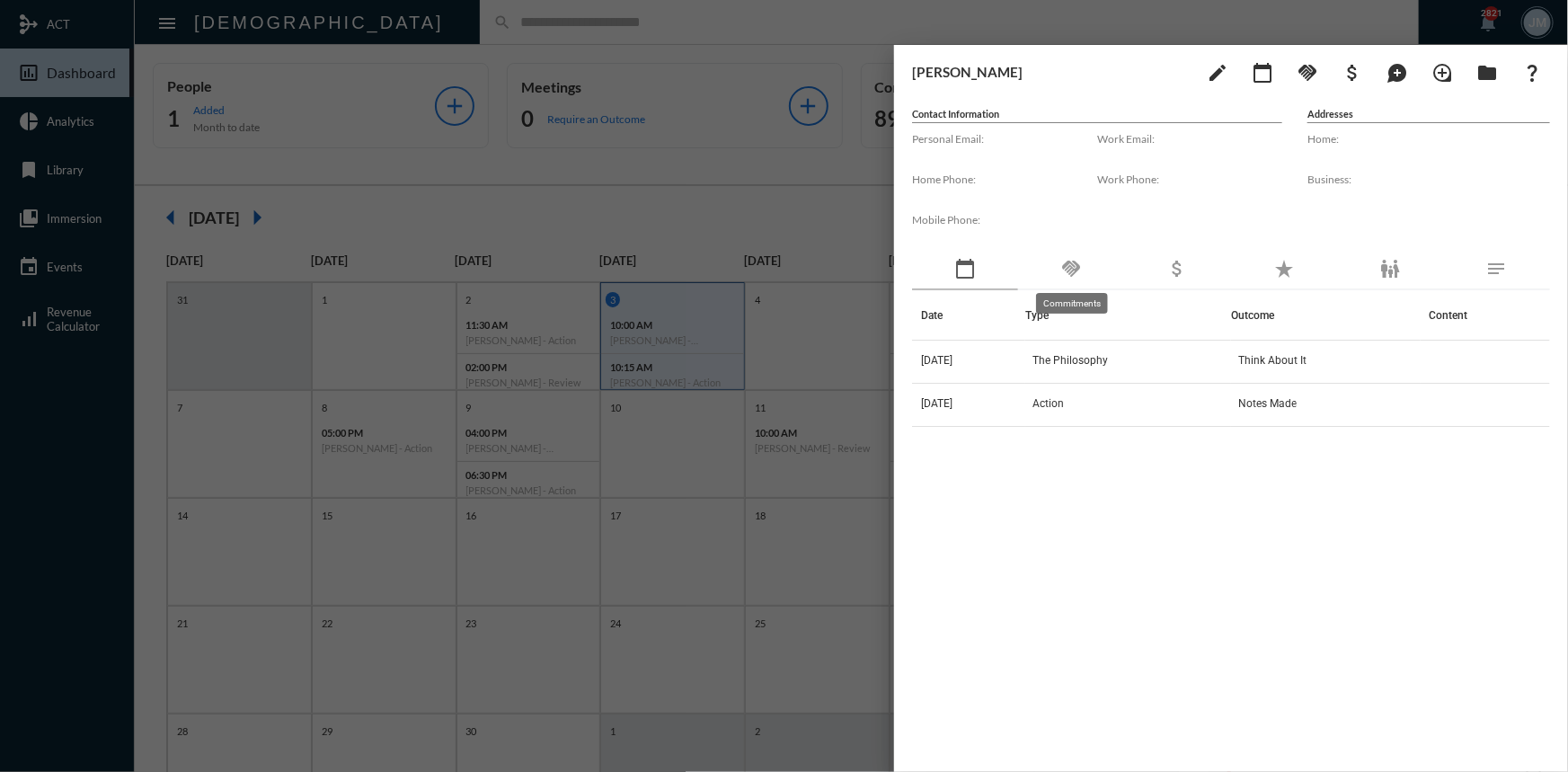
click at [1070, 270] on mat-icon "handshake" at bounding box center [1071, 268] width 21 height 21
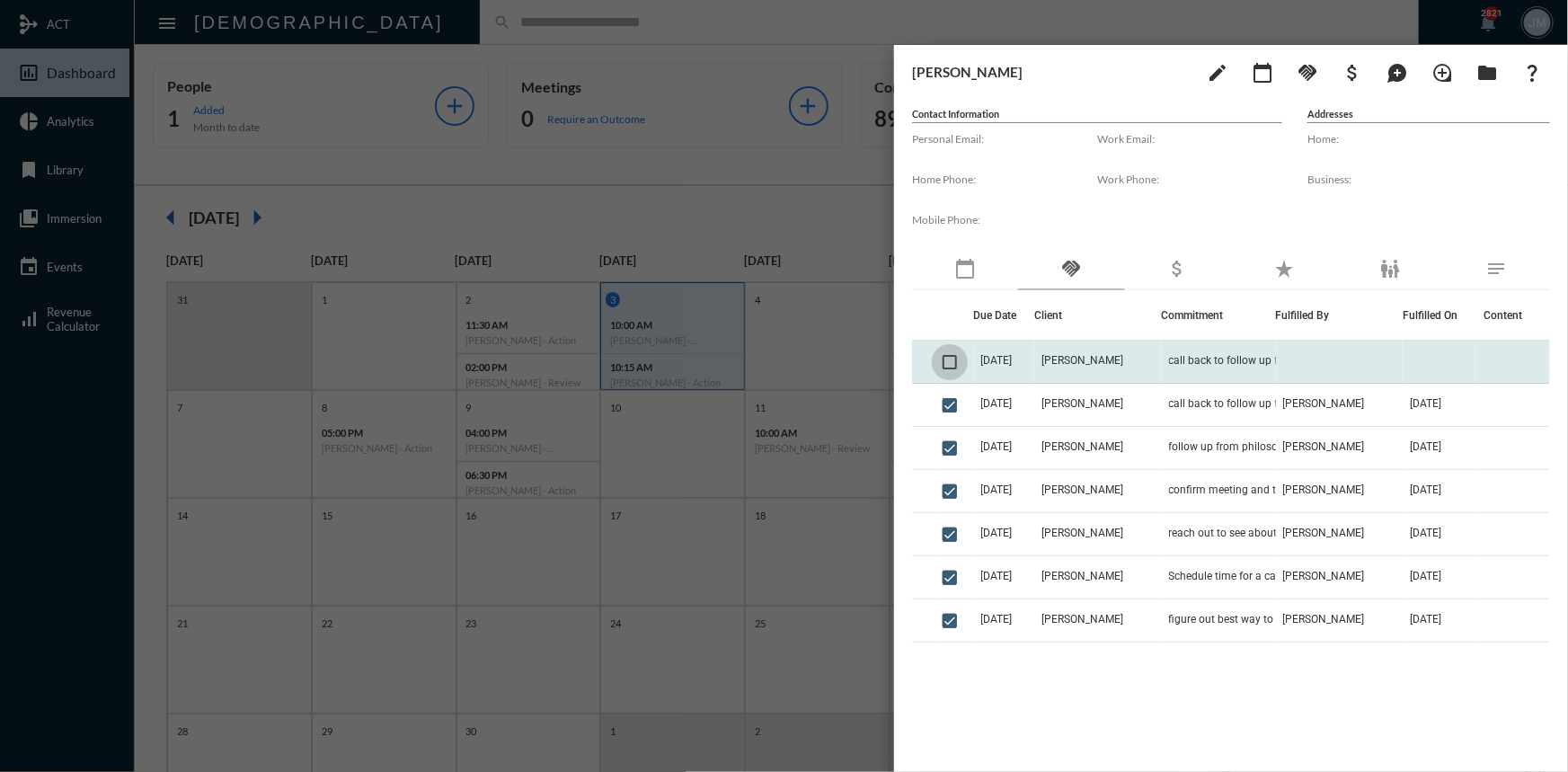
click at [953, 364] on span at bounding box center [950, 361] width 14 height 14
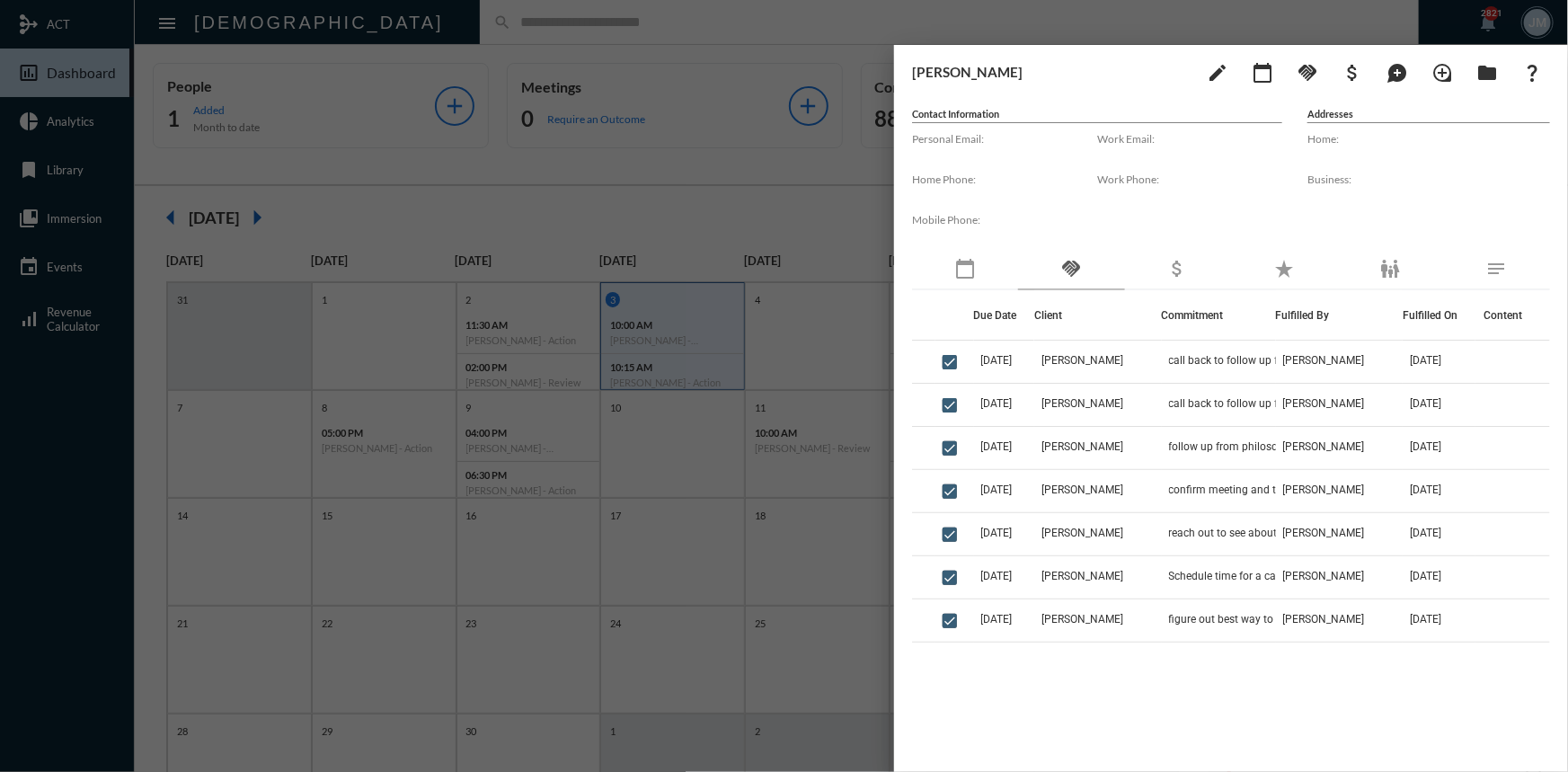
click at [758, 171] on div at bounding box center [784, 386] width 1568 height 772
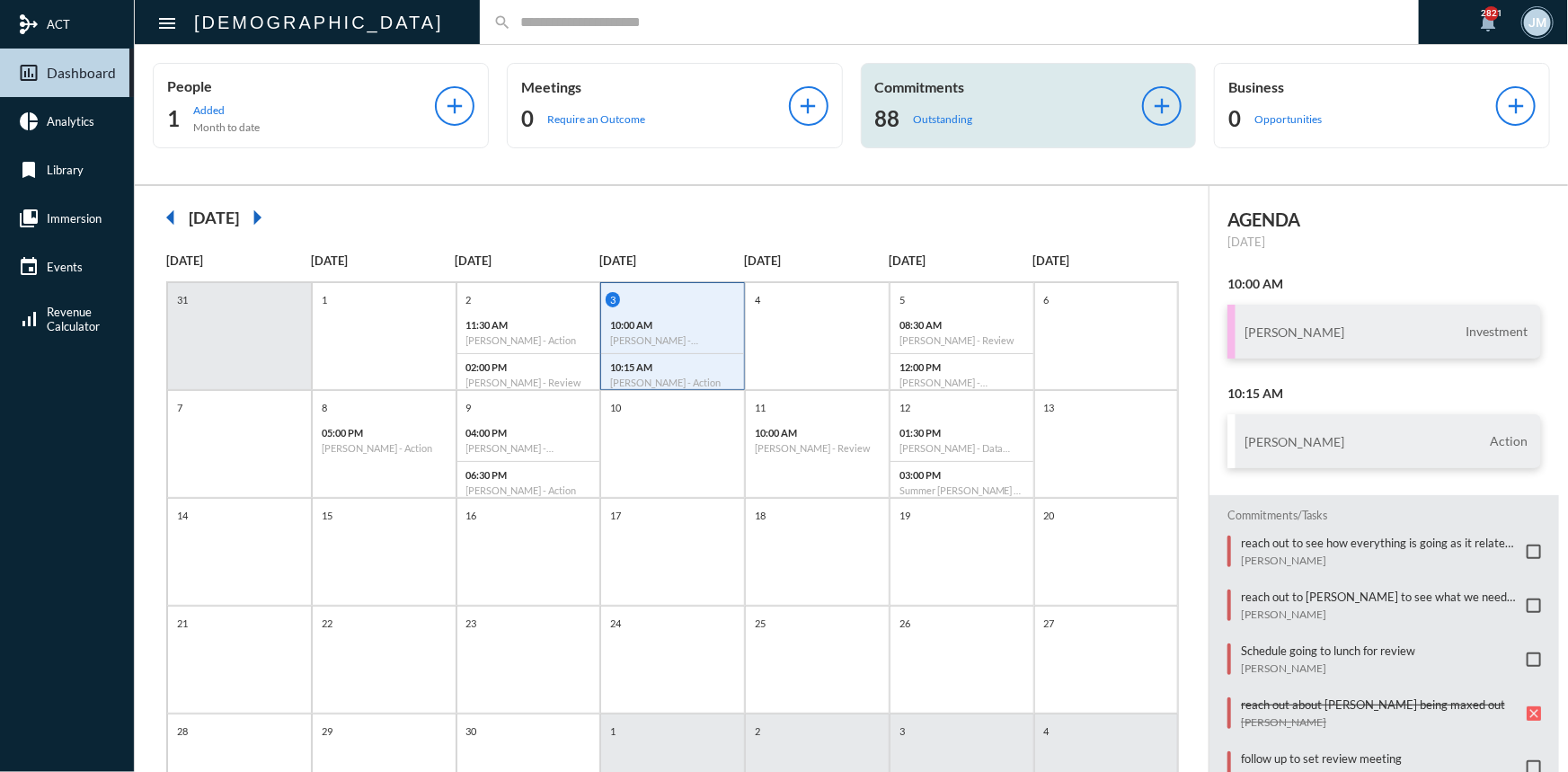
click at [940, 84] on p "Commitments" at bounding box center [1008, 87] width 268 height 17
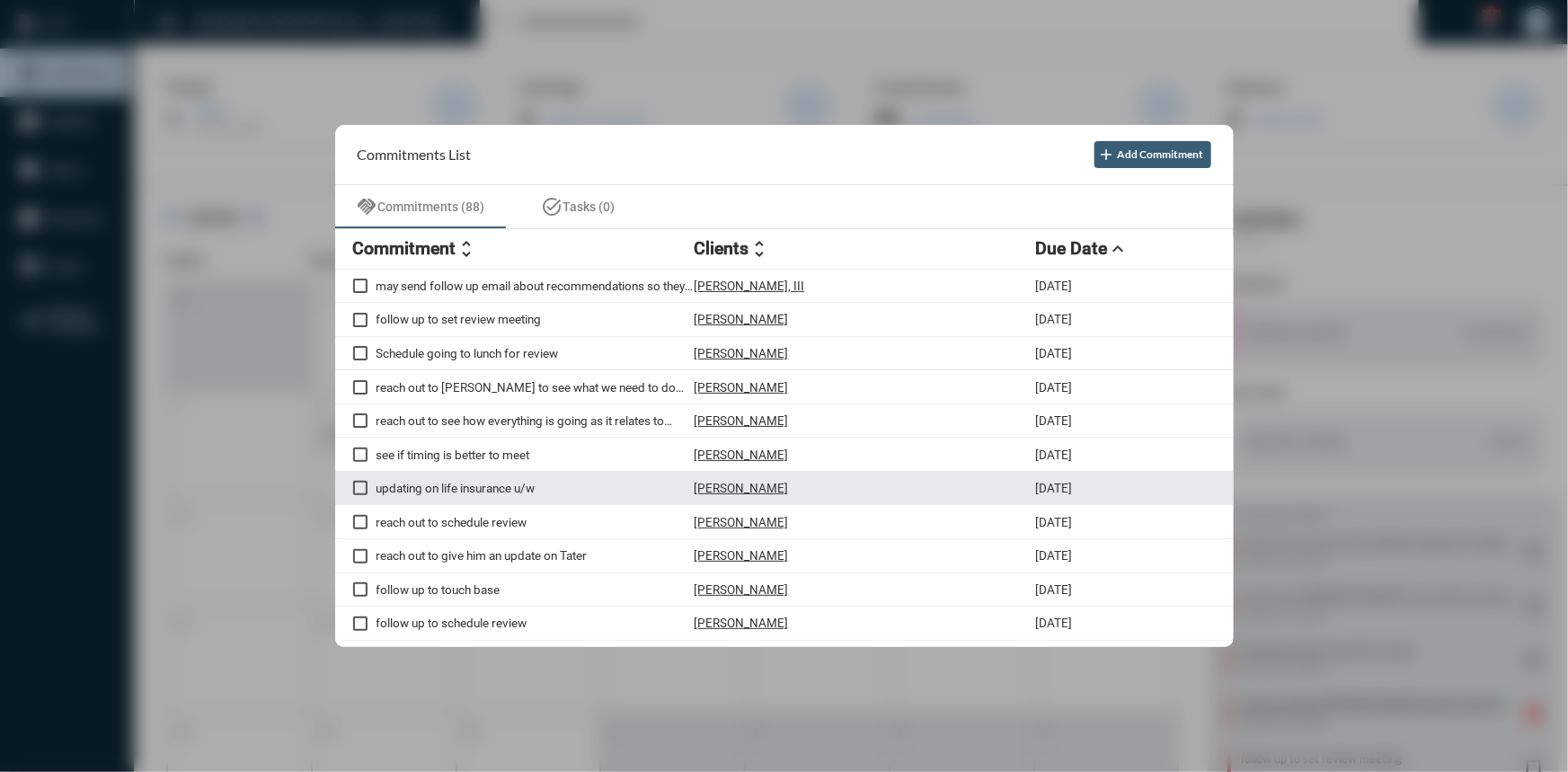
click at [360, 487] on span at bounding box center [360, 487] width 14 height 14
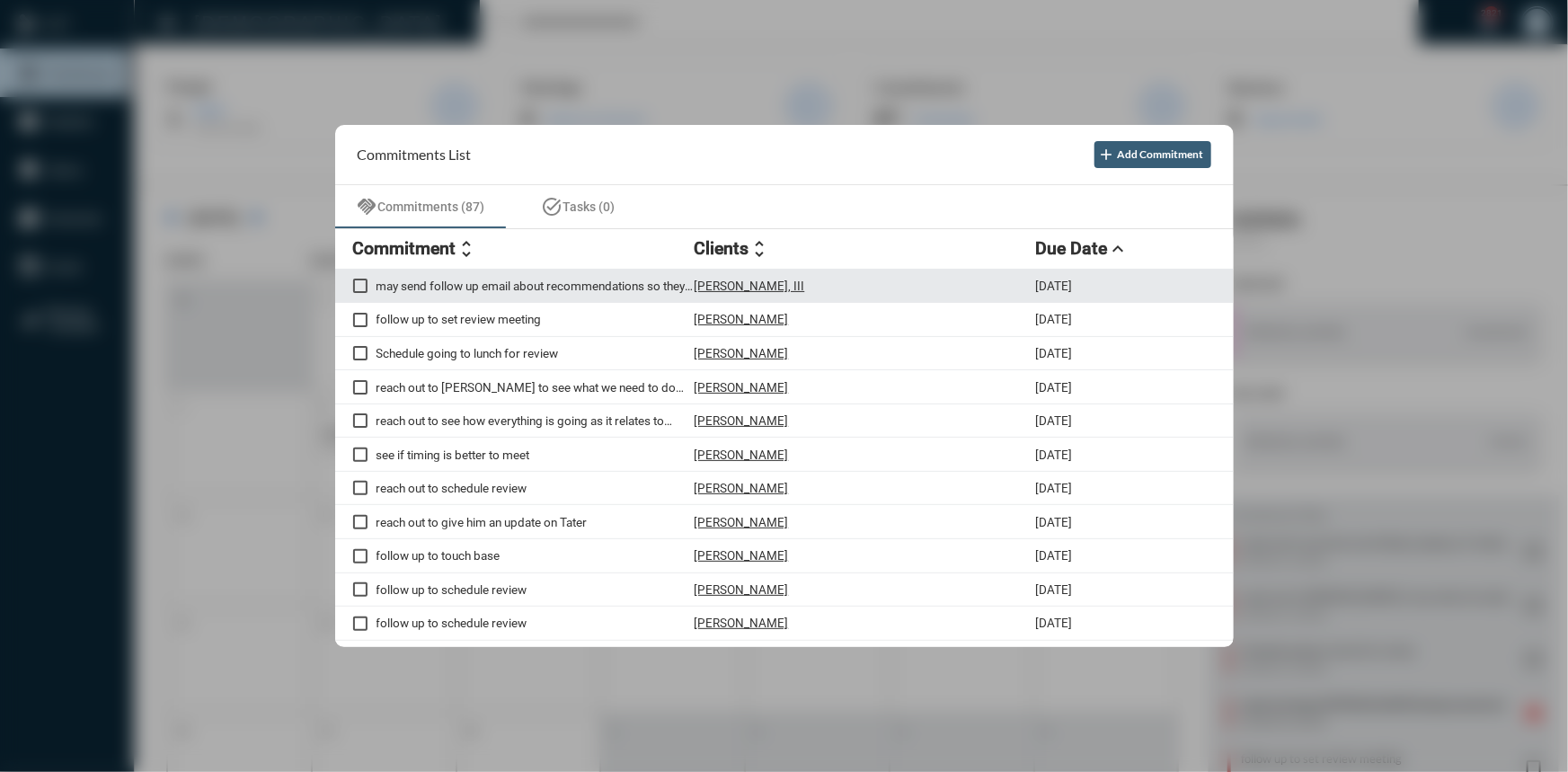
click at [494, 282] on p "may send follow up email about recommendations so they have something in writin…" at bounding box center [535, 286] width 318 height 14
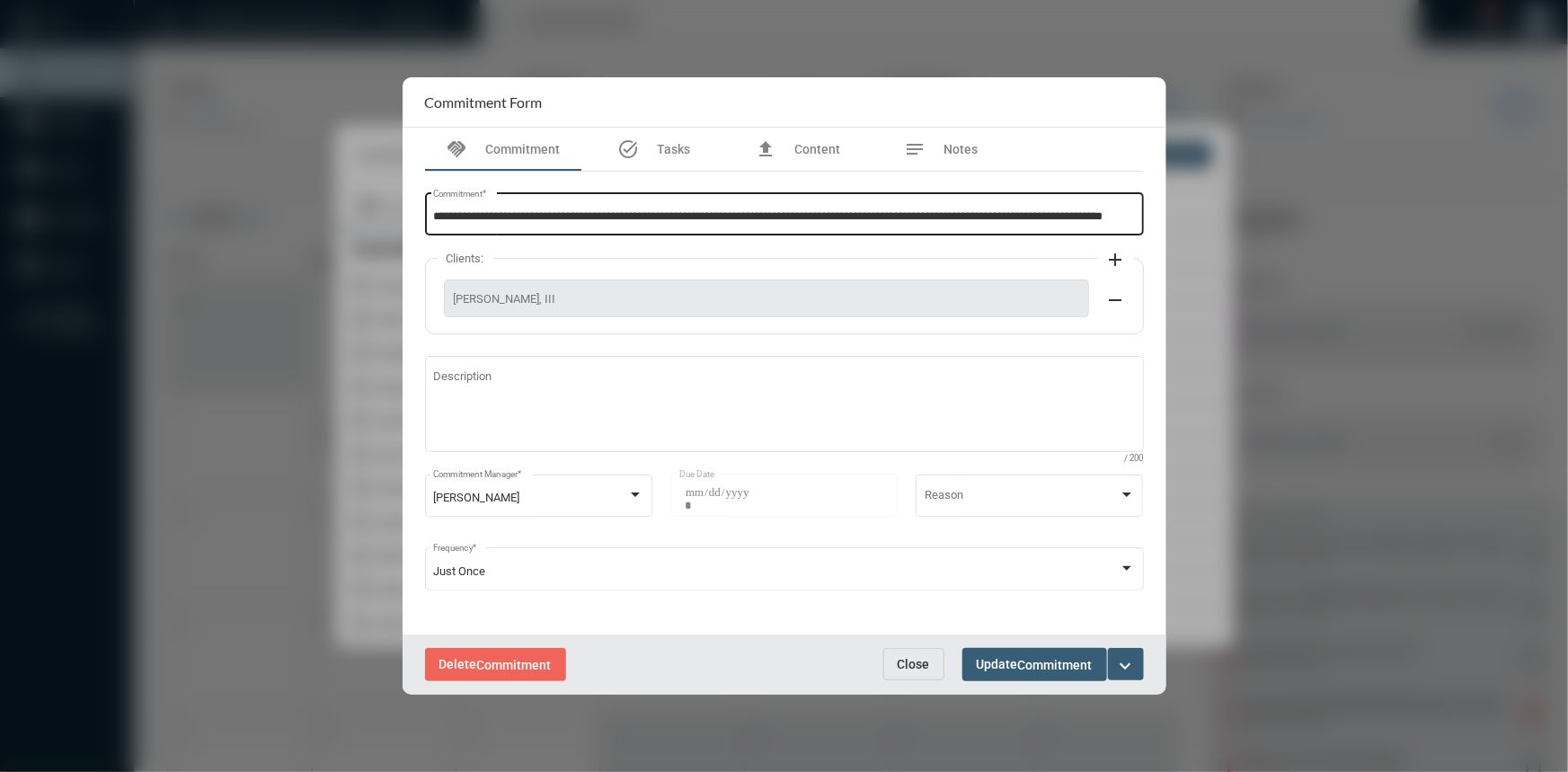
click at [998, 212] on input "**********" at bounding box center [784, 217] width 702 height 13
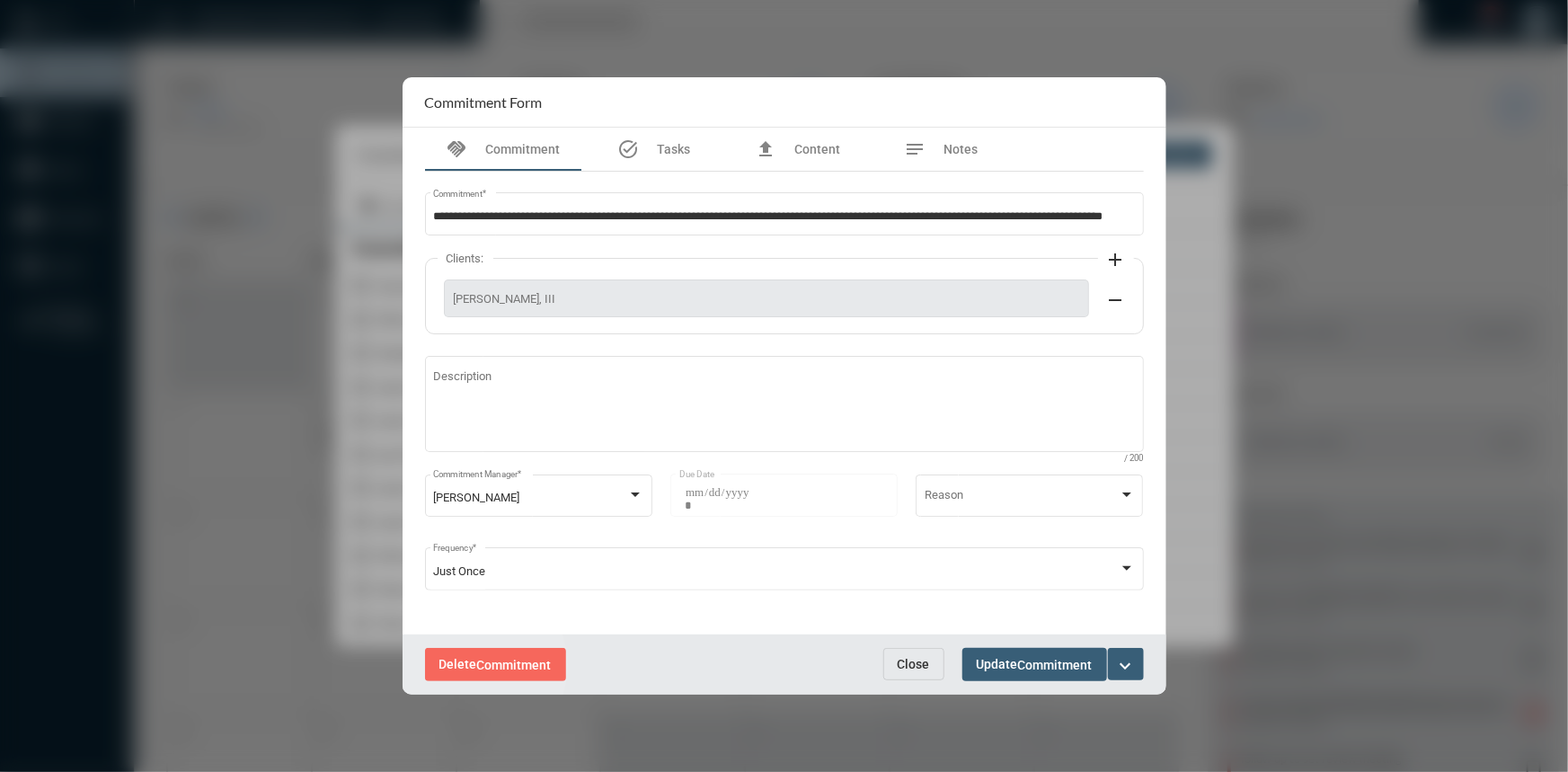
click at [474, 666] on span "Delete Commitment" at bounding box center [495, 663] width 112 height 14
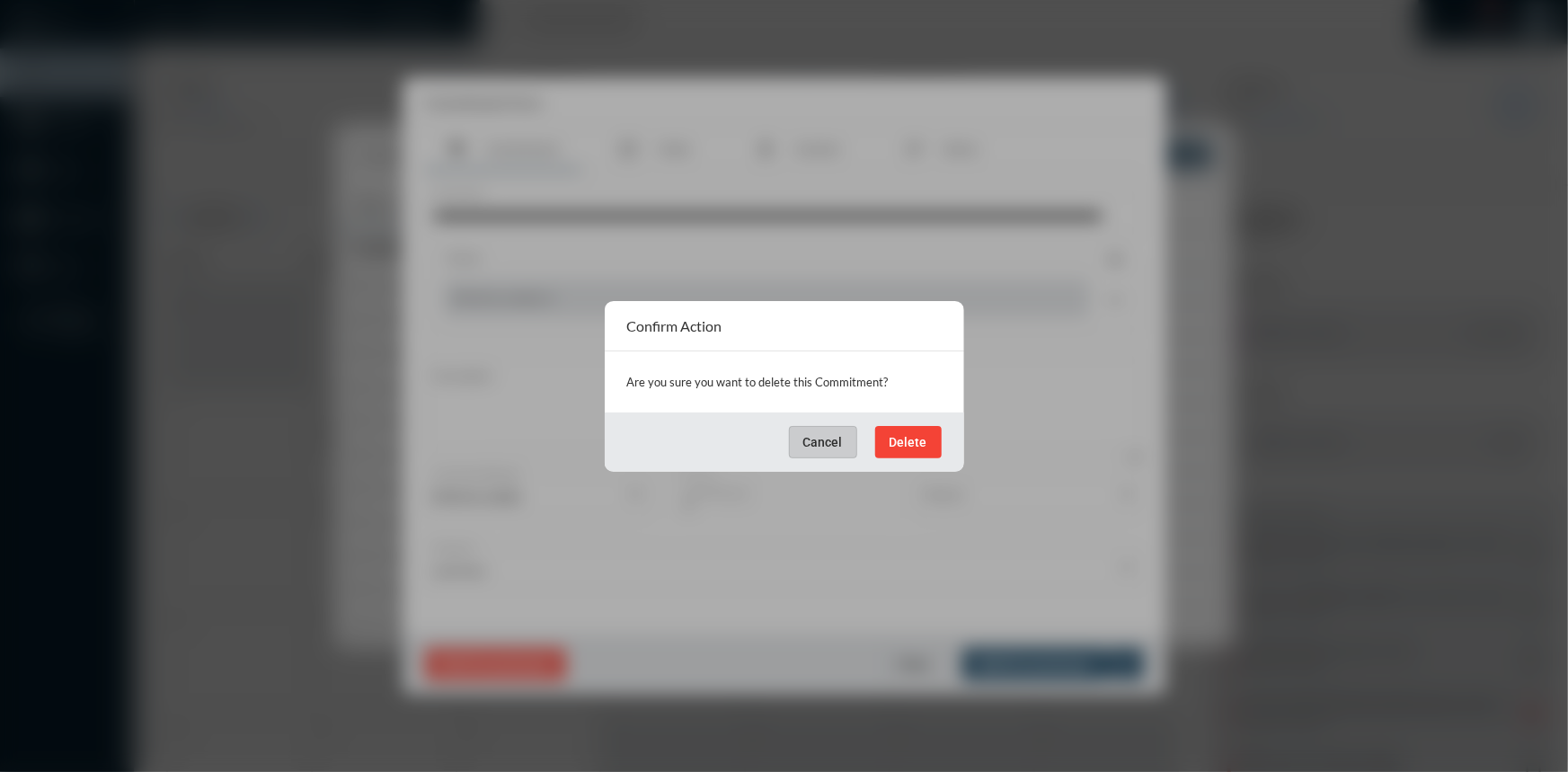
click at [902, 439] on span "Delete" at bounding box center [908, 441] width 37 height 14
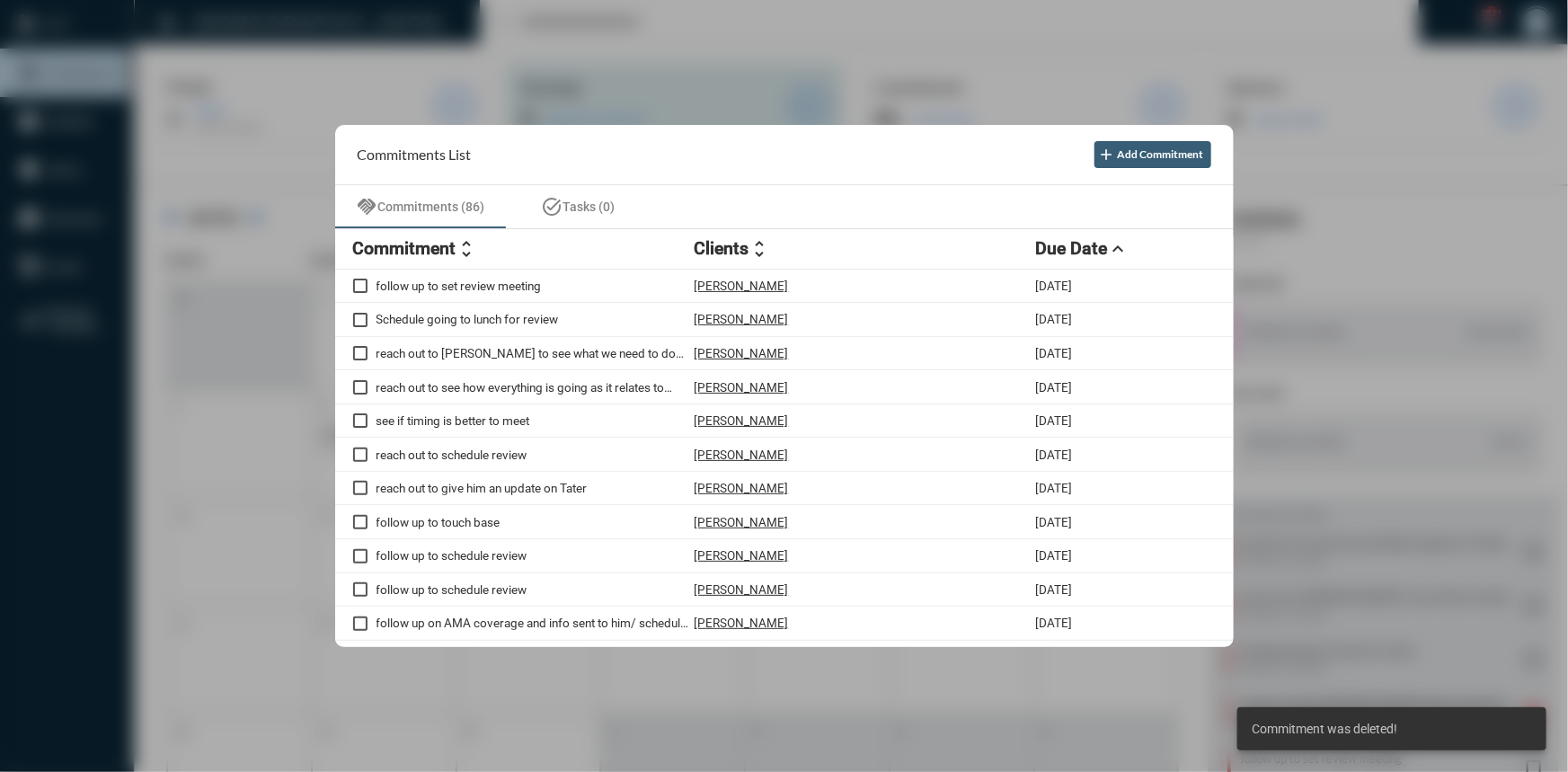
click at [548, 101] on div at bounding box center [784, 386] width 1568 height 772
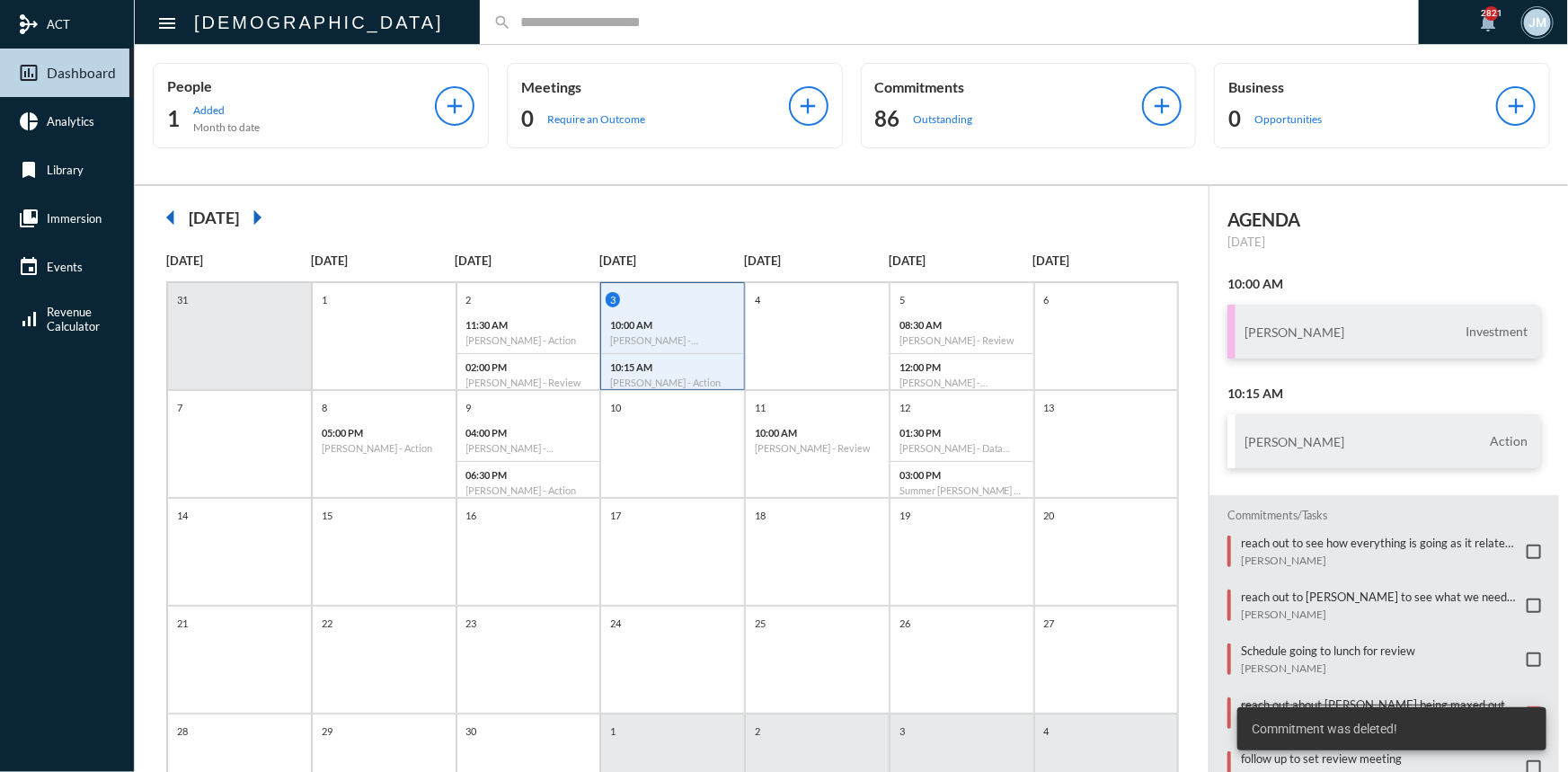
click at [511, 17] on input "text" at bounding box center [958, 22] width 894 height 15
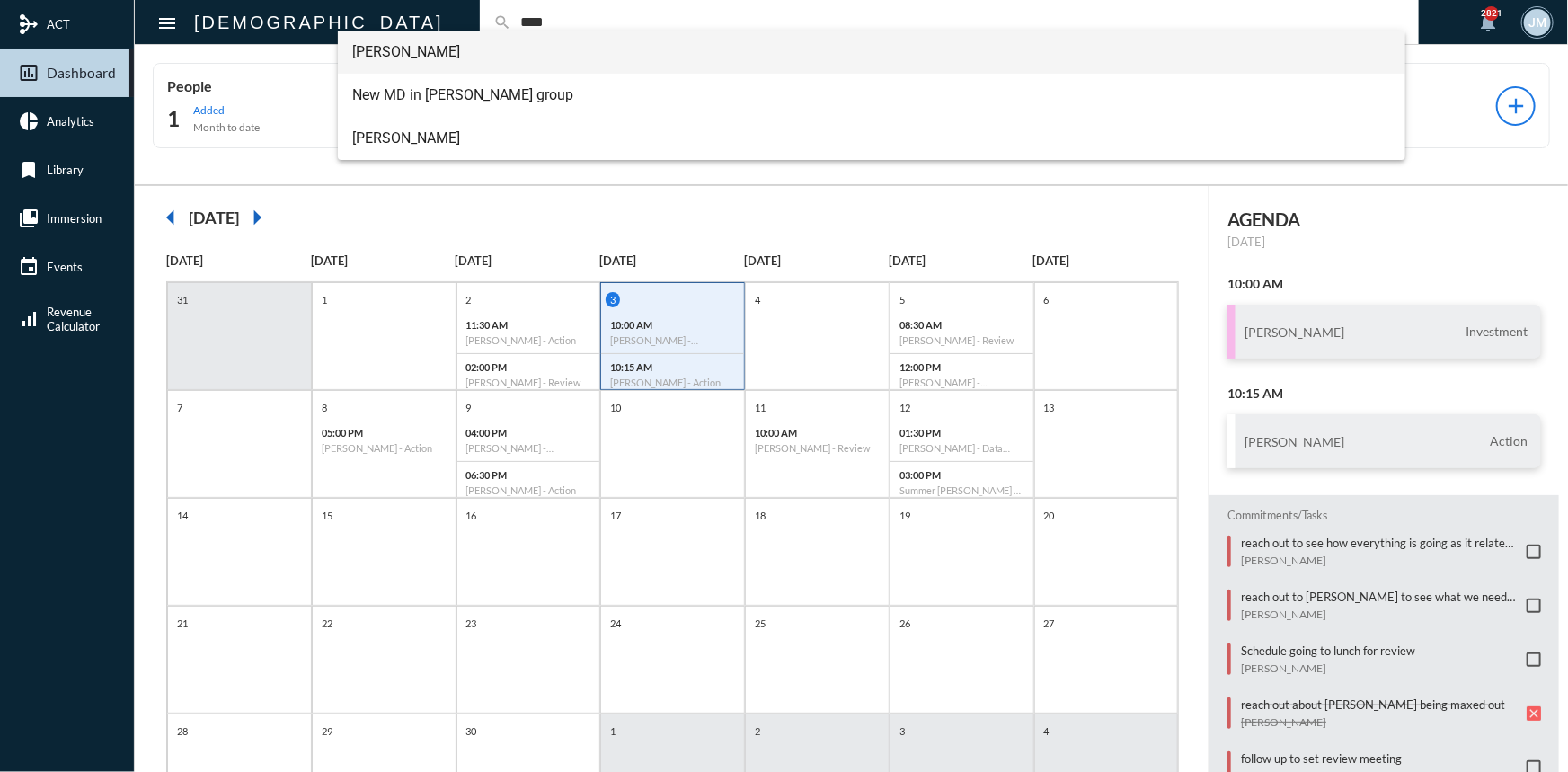
type input "****"
click at [412, 62] on span "Ben Chapman" at bounding box center [871, 52] width 1039 height 43
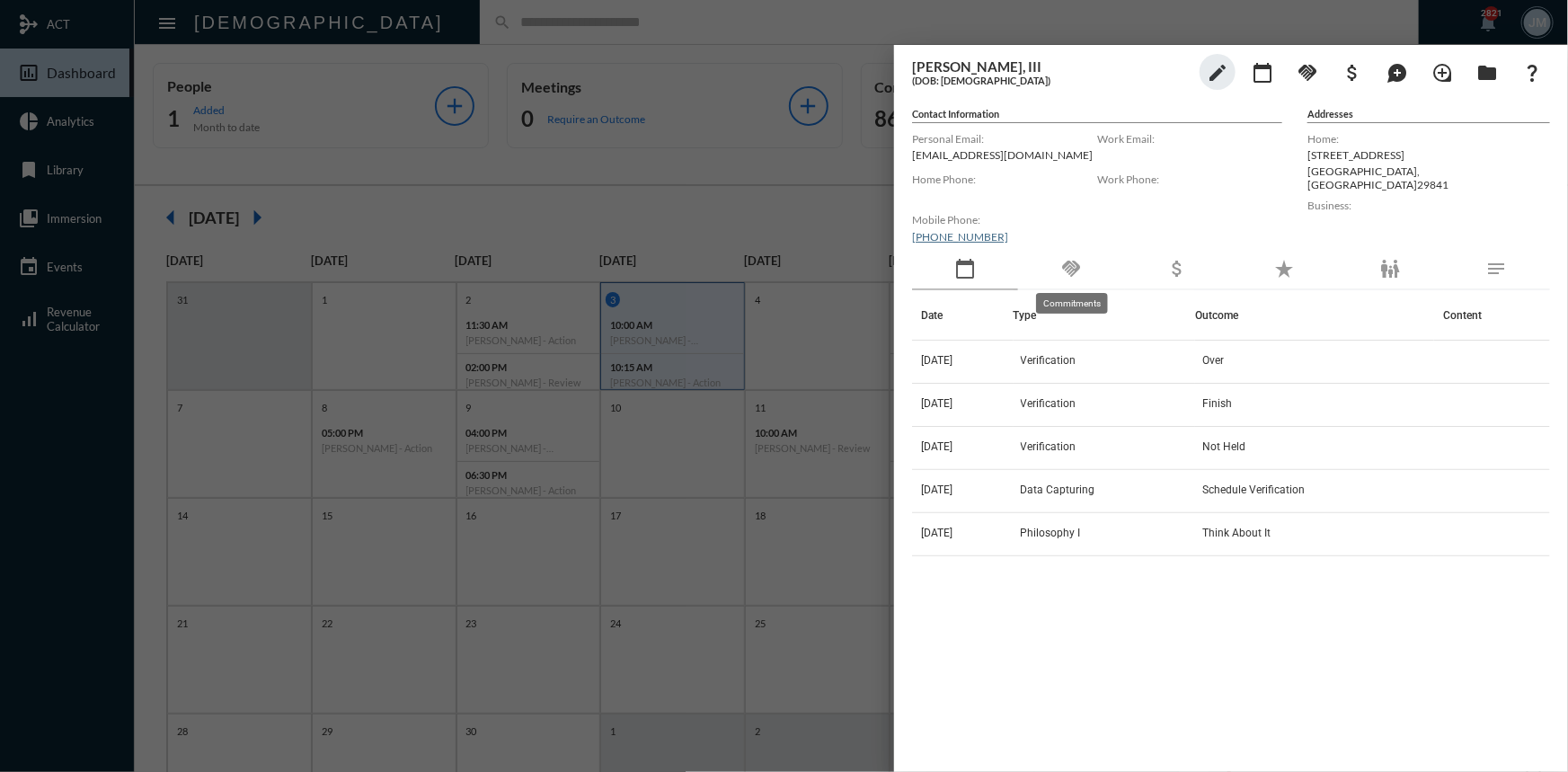
click at [1060, 269] on mat-icon "handshake" at bounding box center [1071, 268] width 21 height 21
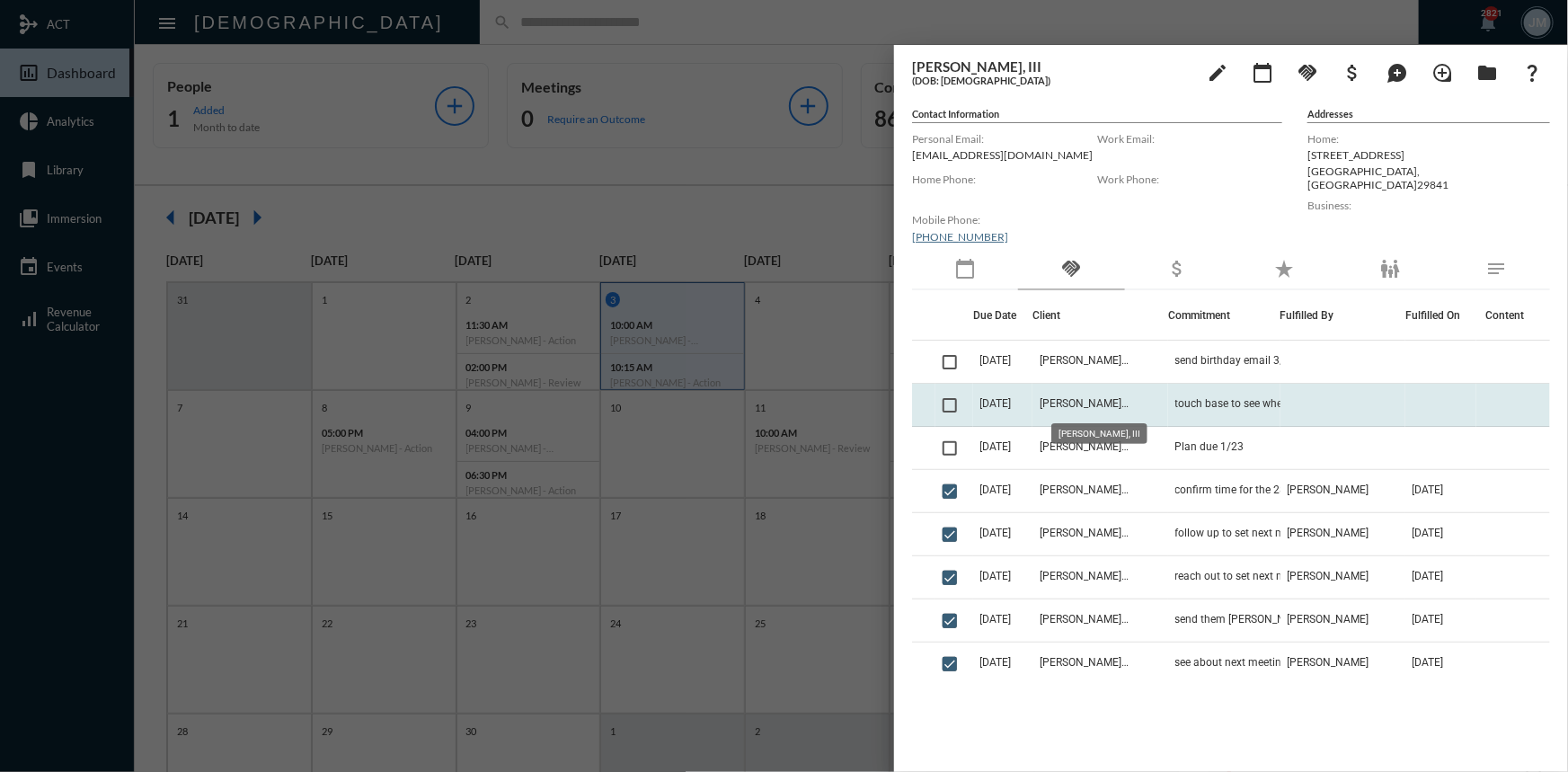
click at [1068, 406] on span "Ben Chapman, III" at bounding box center [1083, 403] width 89 height 12
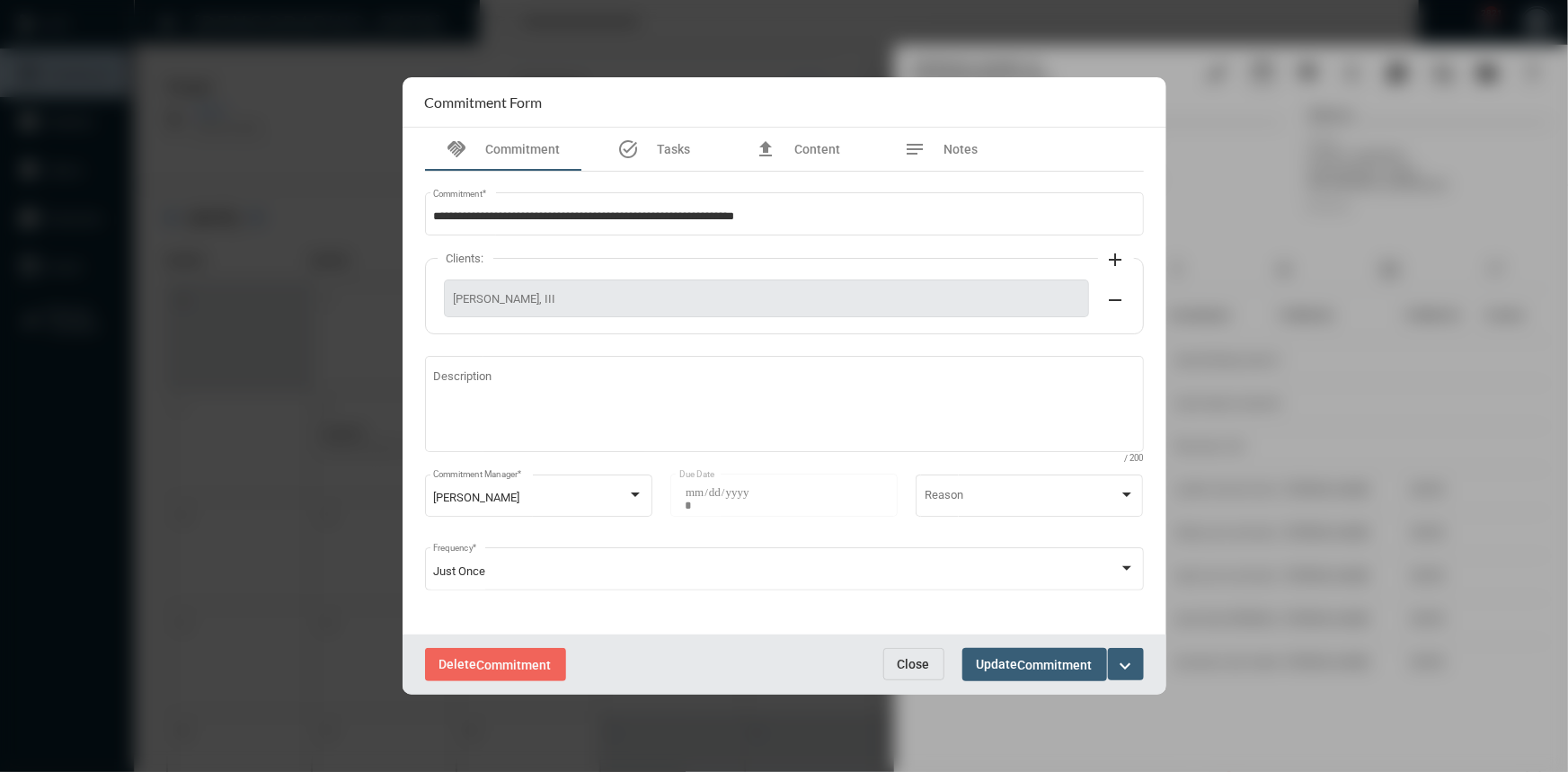
click at [905, 673] on button "Close" at bounding box center [914, 664] width 62 height 33
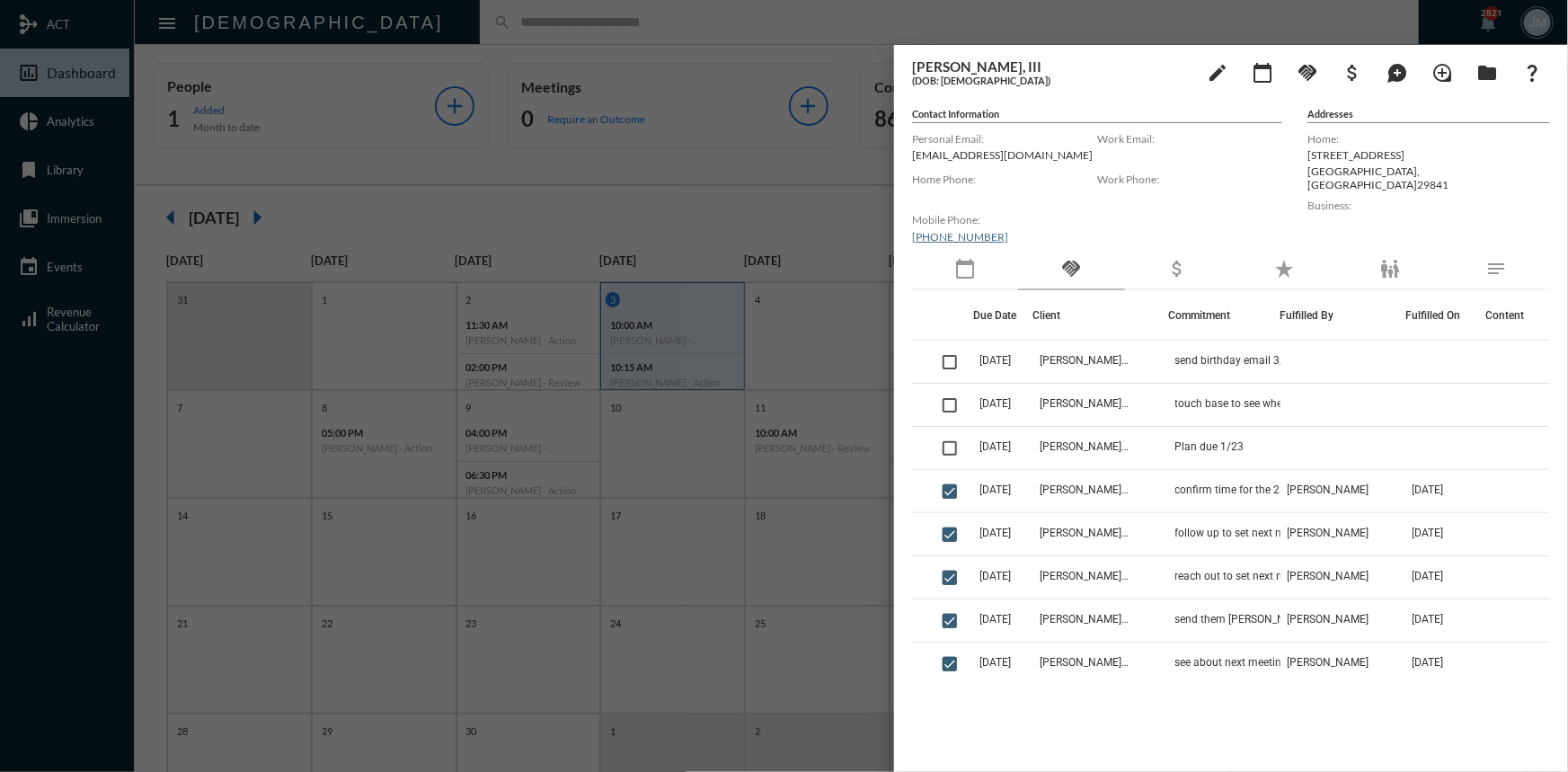
click at [869, 215] on div at bounding box center [784, 386] width 1568 height 772
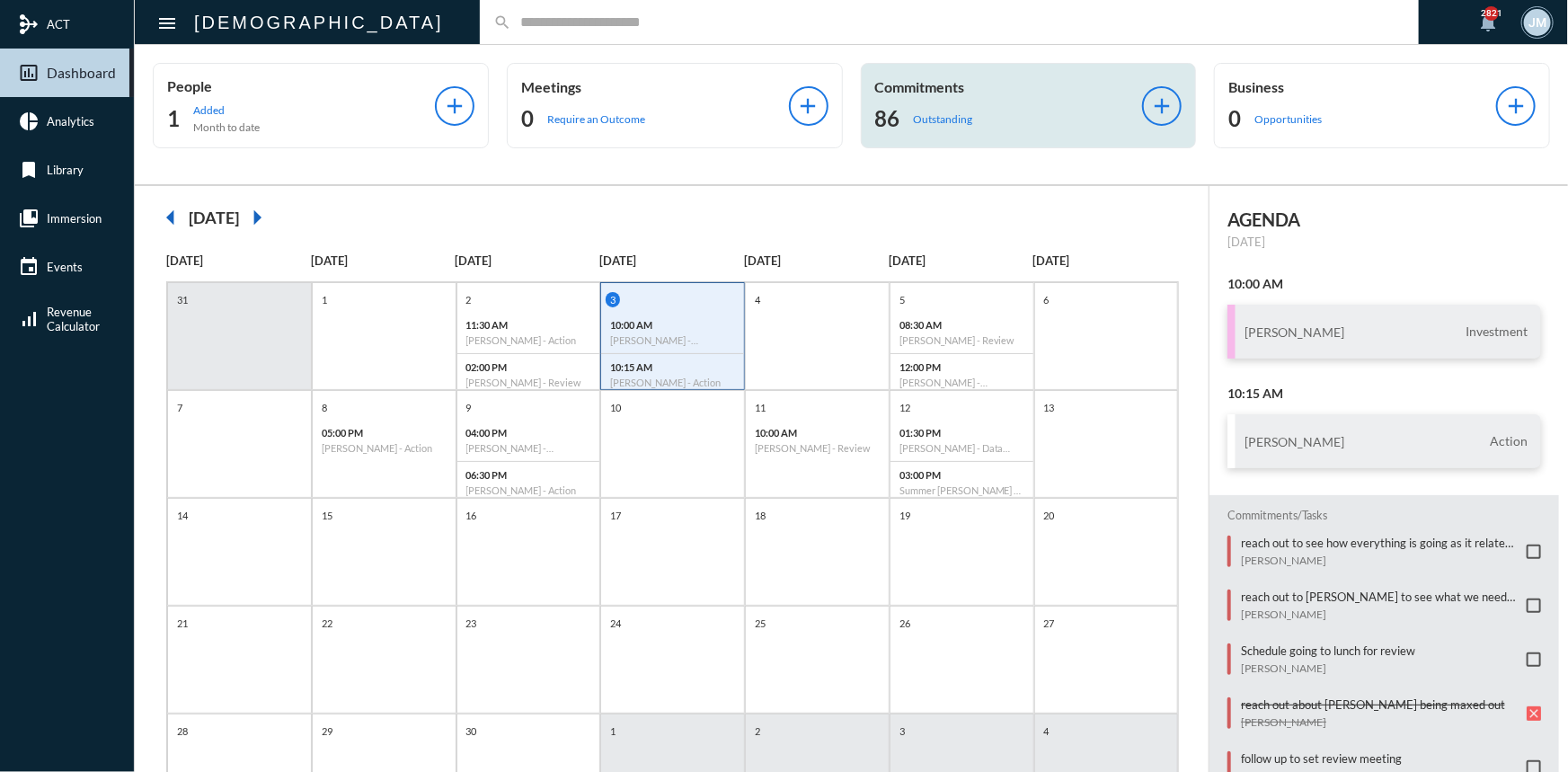
click at [916, 89] on p "Commitments" at bounding box center [1008, 87] width 268 height 17
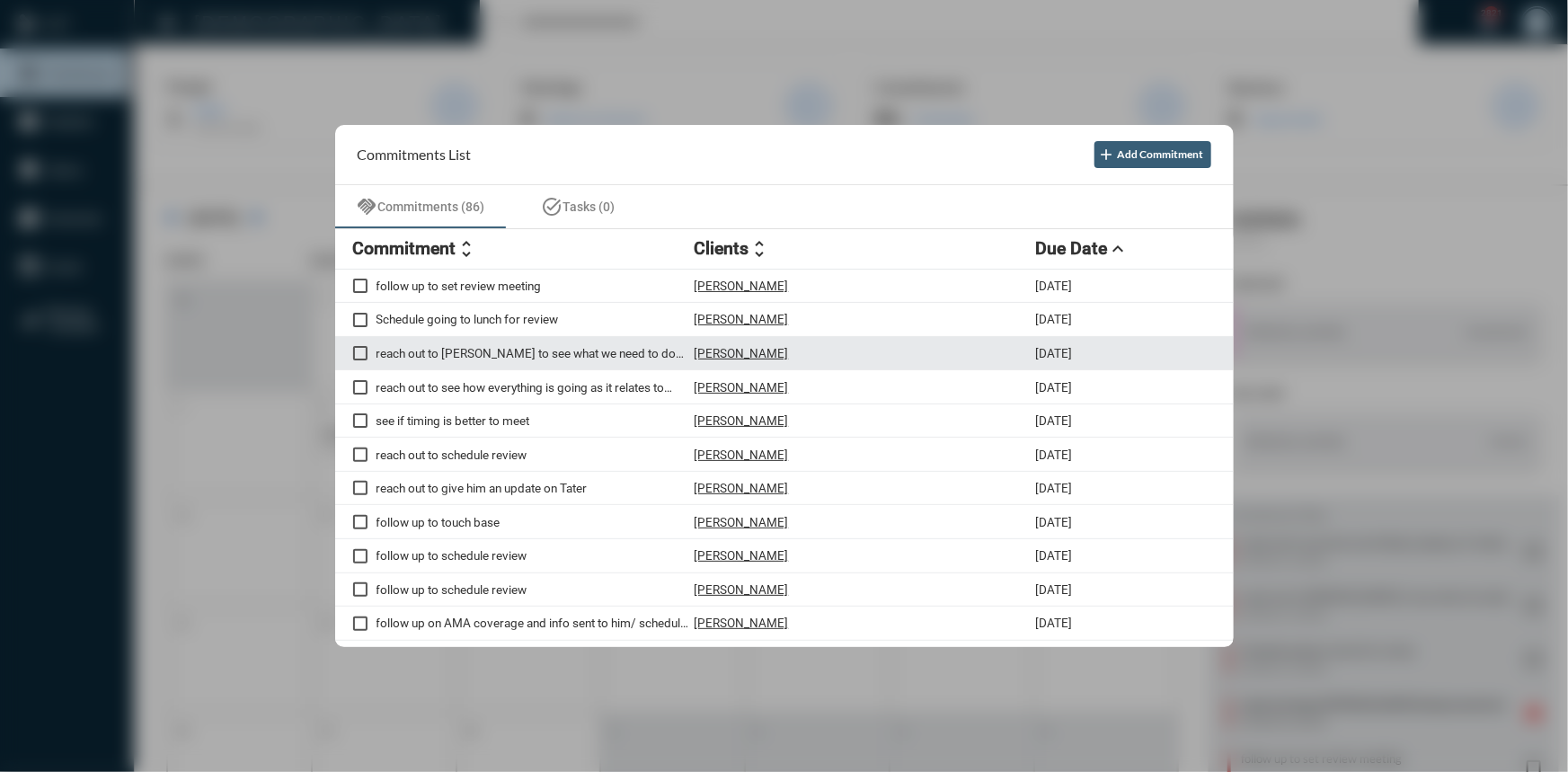
click at [472, 355] on p "reach out to [PERSON_NAME] to see what we need to do with [PERSON_NAME]'s annui…" at bounding box center [535, 353] width 318 height 14
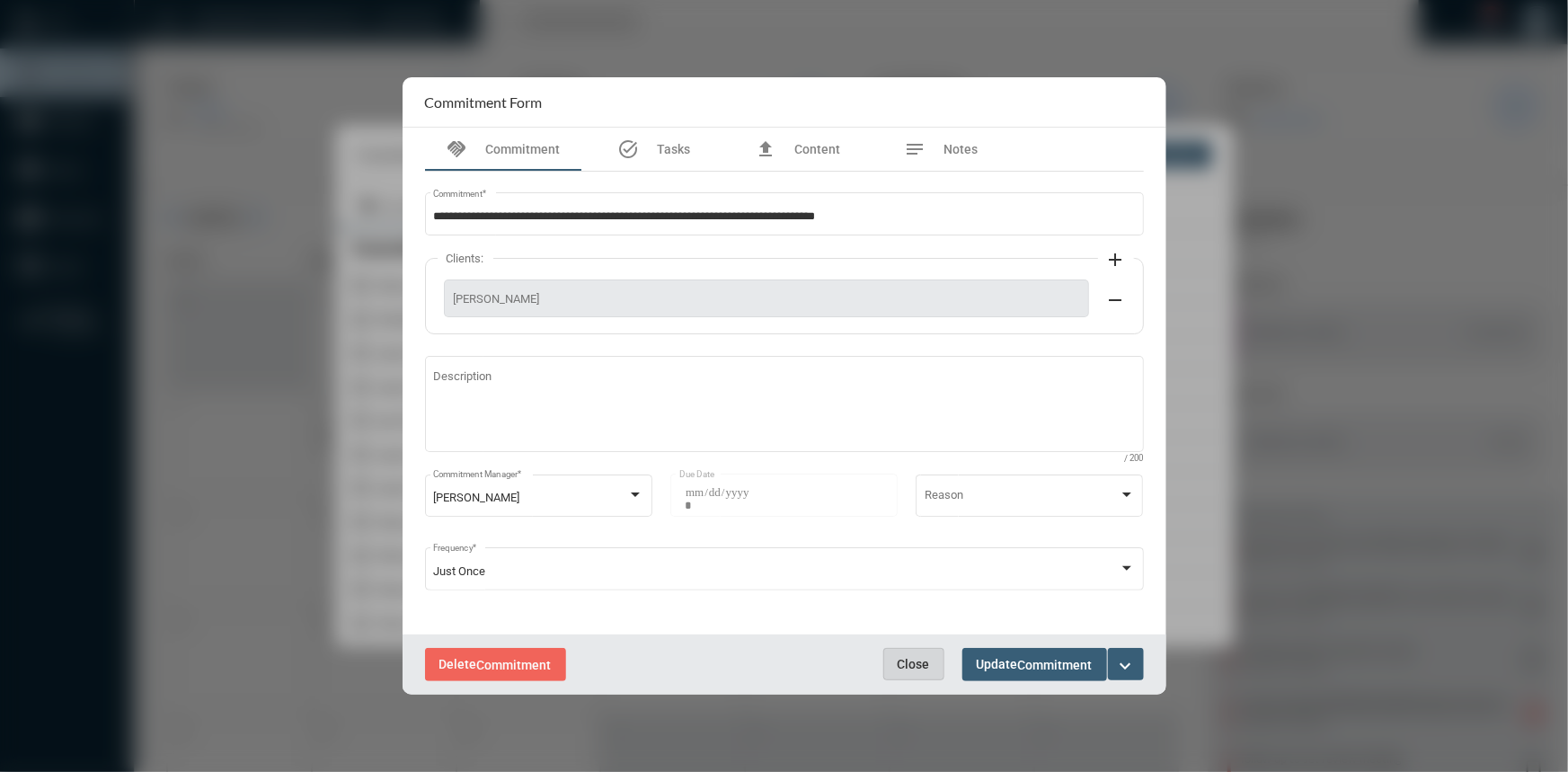
click at [907, 655] on button "Close" at bounding box center [914, 664] width 62 height 33
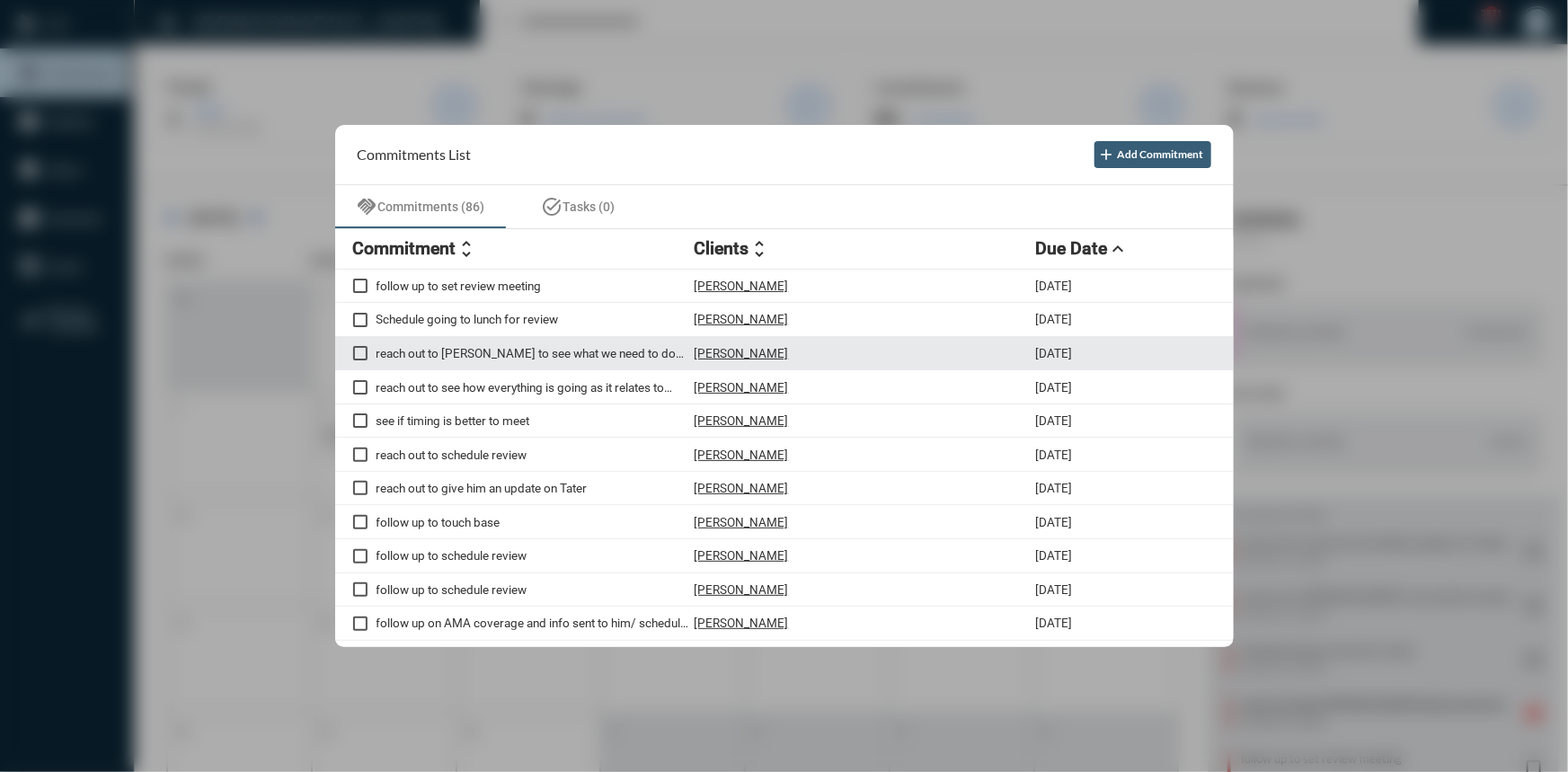
click at [363, 351] on span at bounding box center [360, 353] width 14 height 14
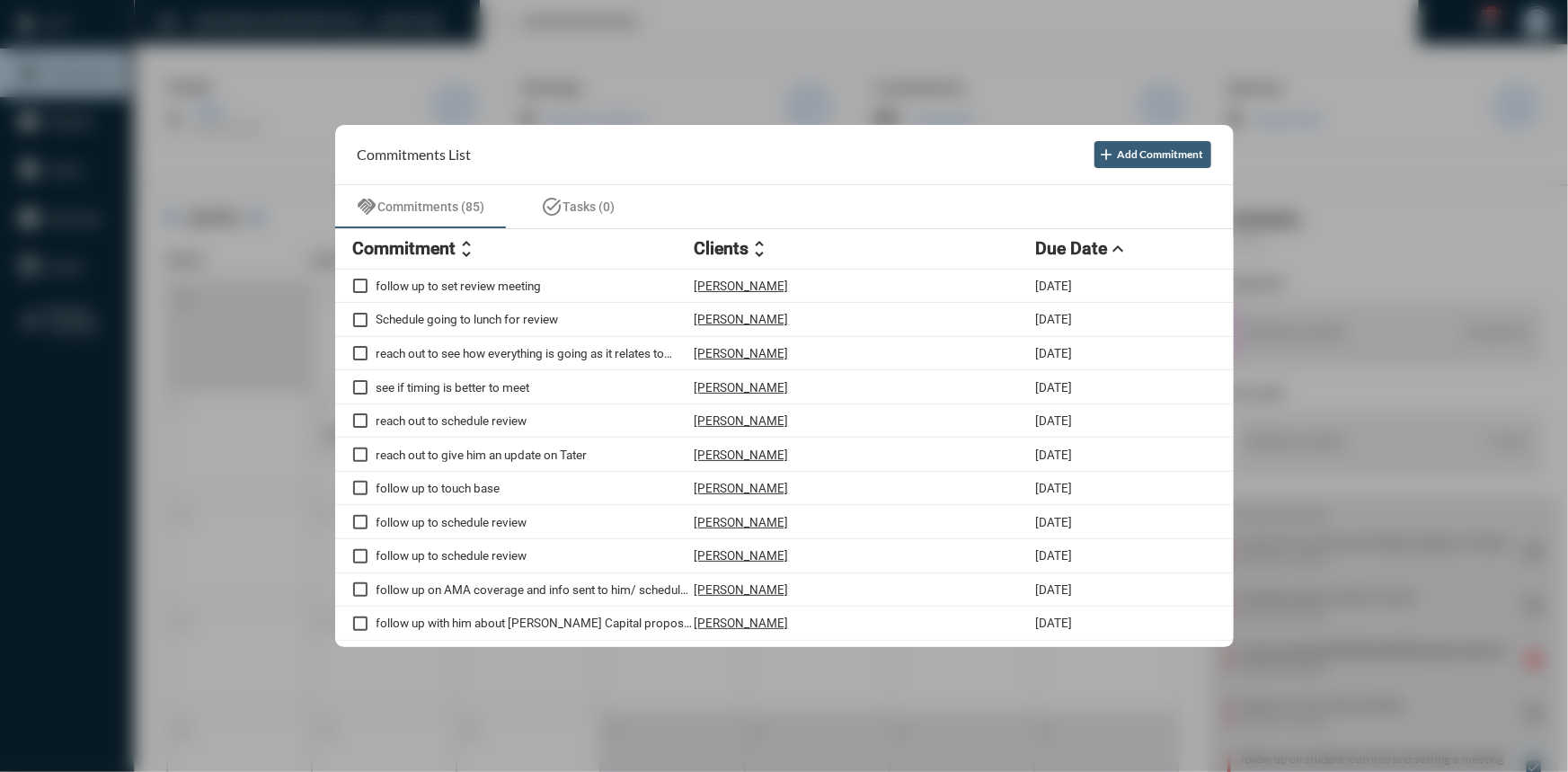
click at [728, 9] on div at bounding box center [784, 386] width 1568 height 772
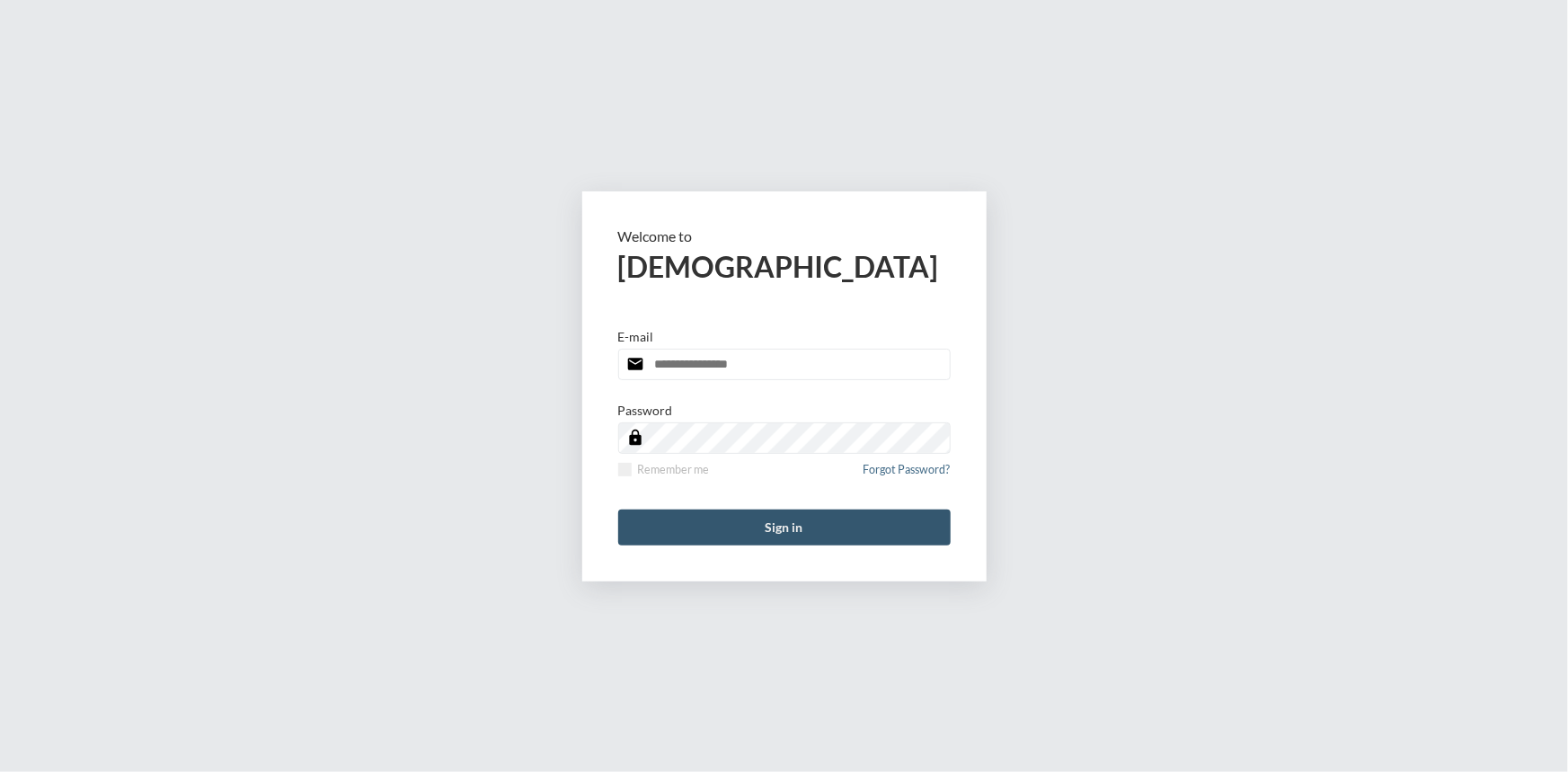
type input "**********"
click at [820, 515] on button "Sign in" at bounding box center [784, 527] width 333 height 36
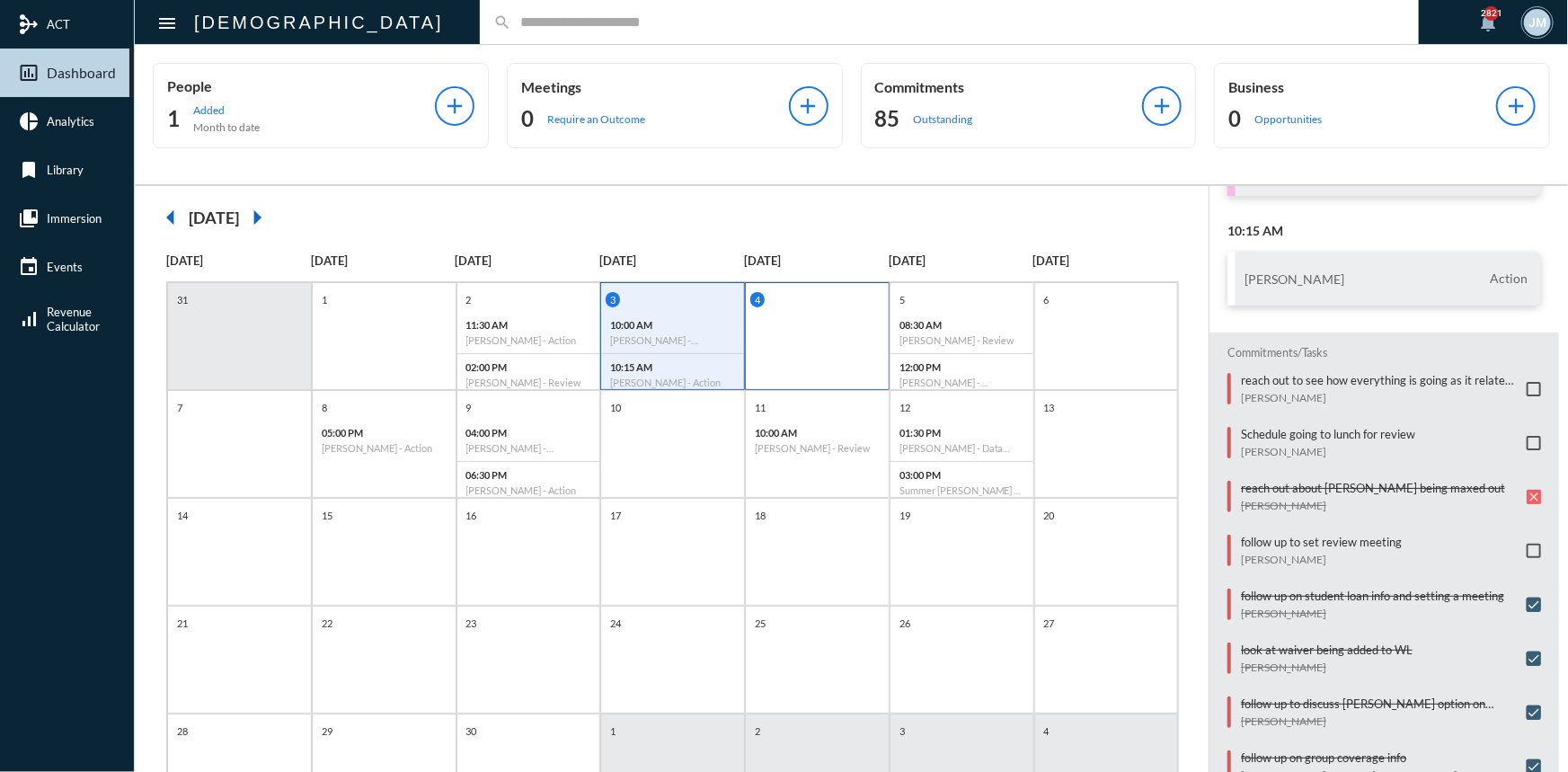
click at [809, 330] on div "4" at bounding box center [817, 336] width 144 height 108
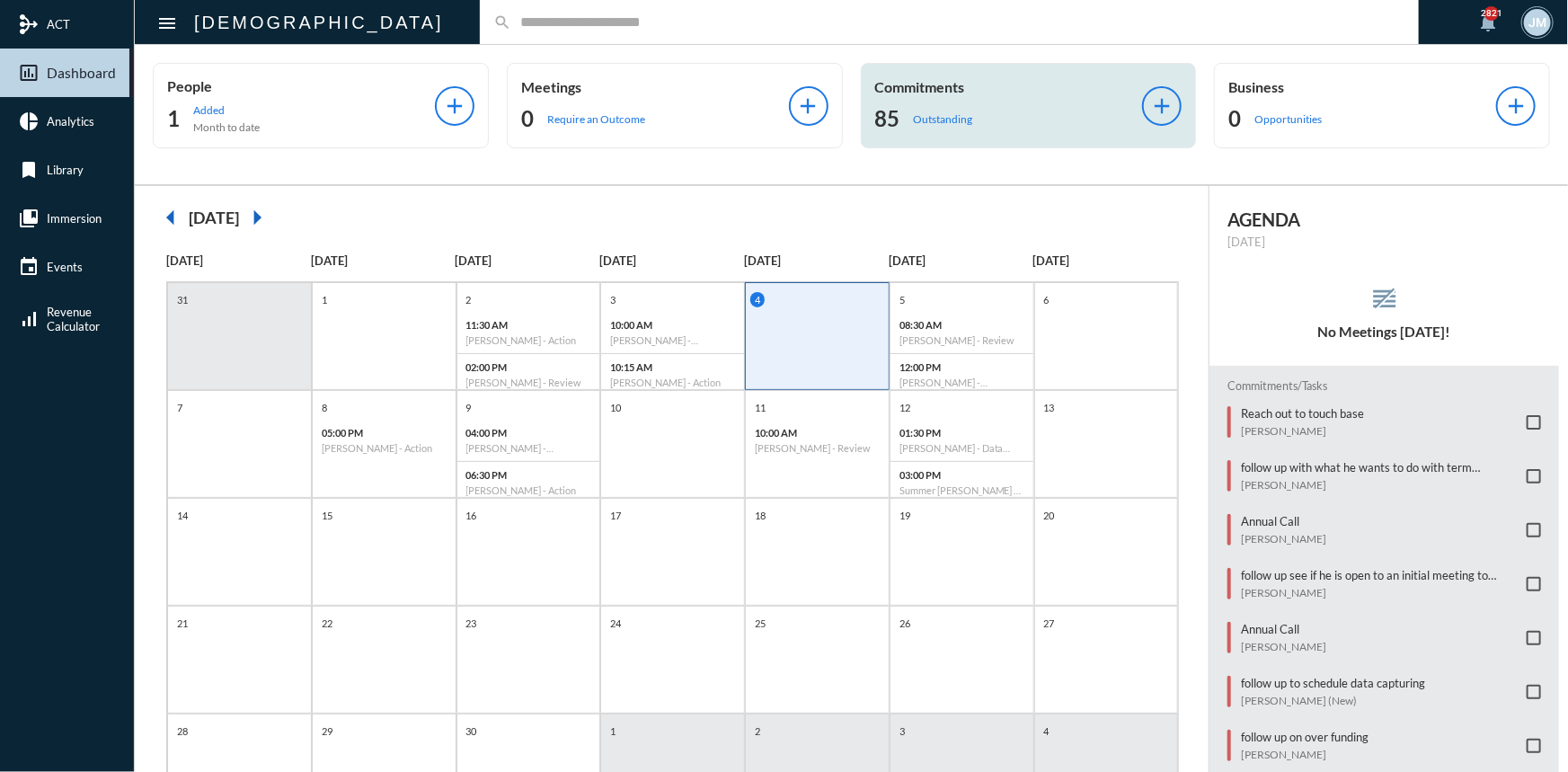
click at [924, 87] on p "Commitments" at bounding box center [1008, 87] width 268 height 17
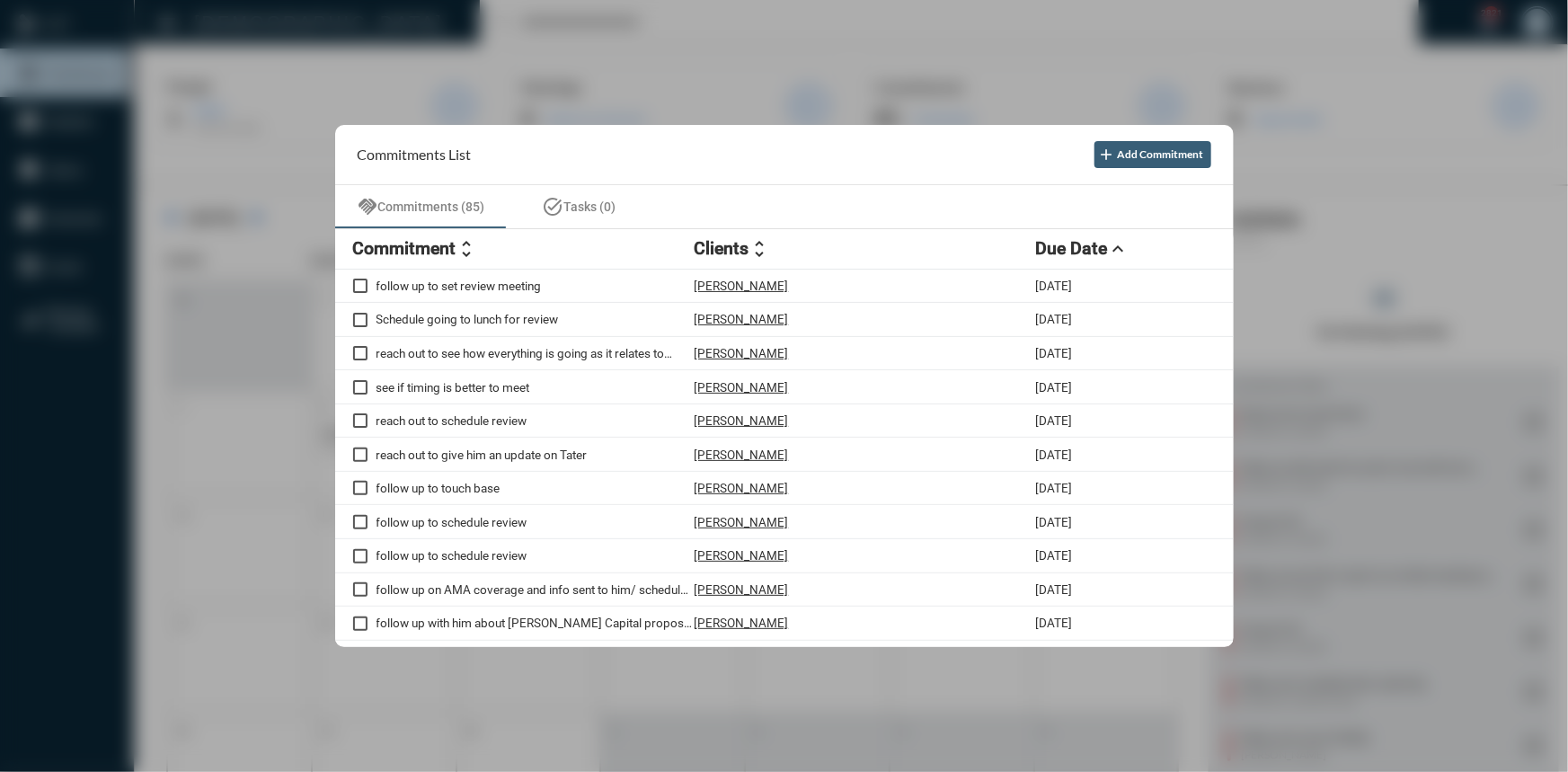
click at [1251, 108] on div at bounding box center [784, 386] width 1568 height 772
